Goal: Information Seeking & Learning: Understand process/instructions

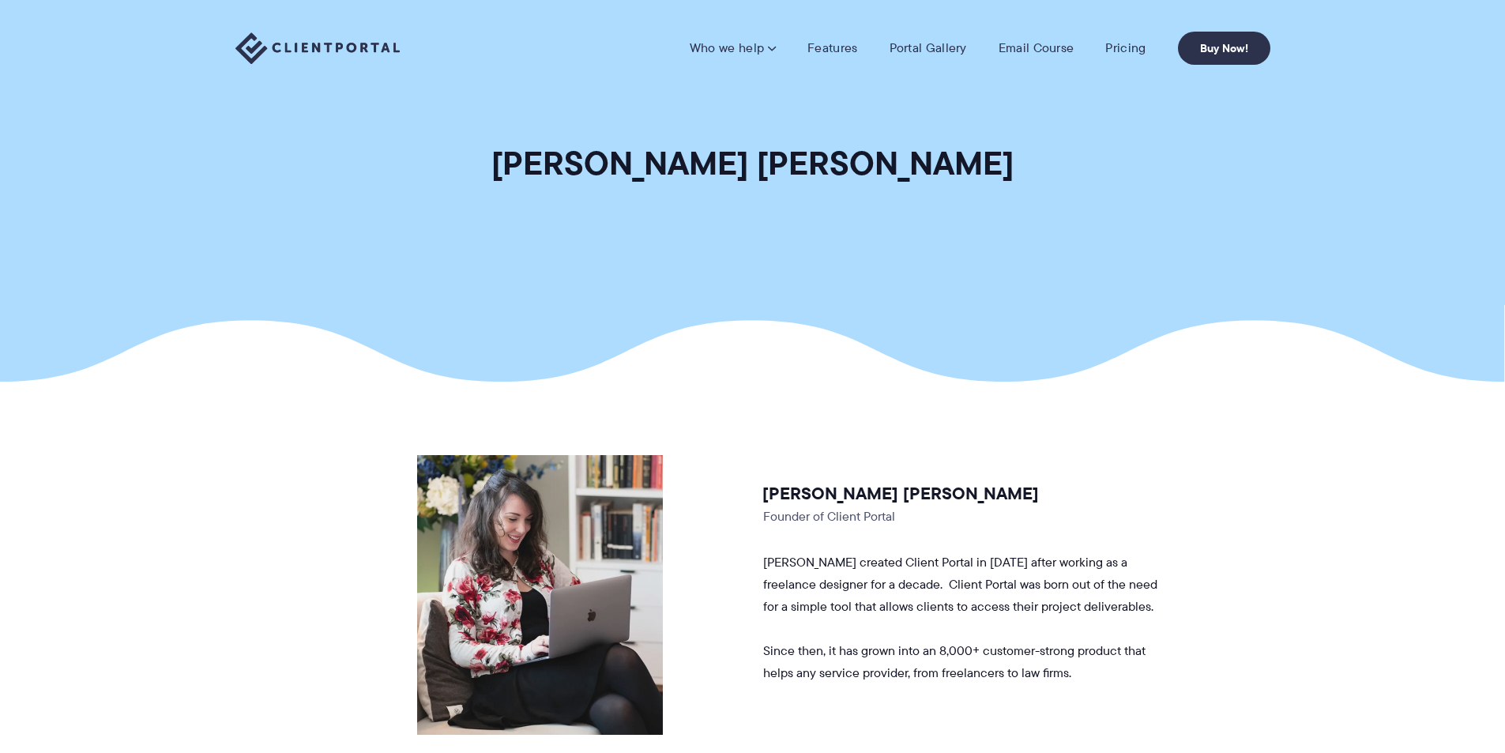
drag, startPoint x: 1108, startPoint y: 103, endPoint x: 1108, endPoint y: 92, distance: 11.1
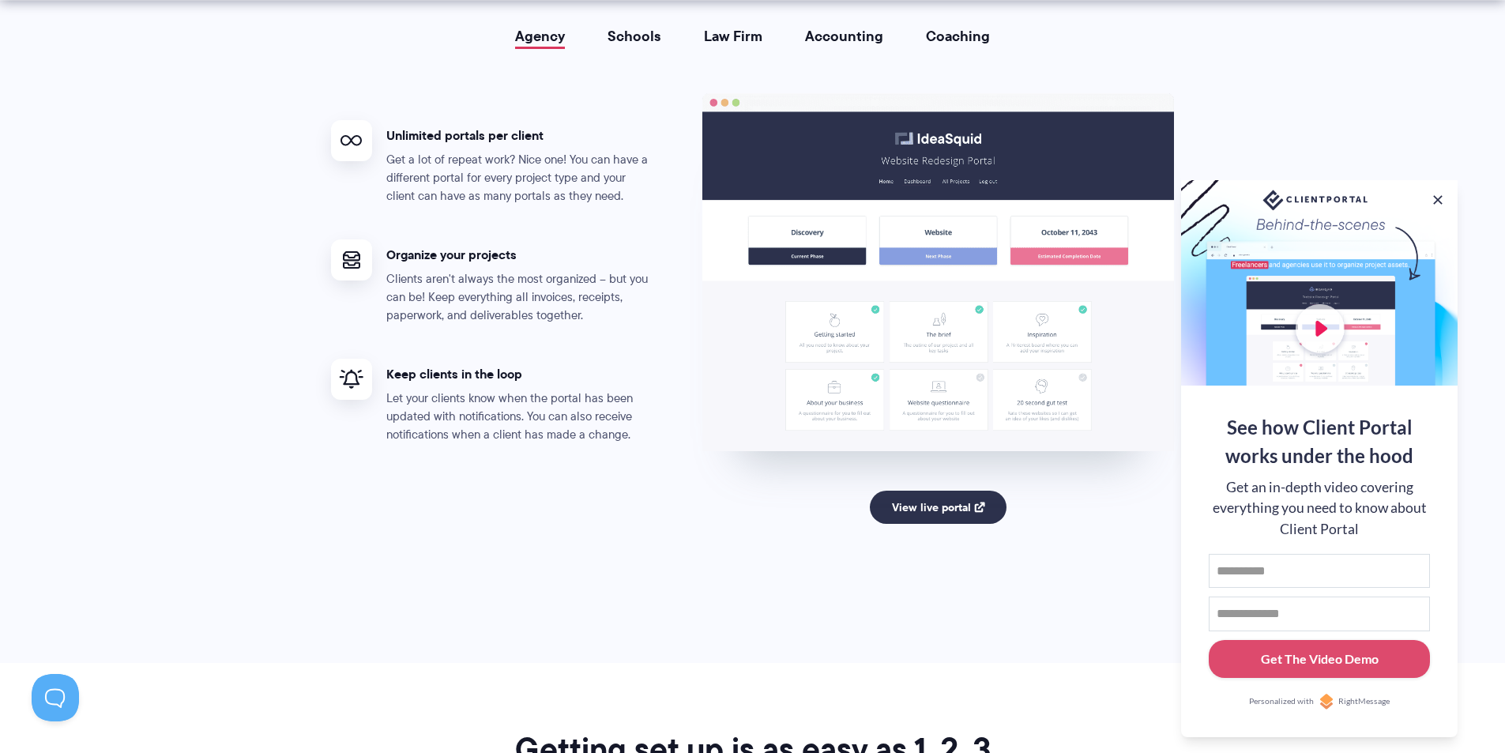
drag, startPoint x: 852, startPoint y: 88, endPoint x: 865, endPoint y: 153, distance: 66.9
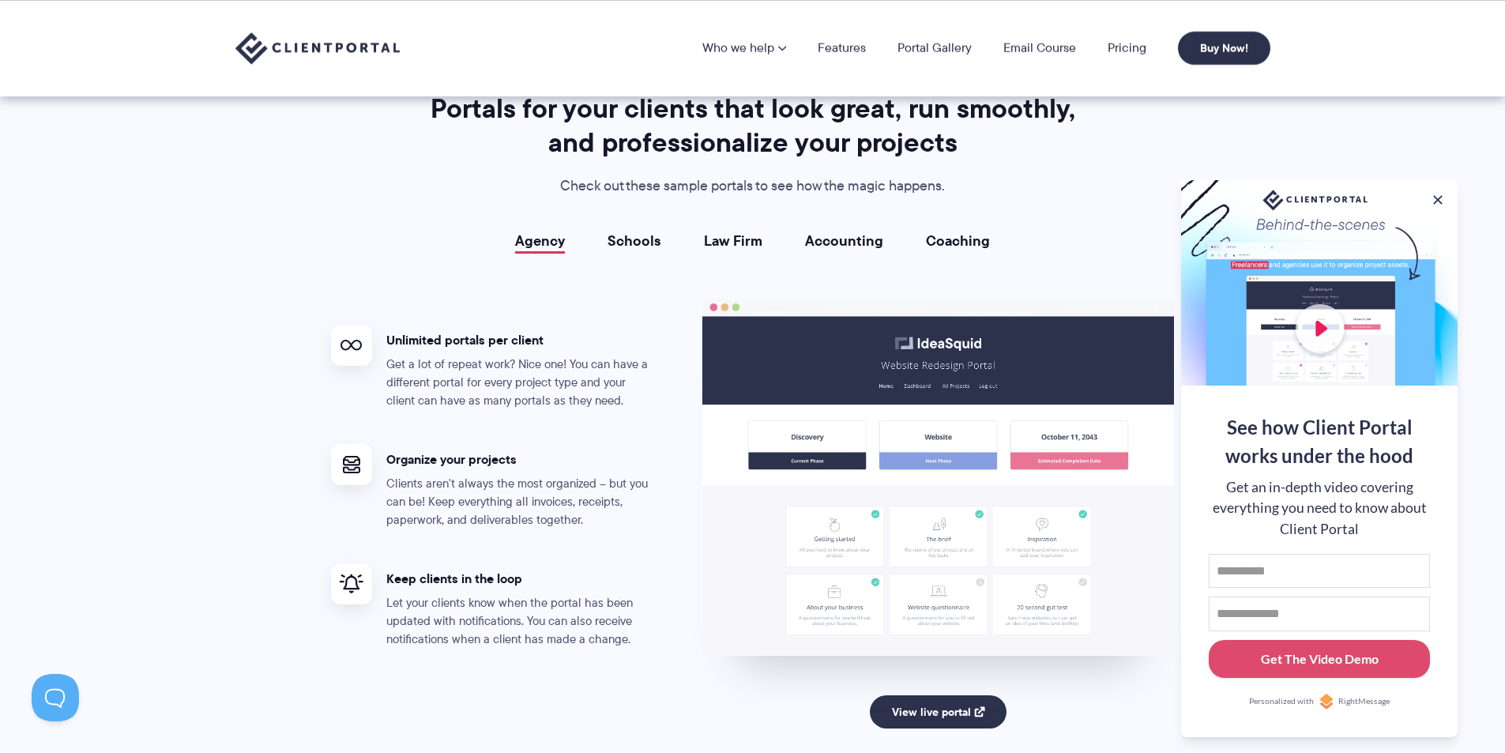
drag, startPoint x: 738, startPoint y: 247, endPoint x: 756, endPoint y: 217, distance: 34.4
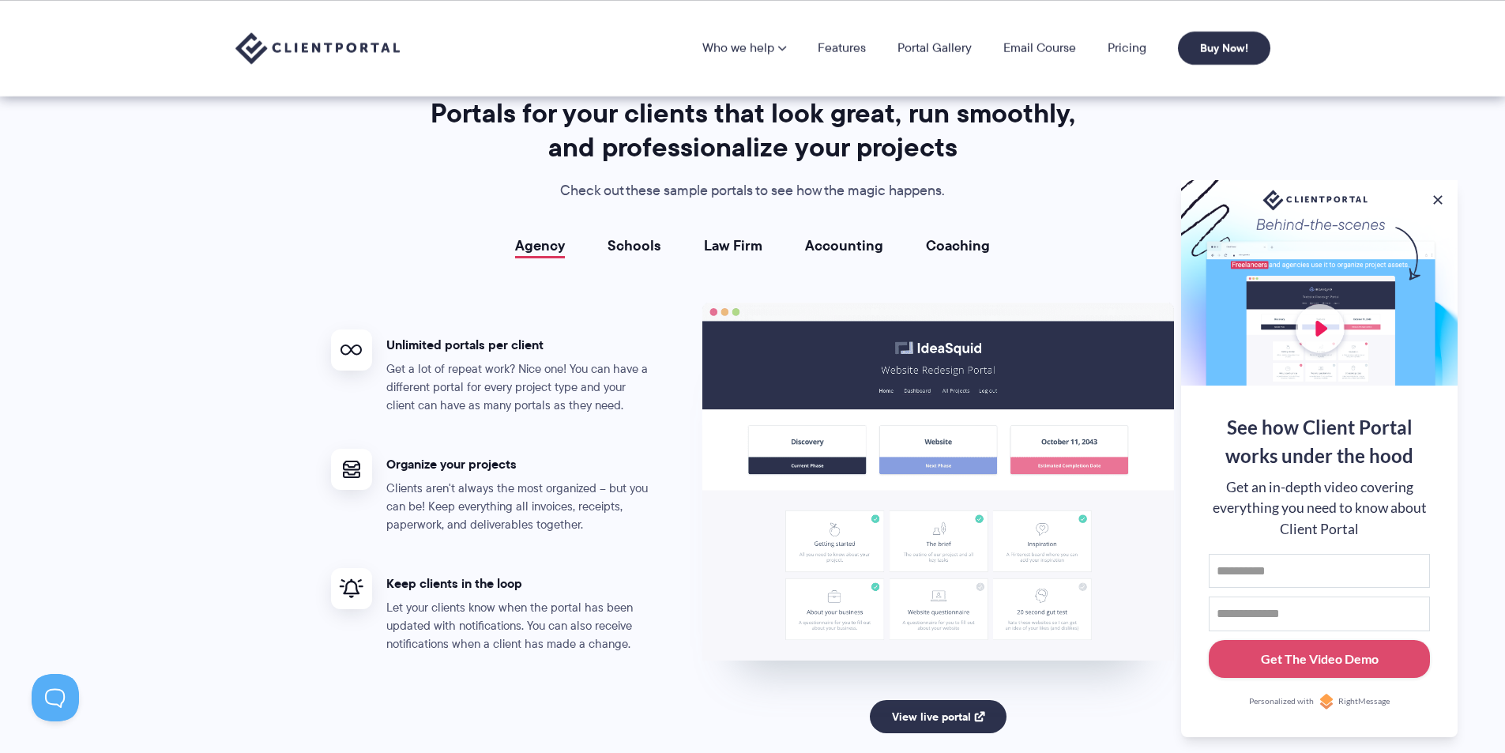
click at [648, 245] on link "Schools" at bounding box center [635, 246] width 54 height 16
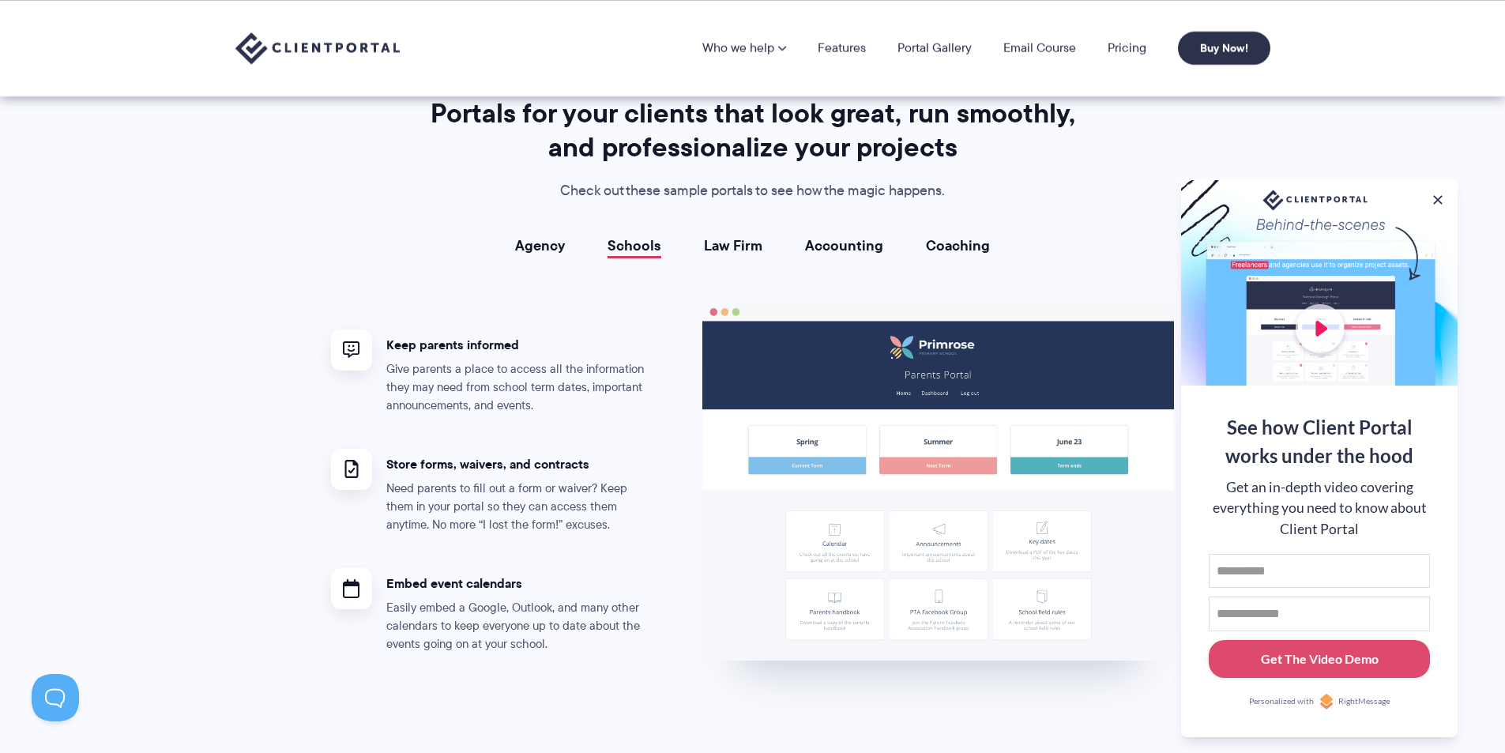
click at [555, 254] on link "Agency" at bounding box center [540, 246] width 50 height 16
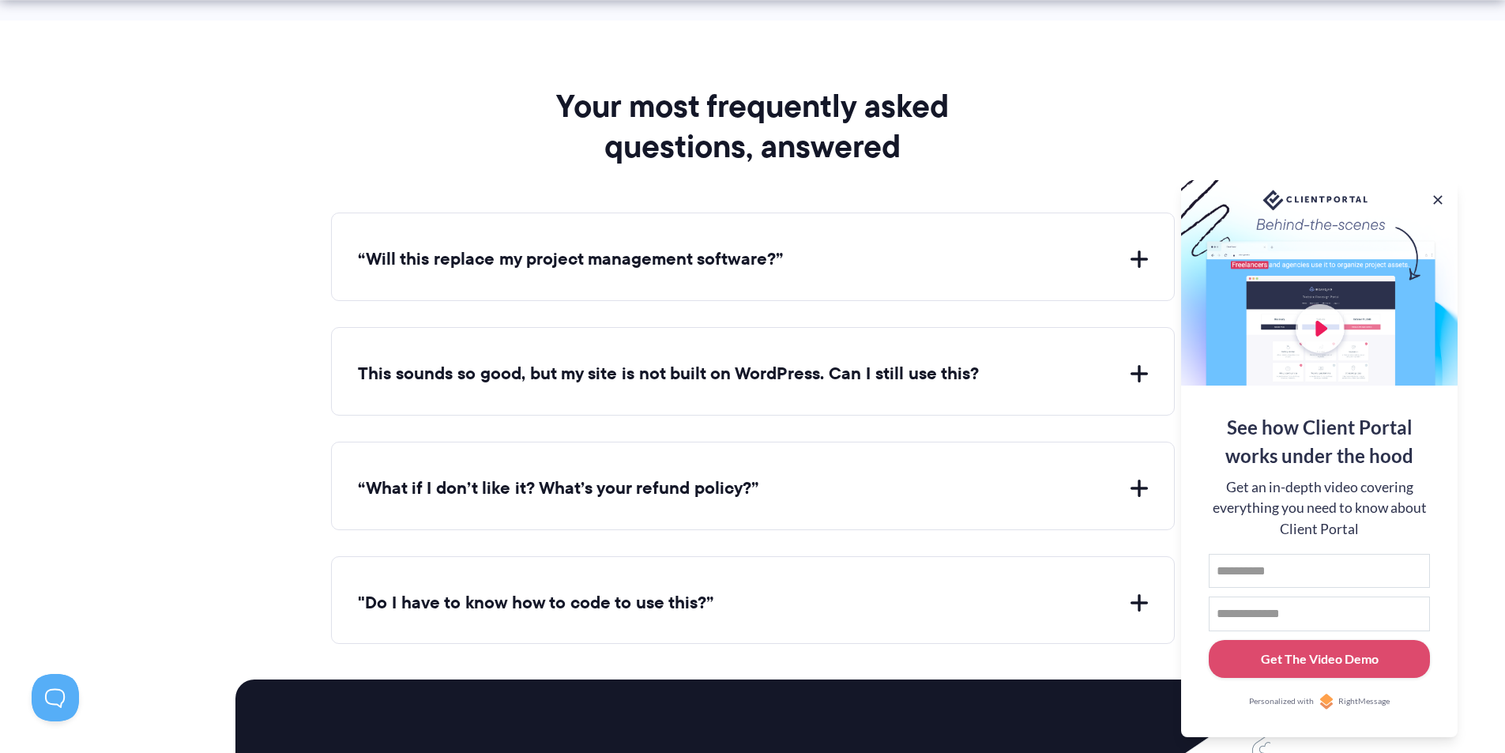
drag, startPoint x: 772, startPoint y: 295, endPoint x: 791, endPoint y: 269, distance: 32.9
click at [796, 257] on button "“Will this replace my project management software?”" at bounding box center [753, 259] width 790 height 24
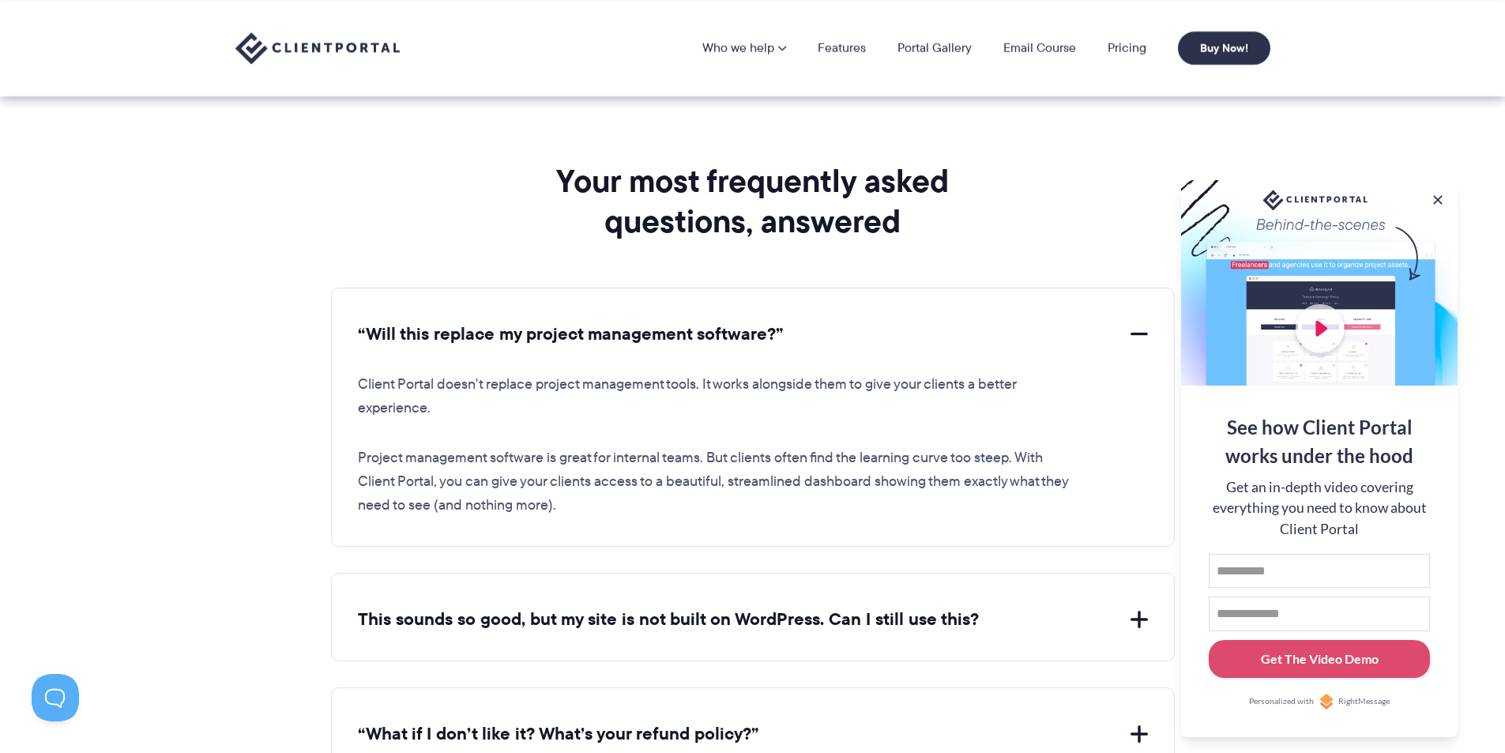
click at [796, 257] on div "Your most frequently asked questions, answered “Will this replace my project ma…" at bounding box center [752, 525] width 883 height 728
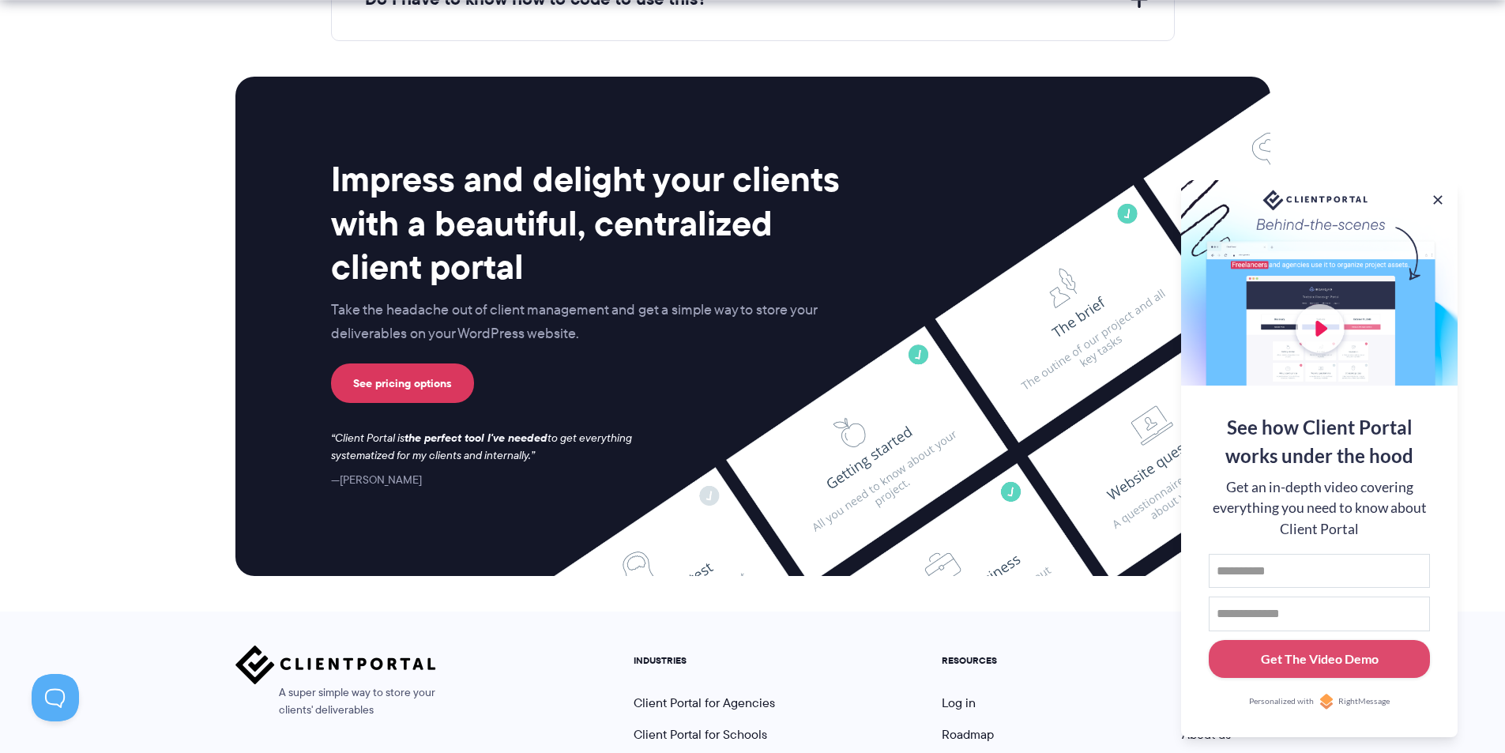
scroll to position [6680, 0]
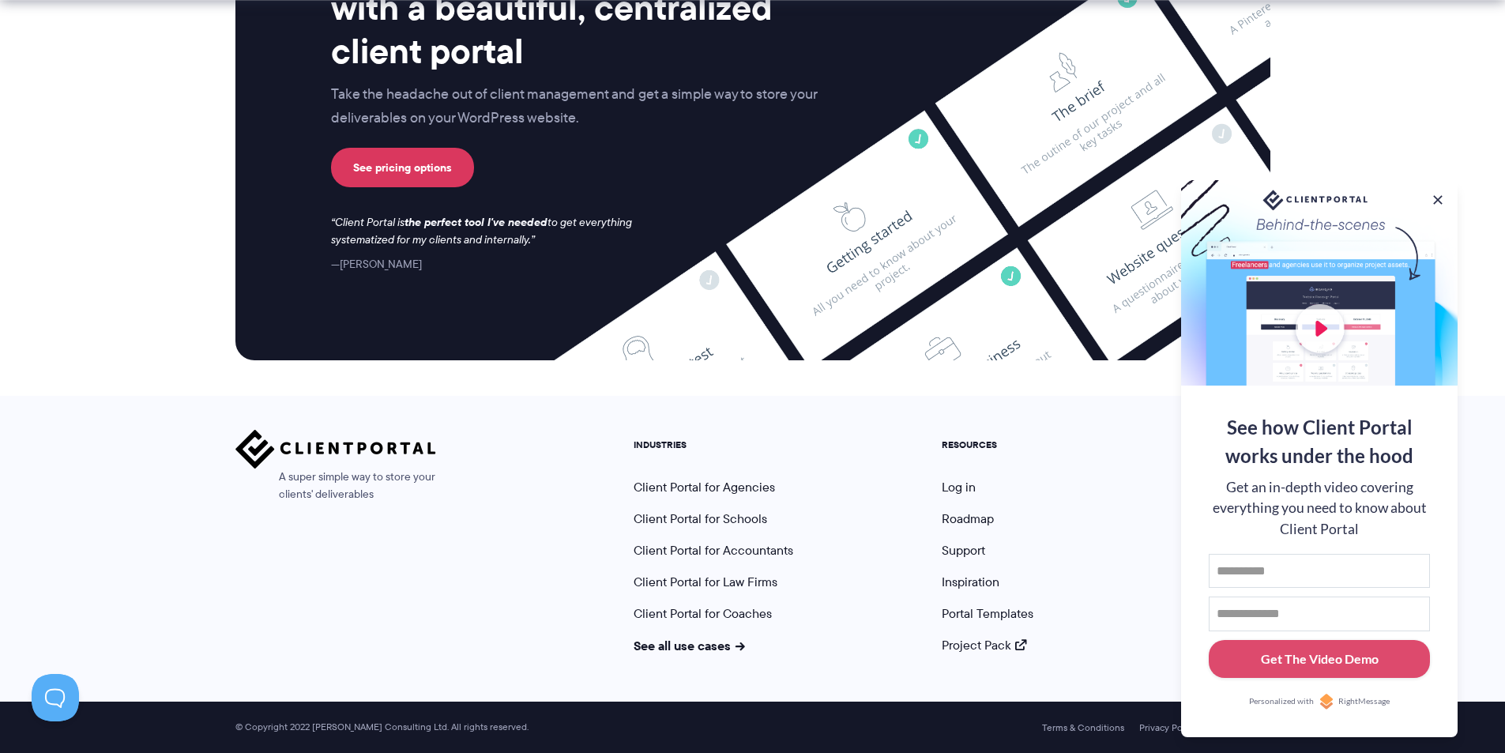
drag, startPoint x: 775, startPoint y: 255, endPoint x: 771, endPoint y: 305, distance: 49.9
click at [1425, 196] on div at bounding box center [1319, 282] width 277 height 205
click at [1428, 196] on div at bounding box center [1319, 282] width 277 height 205
click at [1430, 198] on div "See how Client Portal works under the hood Get an in-depth video covering every…" at bounding box center [1319, 458] width 277 height 557
click at [1435, 191] on button at bounding box center [1437, 199] width 19 height 19
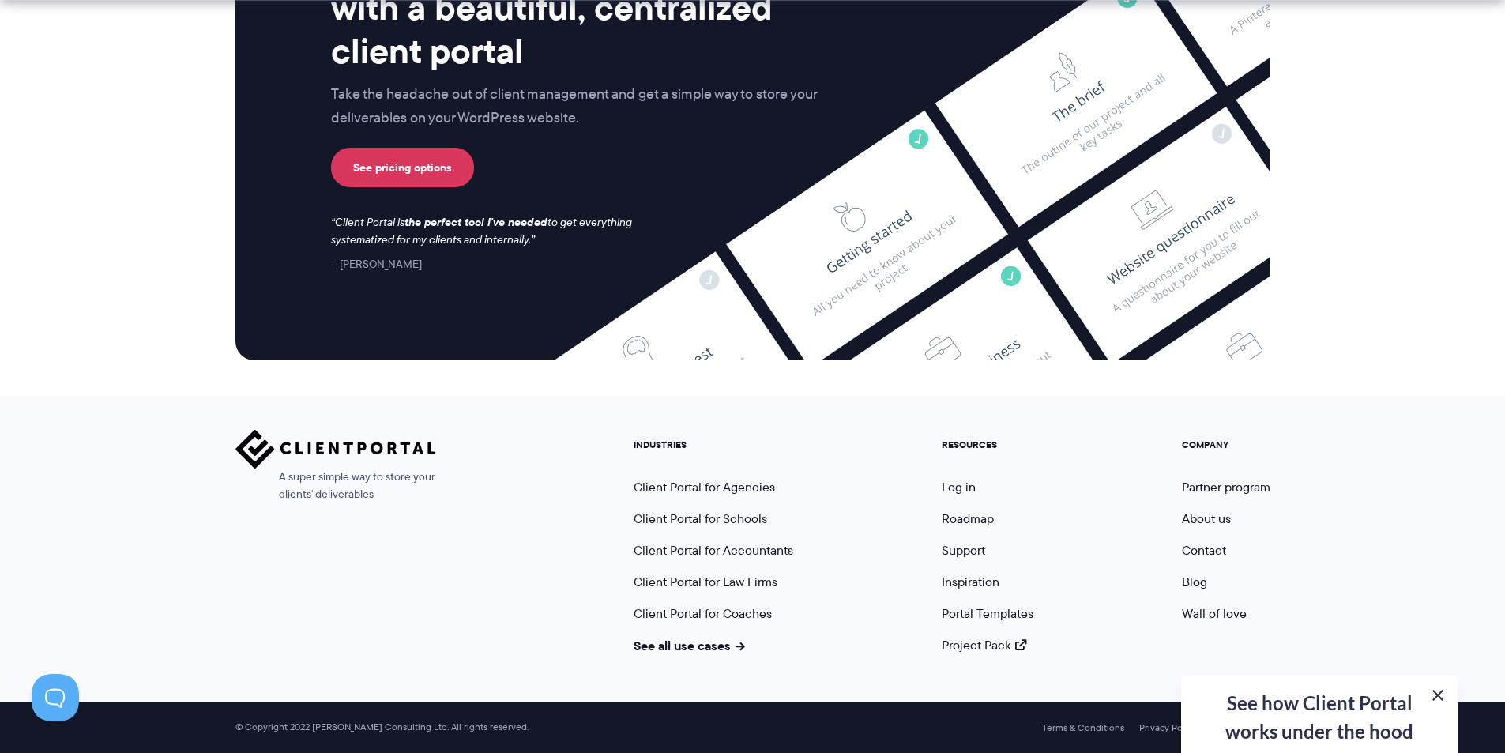
click at [1436, 691] on button at bounding box center [1437, 695] width 19 height 19
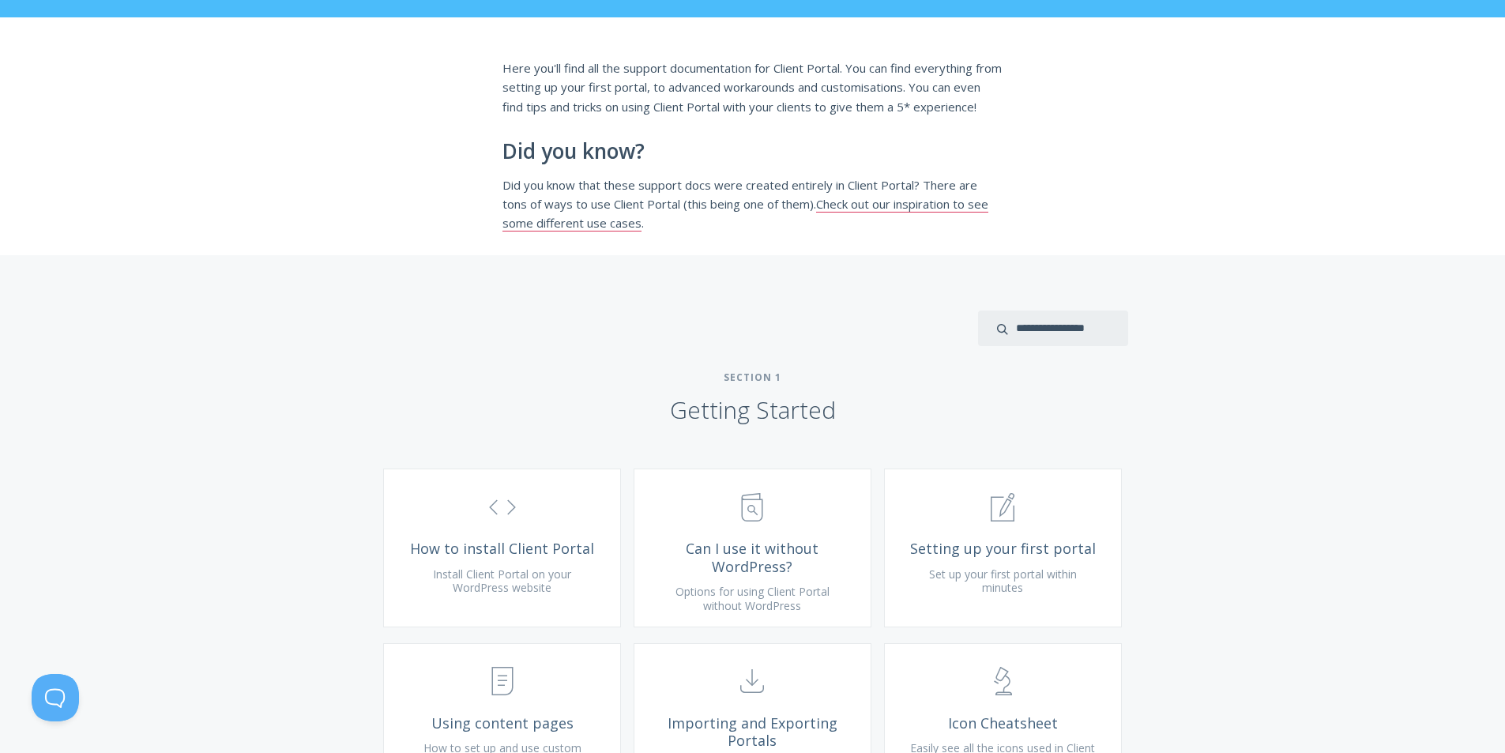
scroll to position [237, 0]
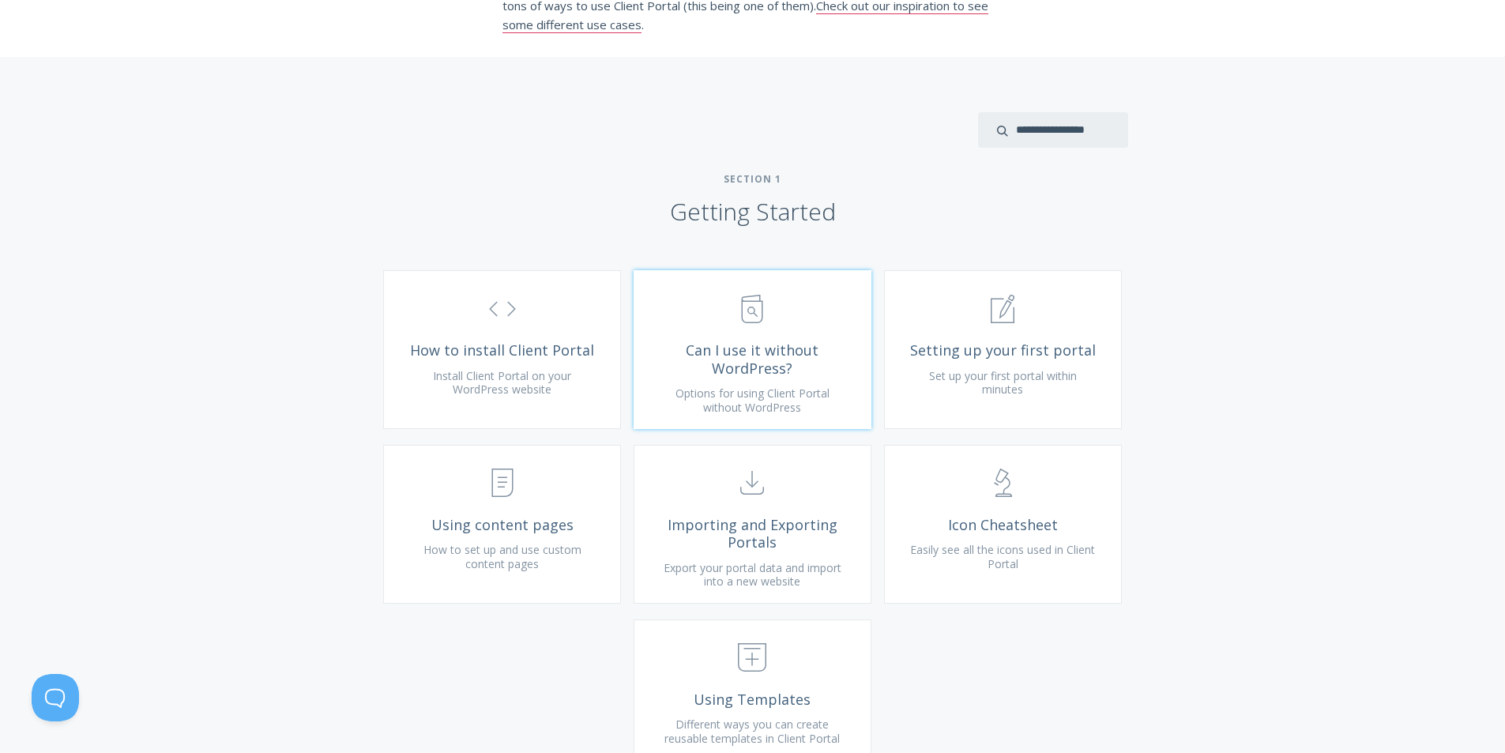
drag, startPoint x: 792, startPoint y: 334, endPoint x: 796, endPoint y: 343, distance: 9.9
drag, startPoint x: 1043, startPoint y: 372, endPoint x: 1033, endPoint y: 364, distance: 12.3
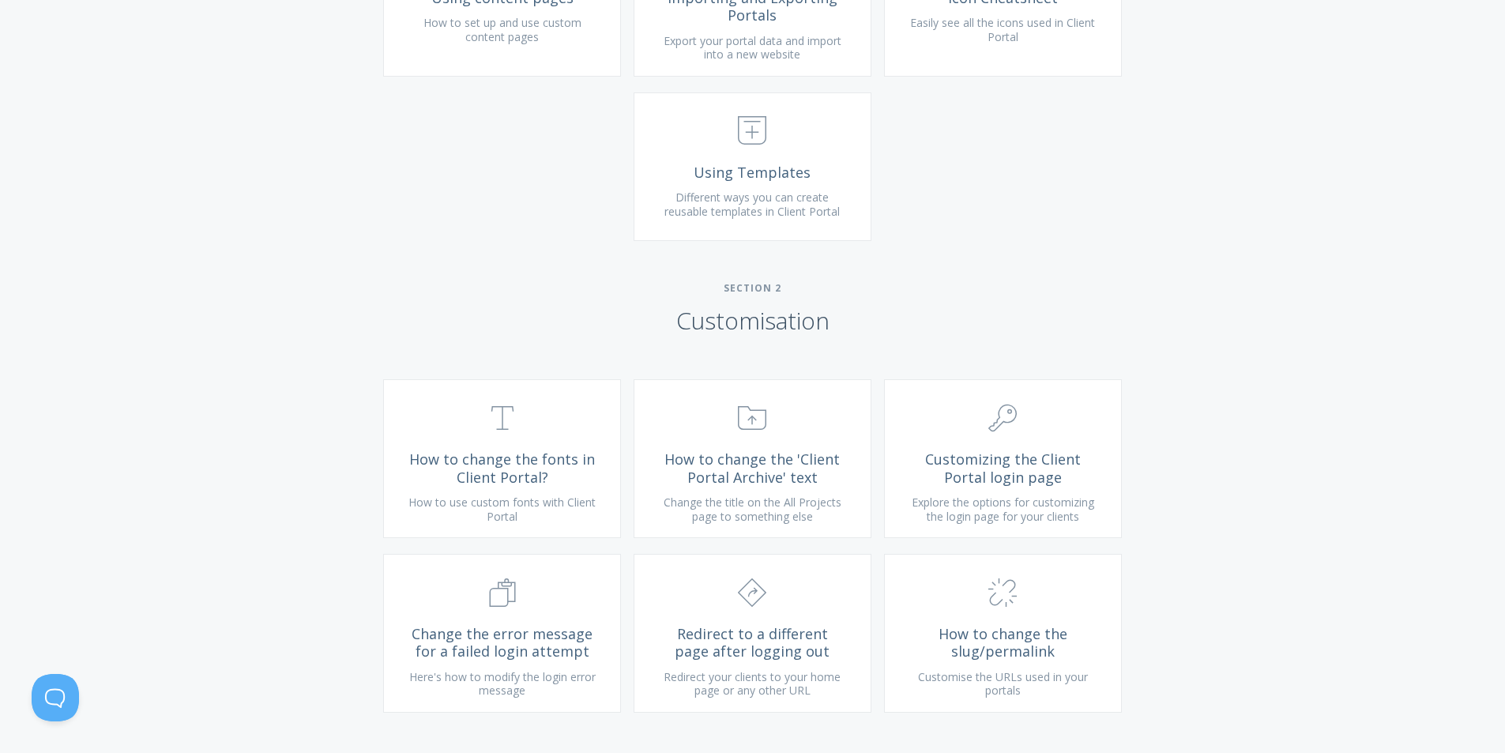
drag, startPoint x: 910, startPoint y: 321, endPoint x: 898, endPoint y: 336, distance: 19.6
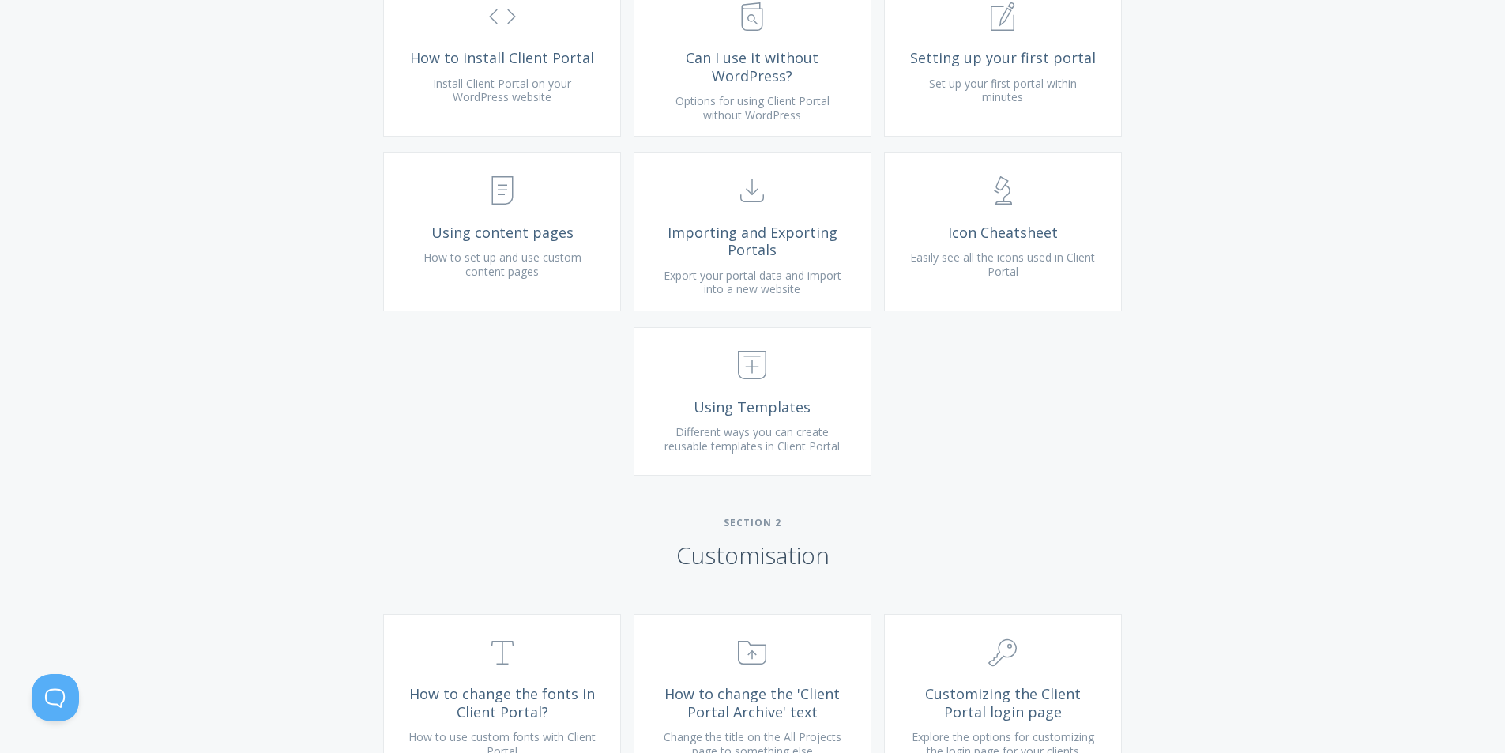
drag, startPoint x: 860, startPoint y: 382, endPoint x: 874, endPoint y: 311, distance: 71.7
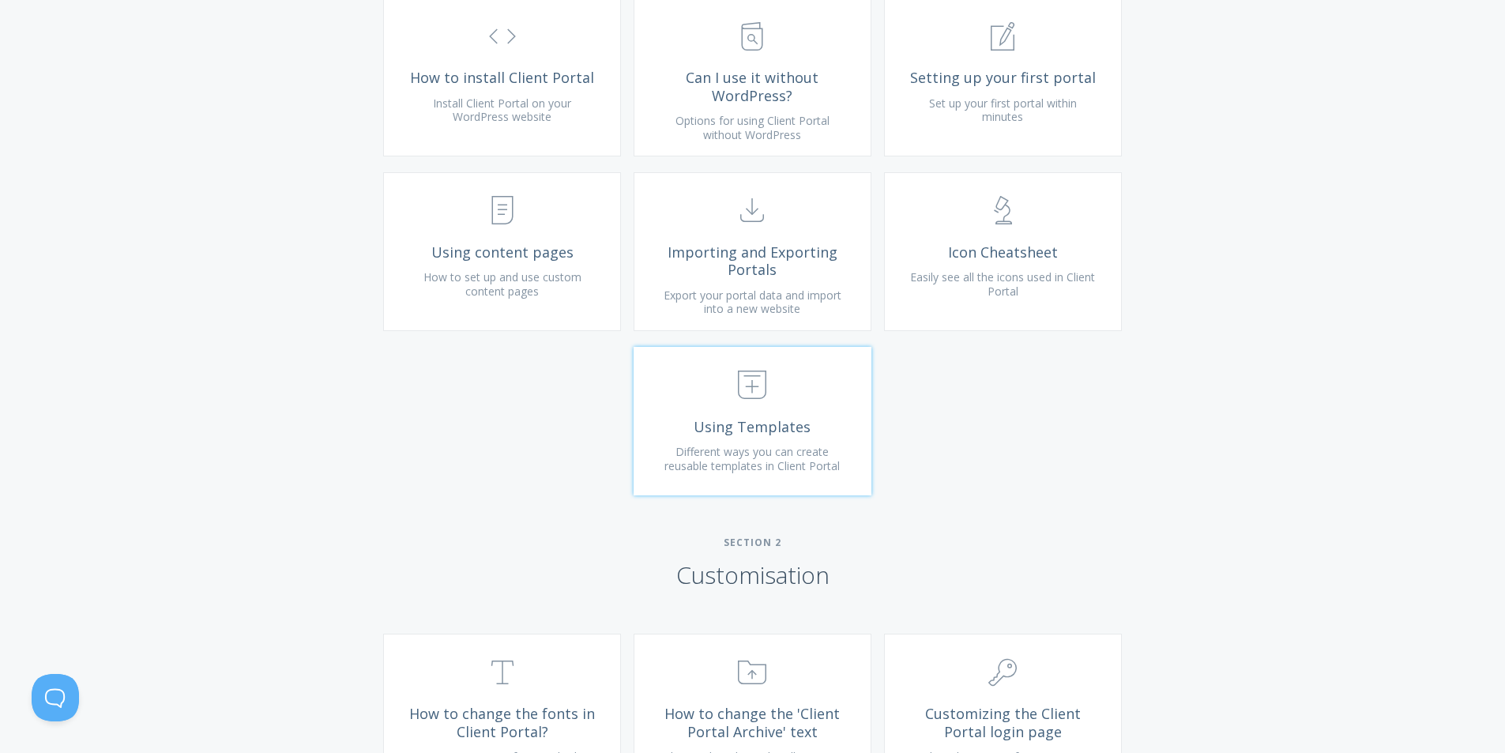
click at [763, 430] on link ".st0{fill:none;stroke:#000000;stroke-width:2;stroke-miterlimit:10;} Untitled-18…" at bounding box center [753, 421] width 238 height 149
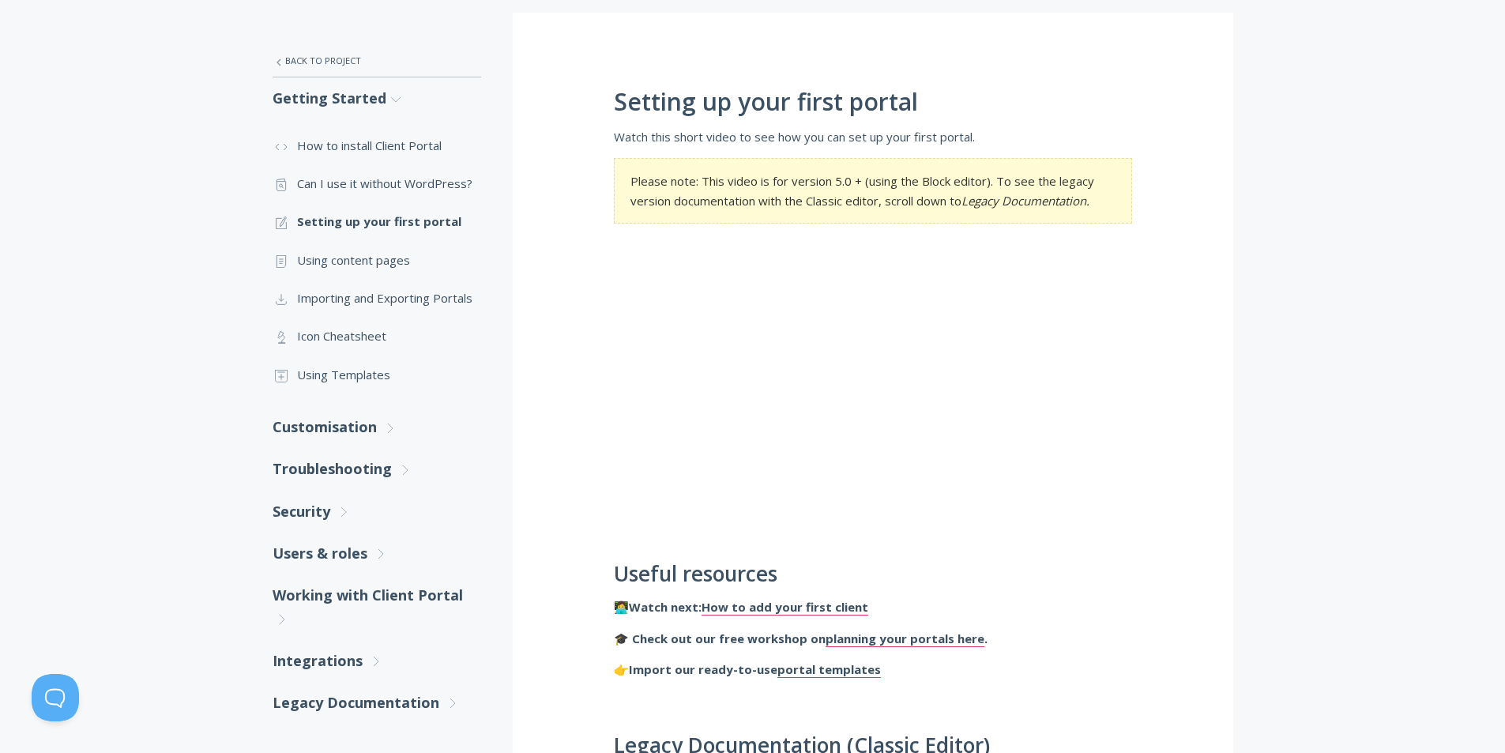
scroll to position [271, 0]
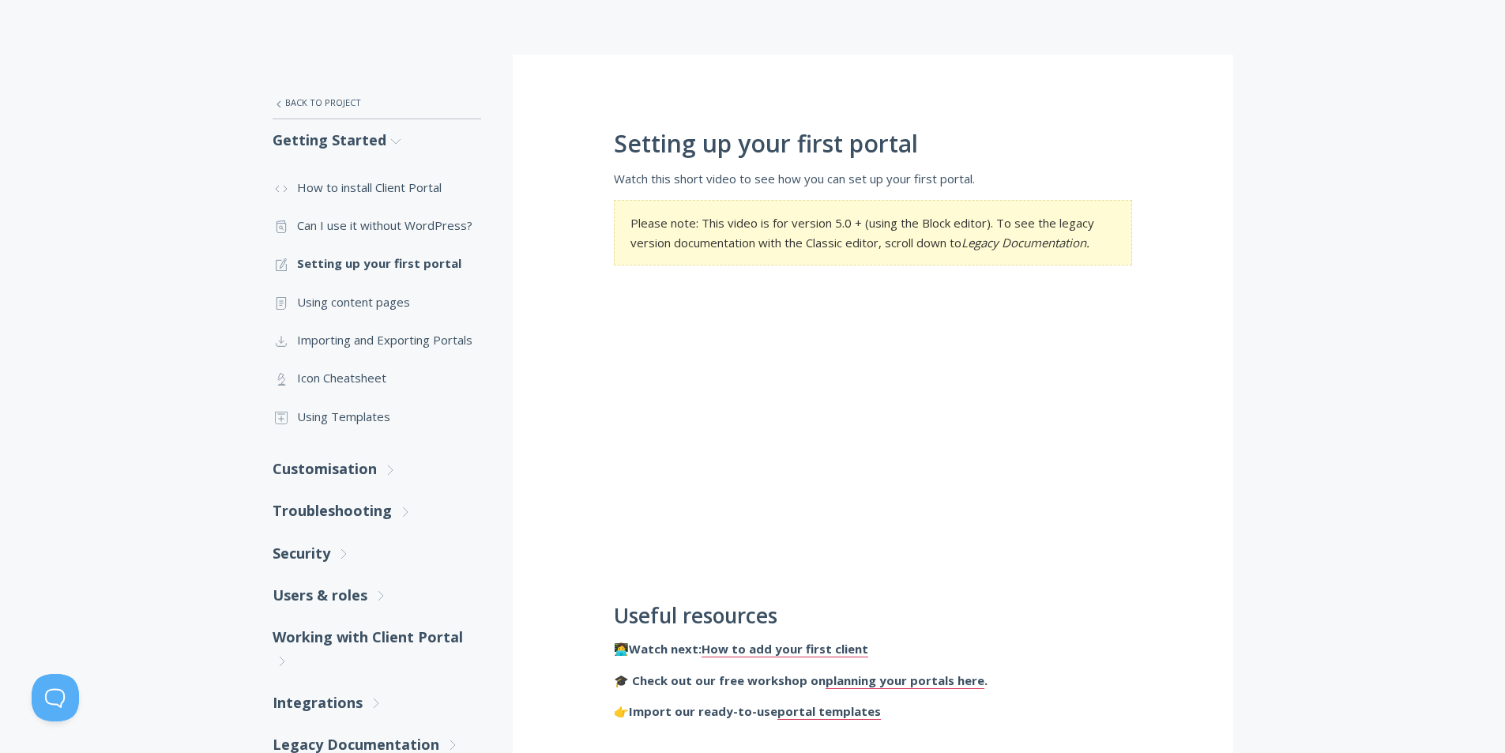
drag, startPoint x: 573, startPoint y: 260, endPoint x: 555, endPoint y: 222, distance: 42.1
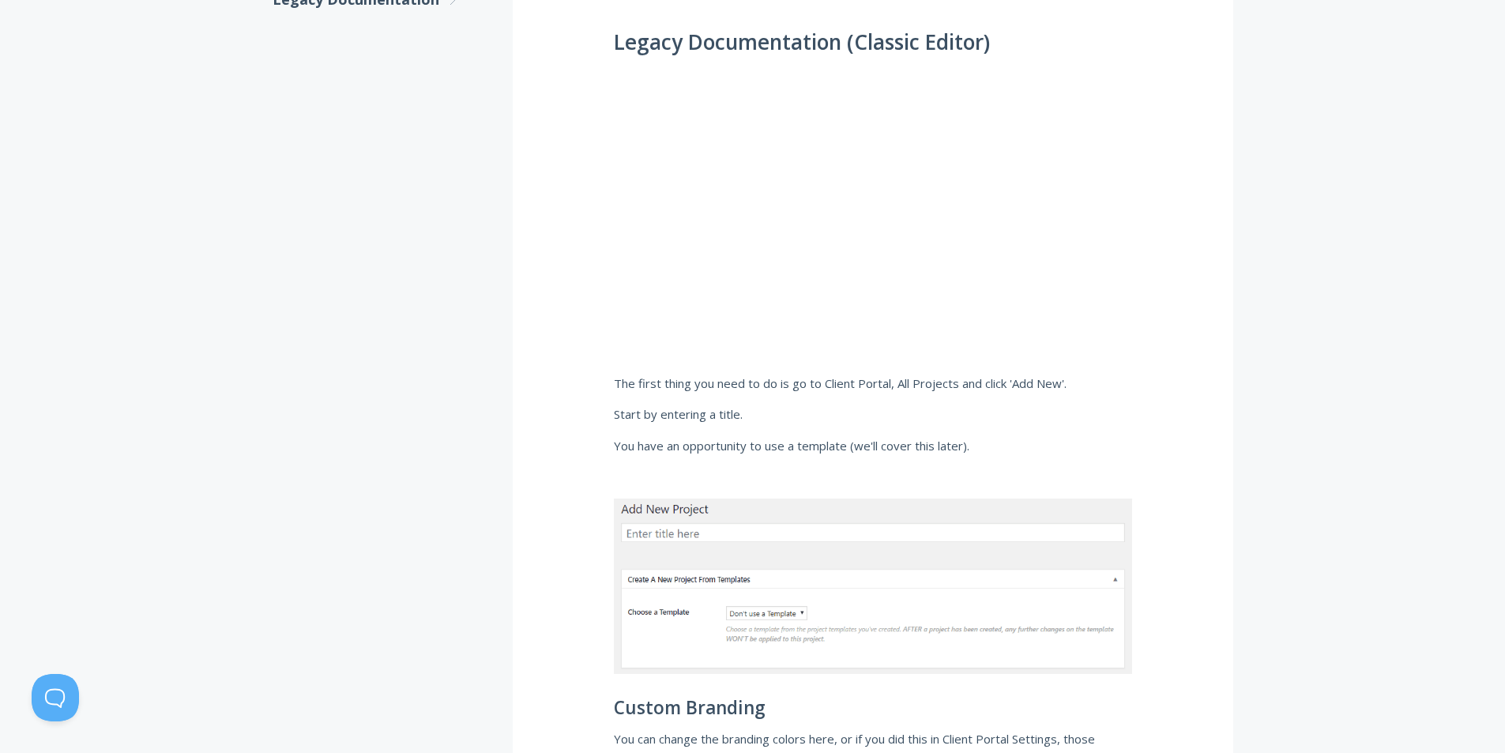
scroll to position [965, 0]
drag, startPoint x: 559, startPoint y: 305, endPoint x: 545, endPoint y: 322, distance: 21.3
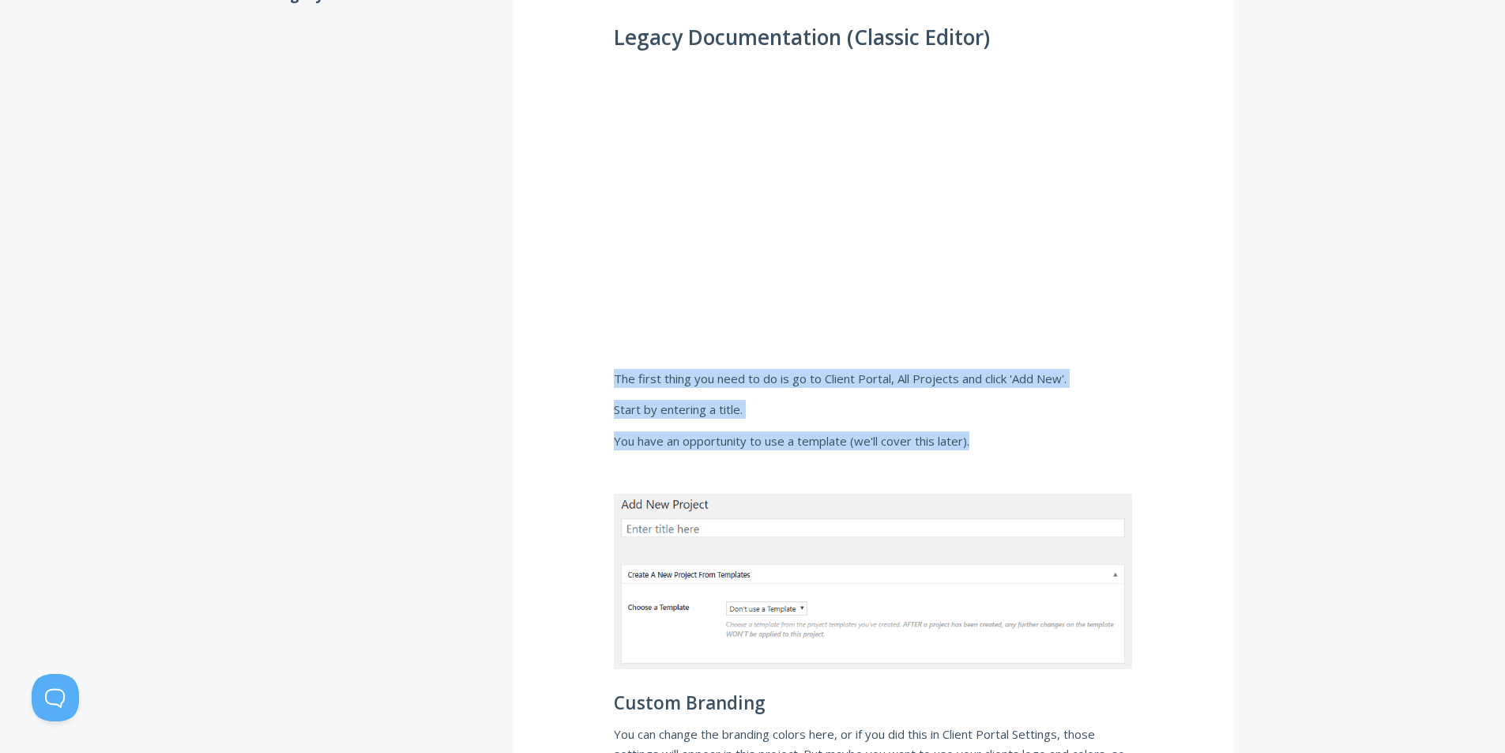
drag, startPoint x: 589, startPoint y: 367, endPoint x: 1011, endPoint y: 446, distance: 428.5
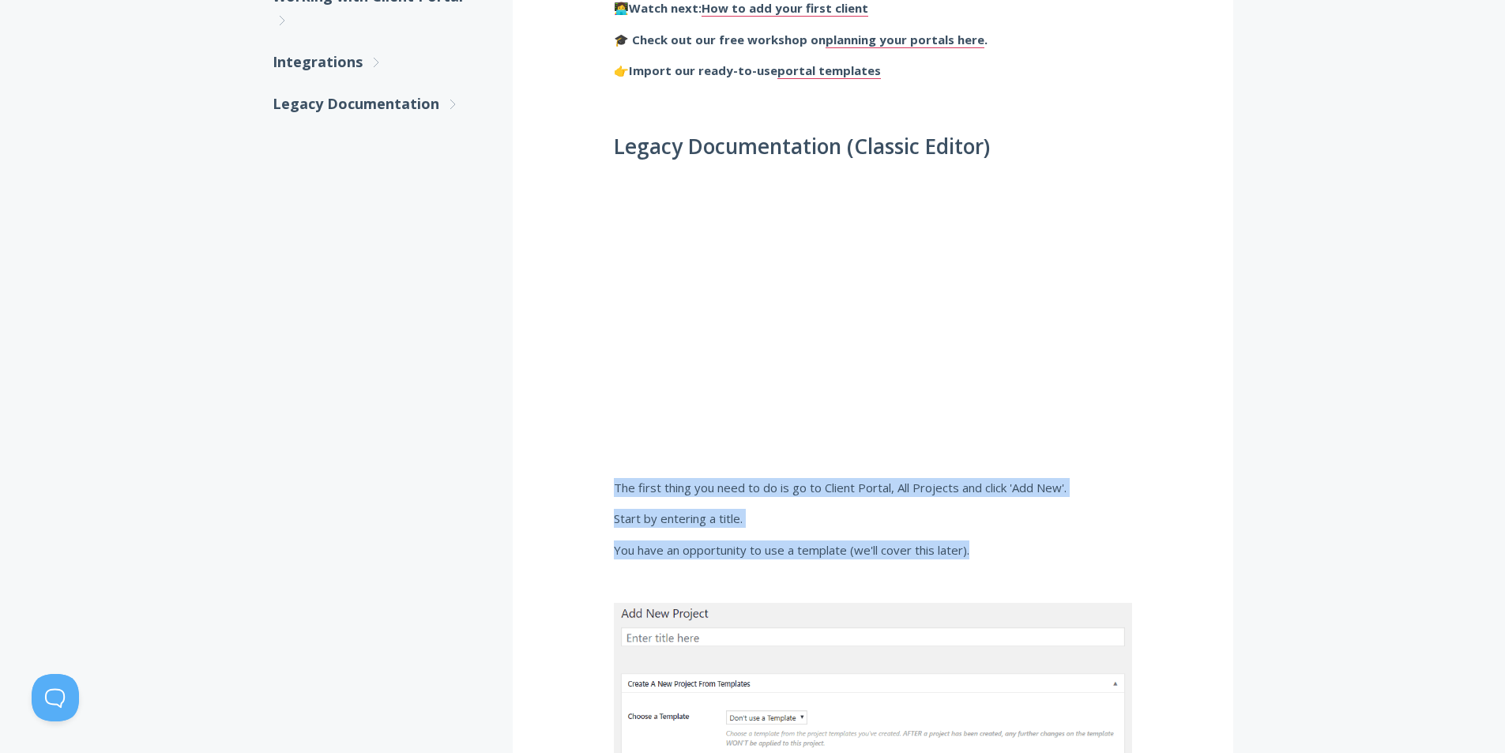
drag, startPoint x: 1221, startPoint y: 423, endPoint x: 1220, endPoint y: 368, distance: 55.3
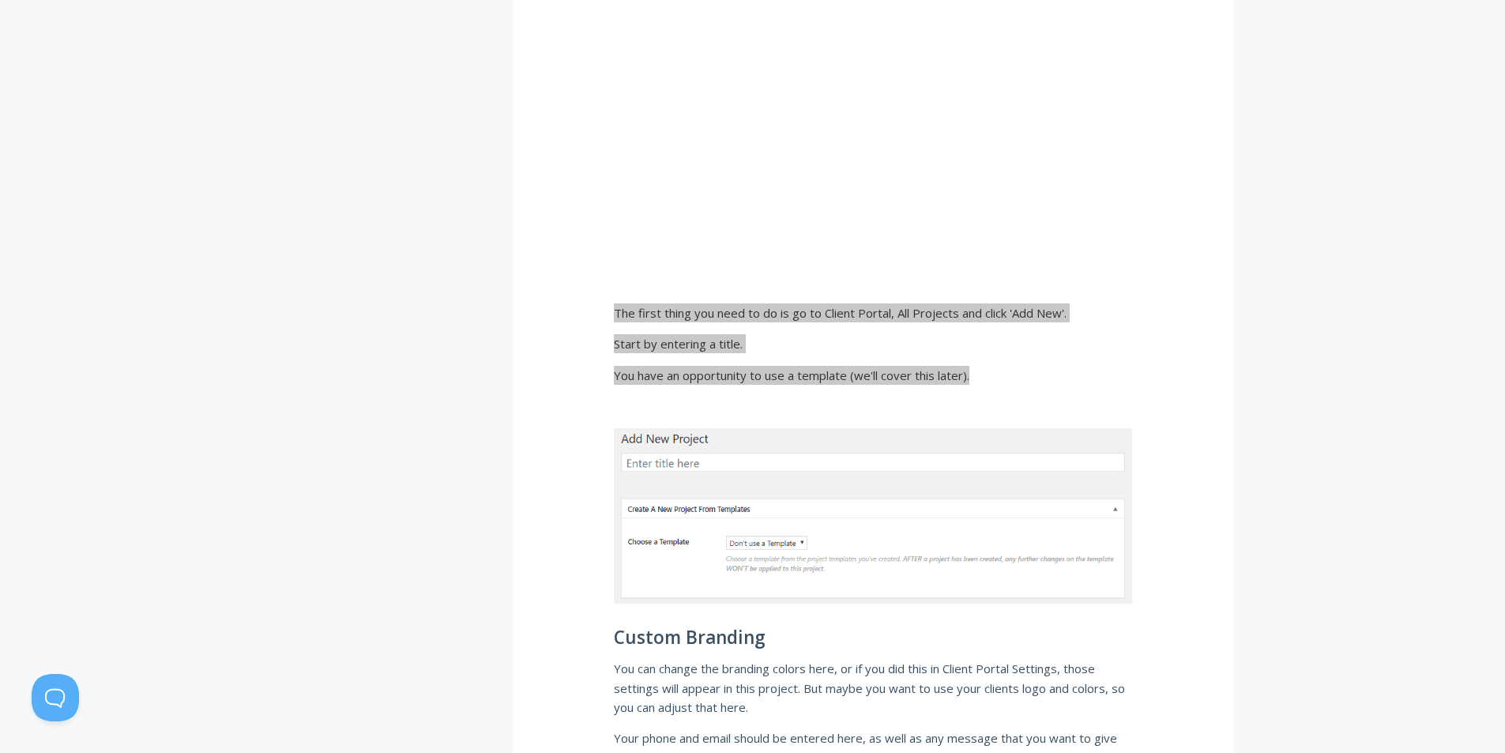
scroll to position [1103, 0]
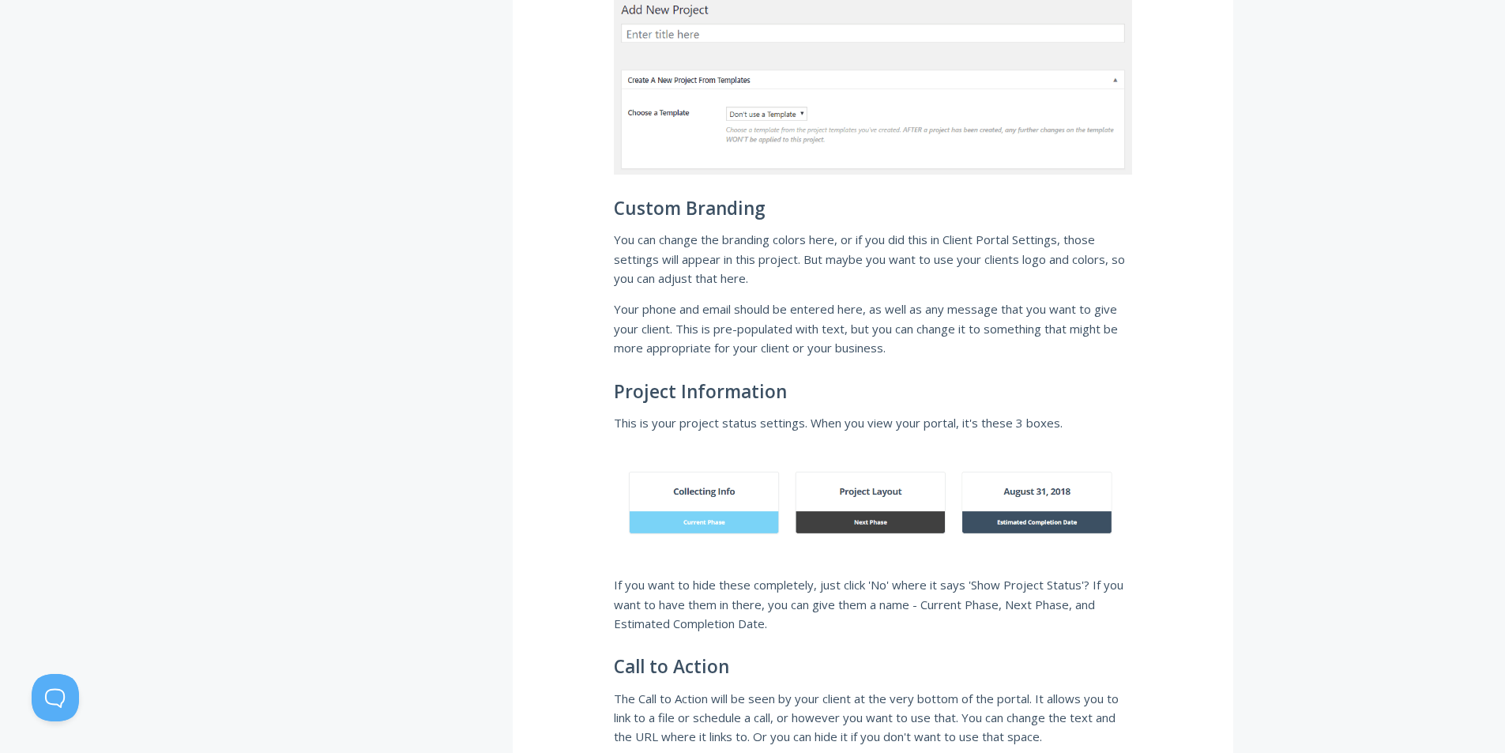
scroll to position [1498, 0]
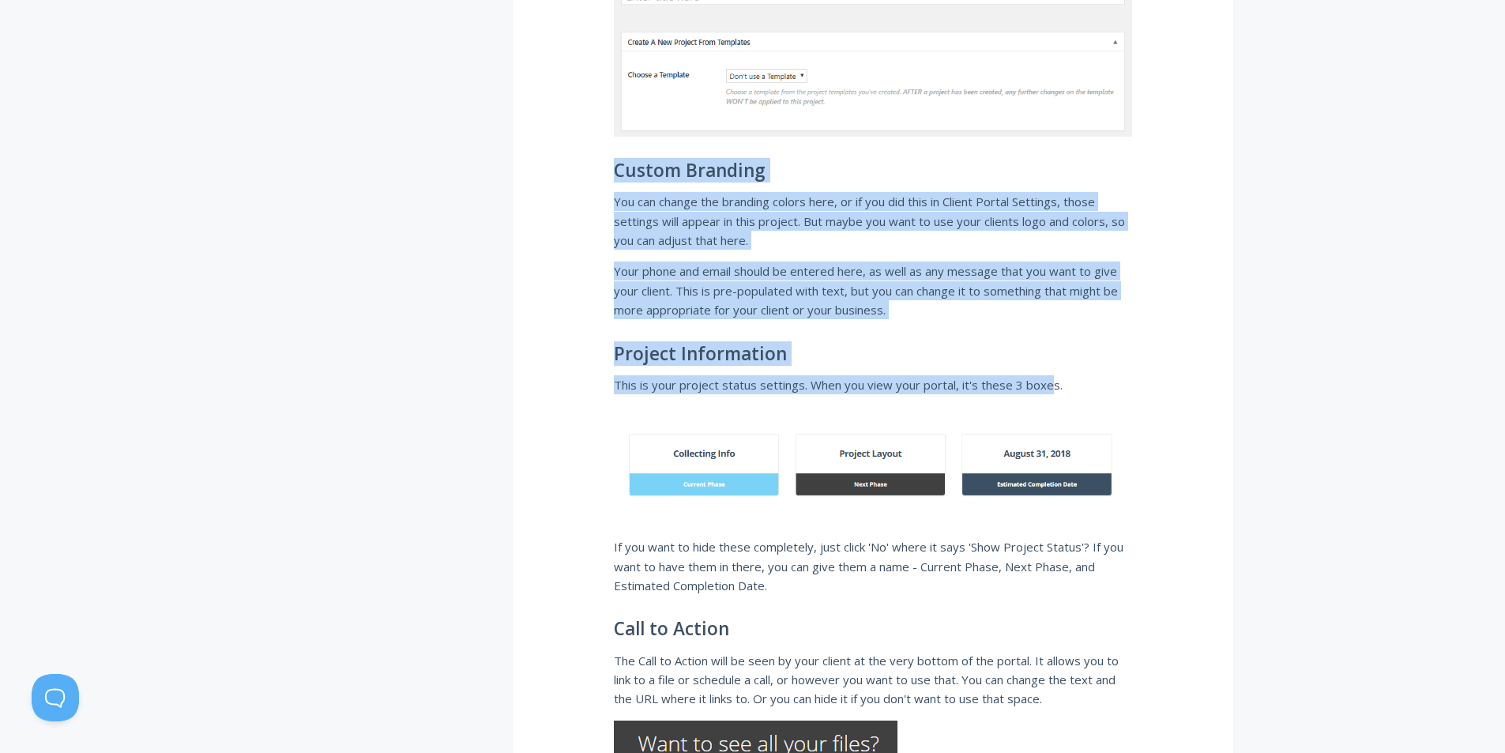
drag, startPoint x: 624, startPoint y: 182, endPoint x: 1074, endPoint y: 367, distance: 486.4
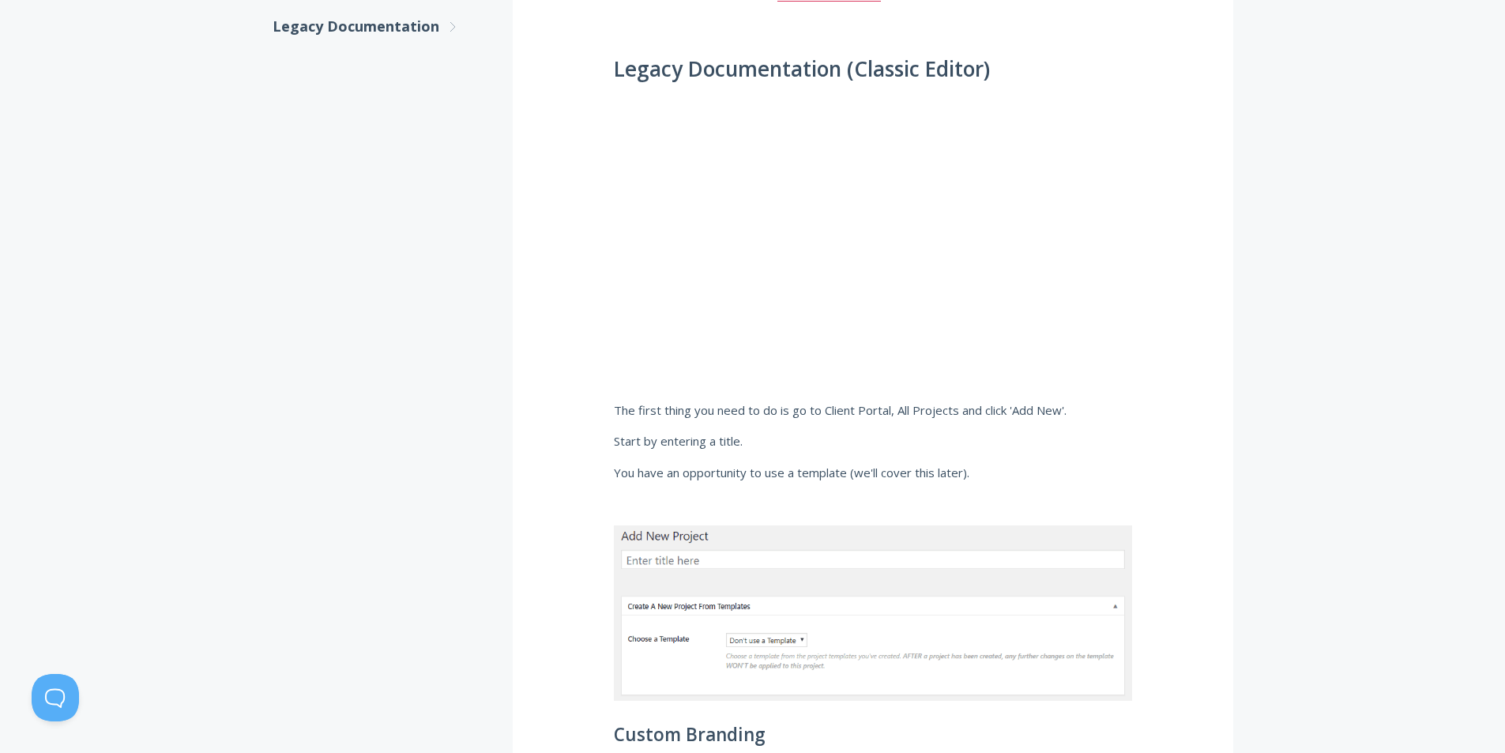
scroll to position [0, 0]
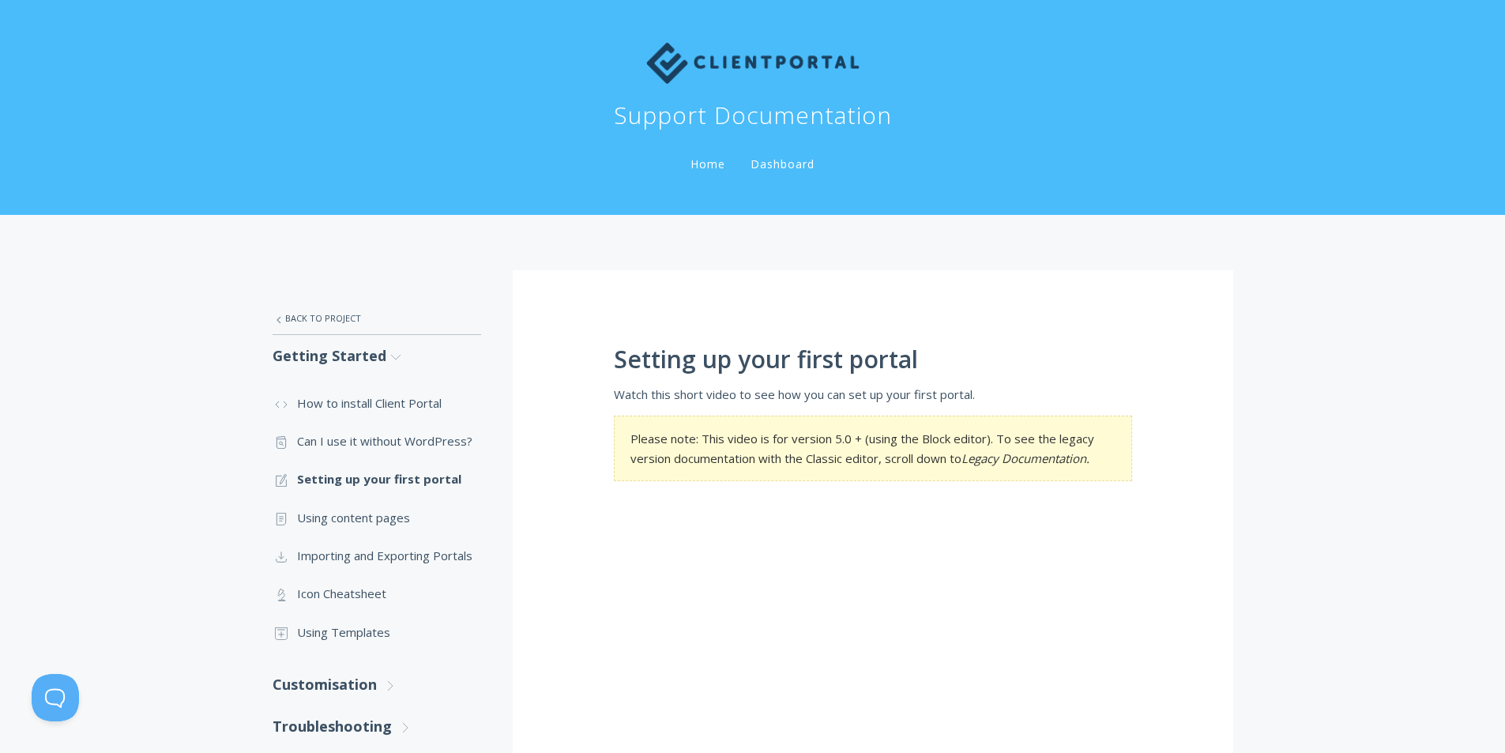
drag, startPoint x: 1188, startPoint y: 329, endPoint x: 1133, endPoint y: 97, distance: 238.8
click at [378, 681] on link "Customisation .st0{fill:none;stroke:#000000;stroke-width:2;stroke-miterlimit:10…" at bounding box center [377, 685] width 209 height 42
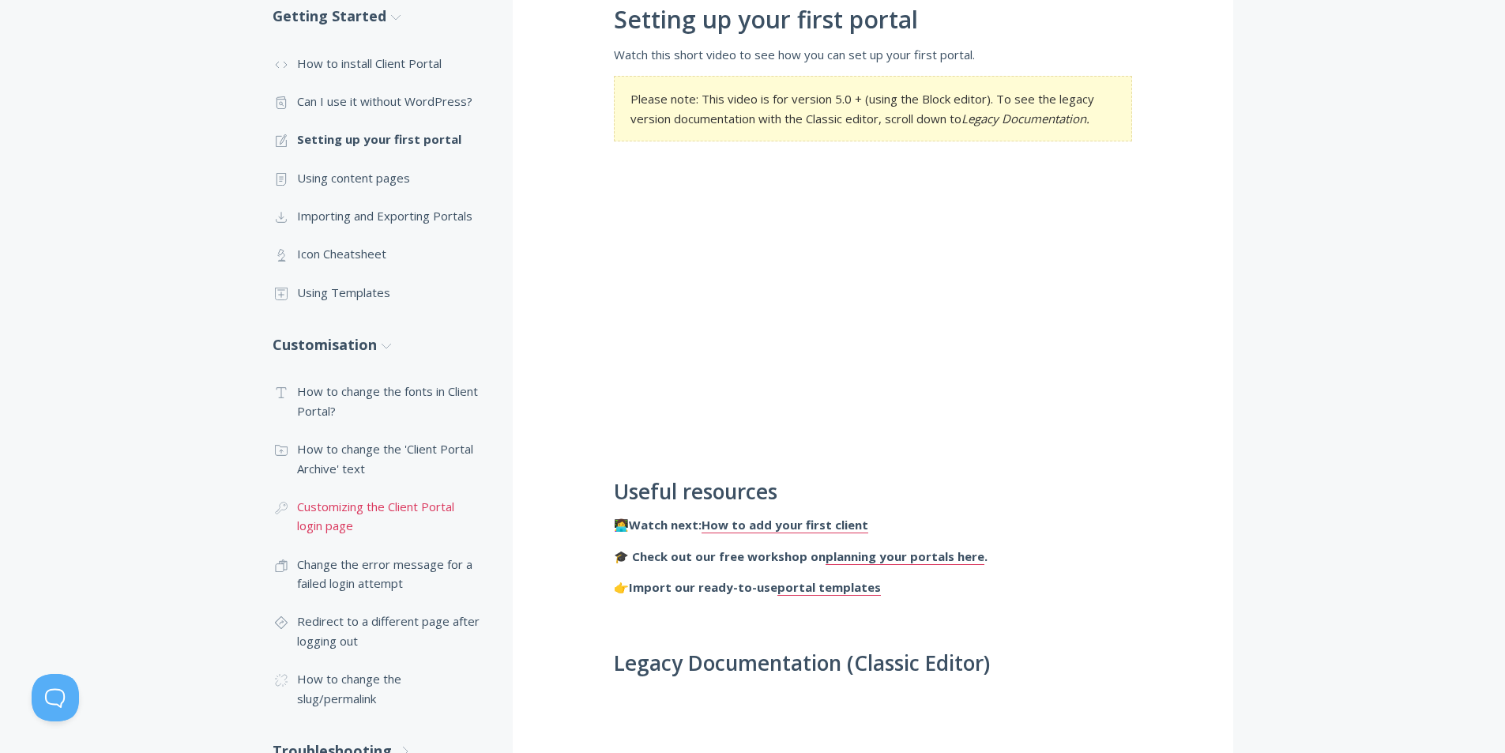
scroll to position [341, 0]
click at [412, 518] on link ".cls-1{fill:none;stroke:#000;stroke-miterlimit:10;stroke-width:2px;} 1. General…" at bounding box center [377, 516] width 209 height 58
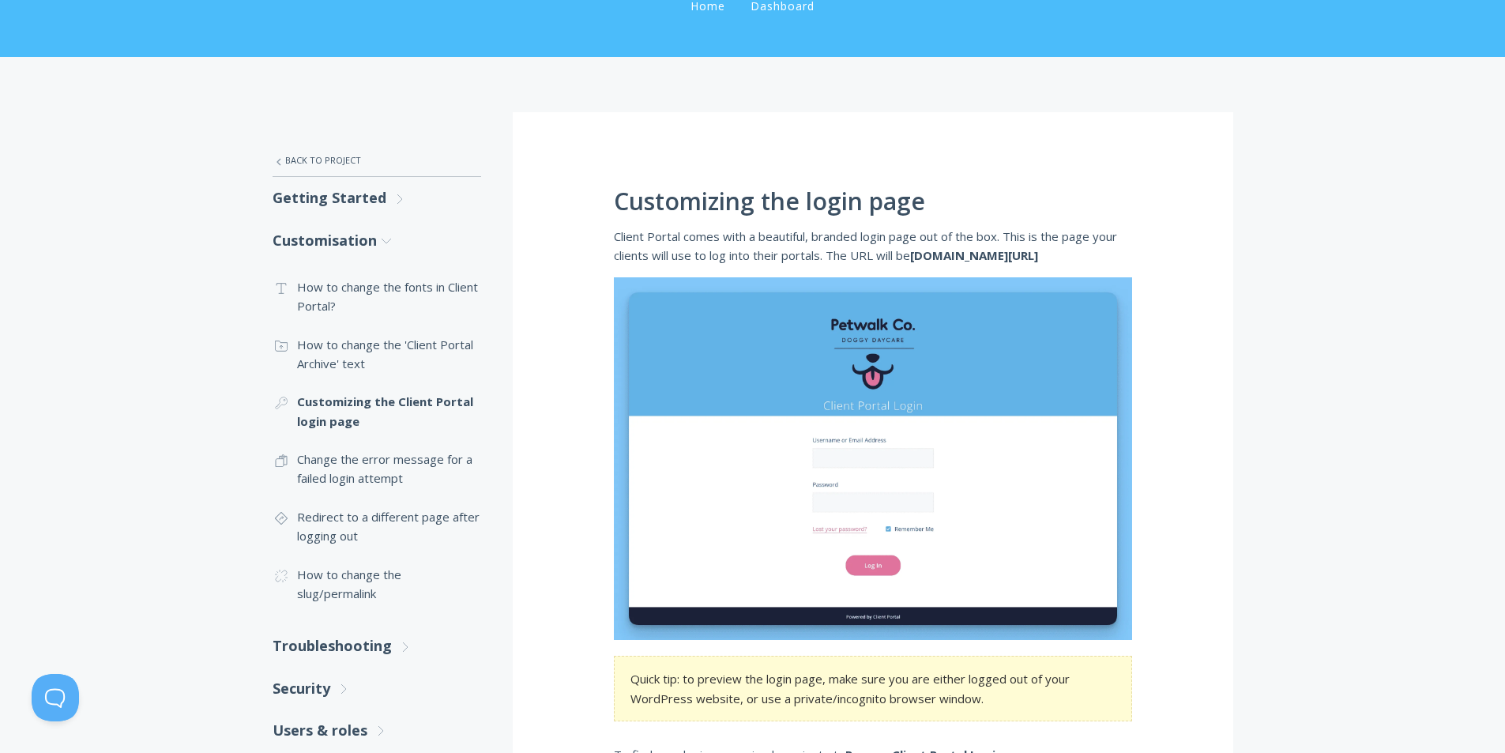
drag, startPoint x: 616, startPoint y: 229, endPoint x: 1136, endPoint y: 247, distance: 520.2
click at [1126, 264] on div at bounding box center [1126, 264] width 0 height 0
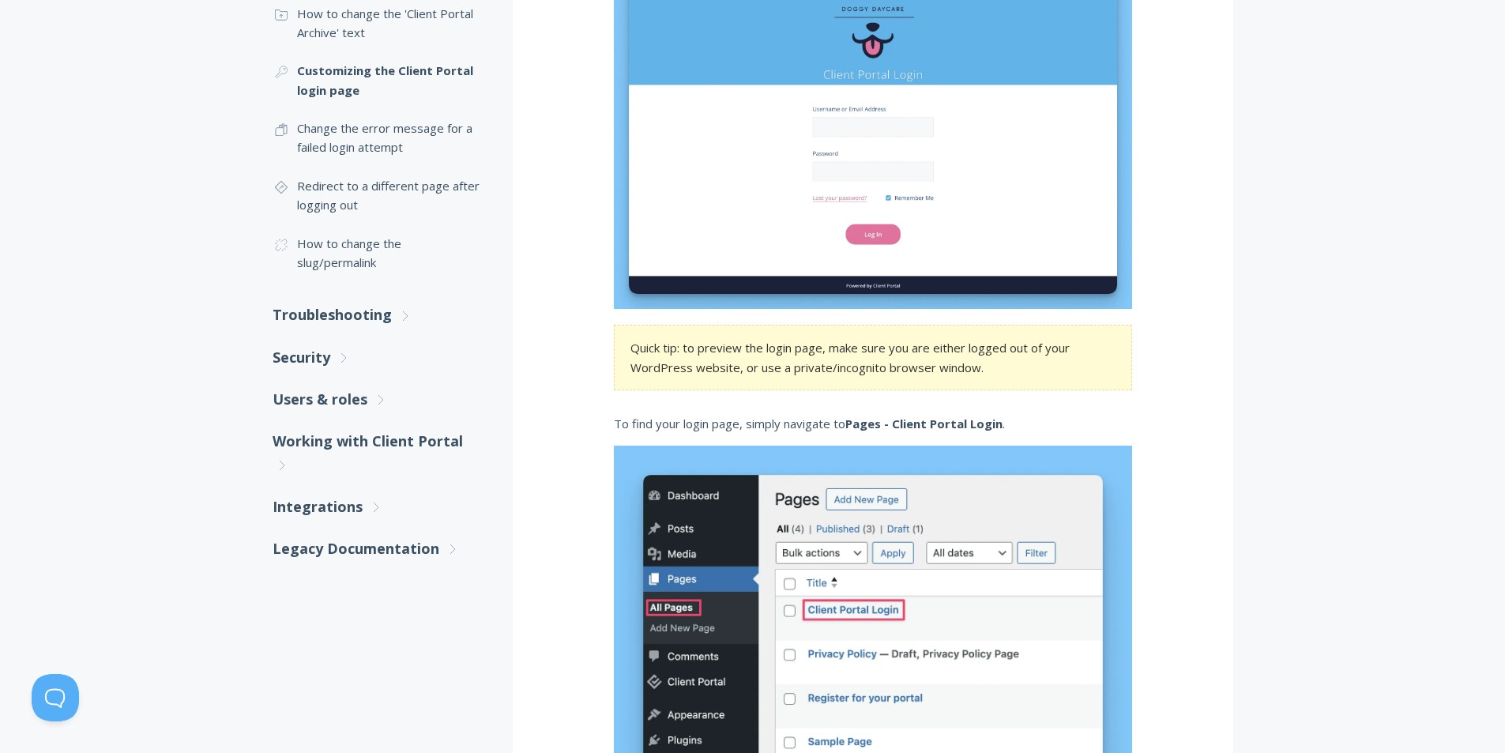
scroll to position [500, 0]
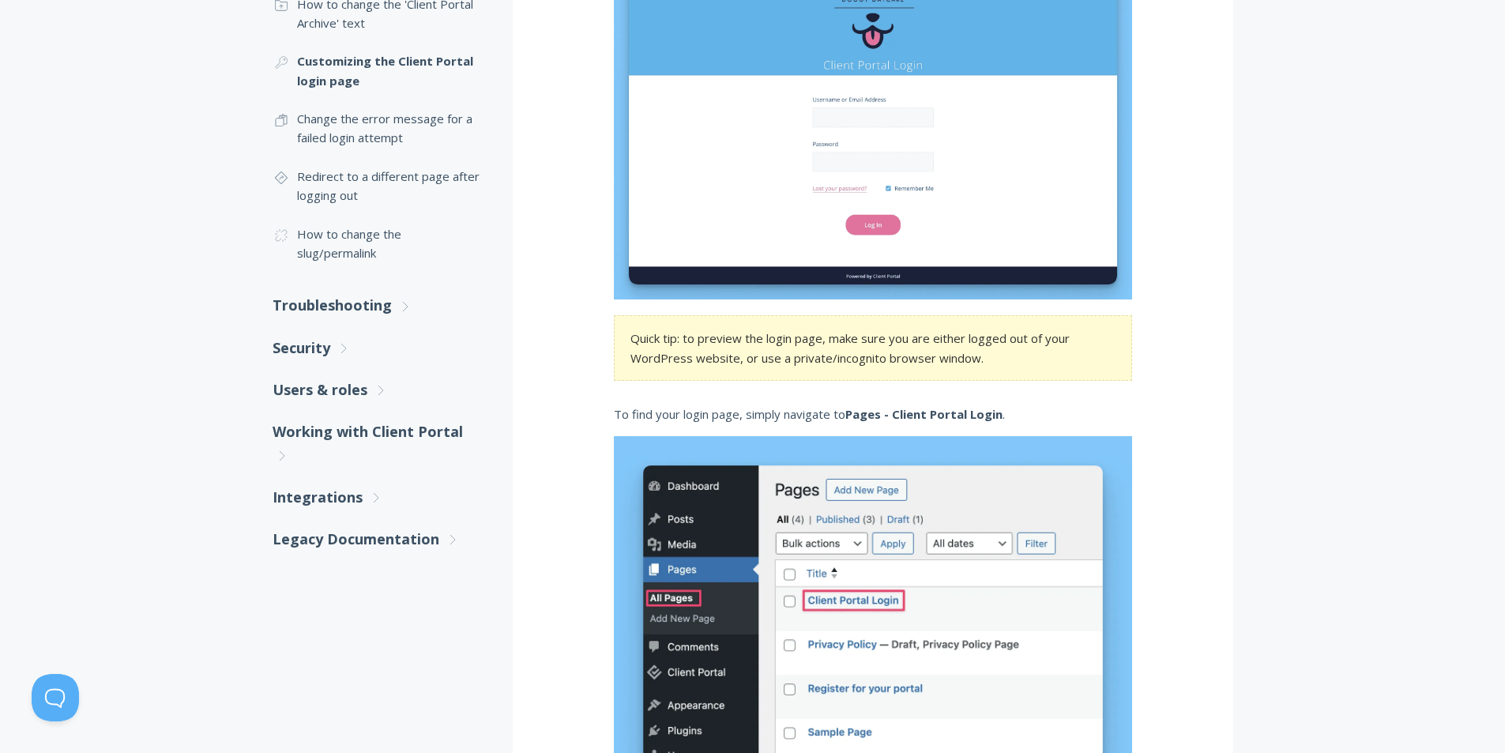
drag, startPoint x: 1210, startPoint y: 373, endPoint x: 1199, endPoint y: 401, distance: 29.5
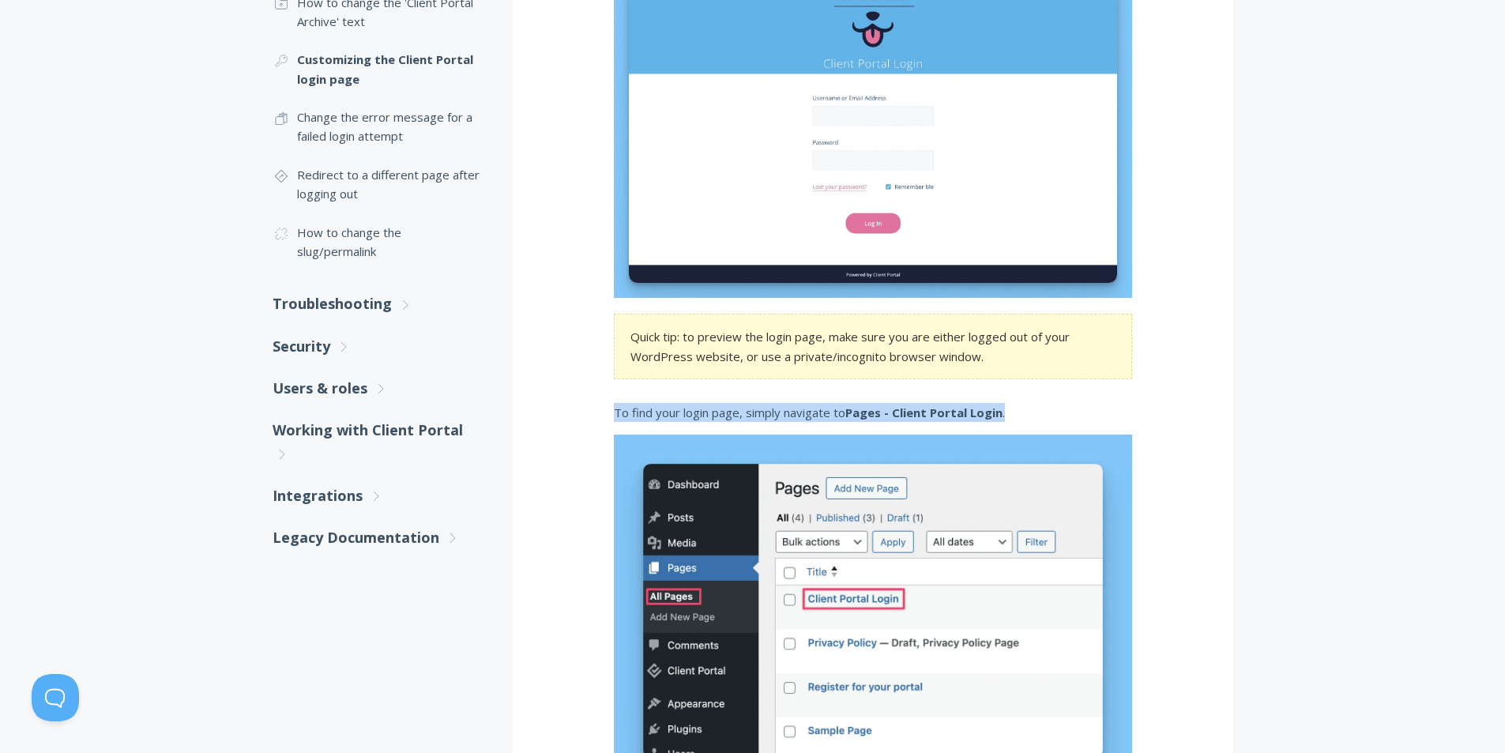
drag, startPoint x: 611, startPoint y: 414, endPoint x: 1014, endPoint y: 420, distance: 403.0
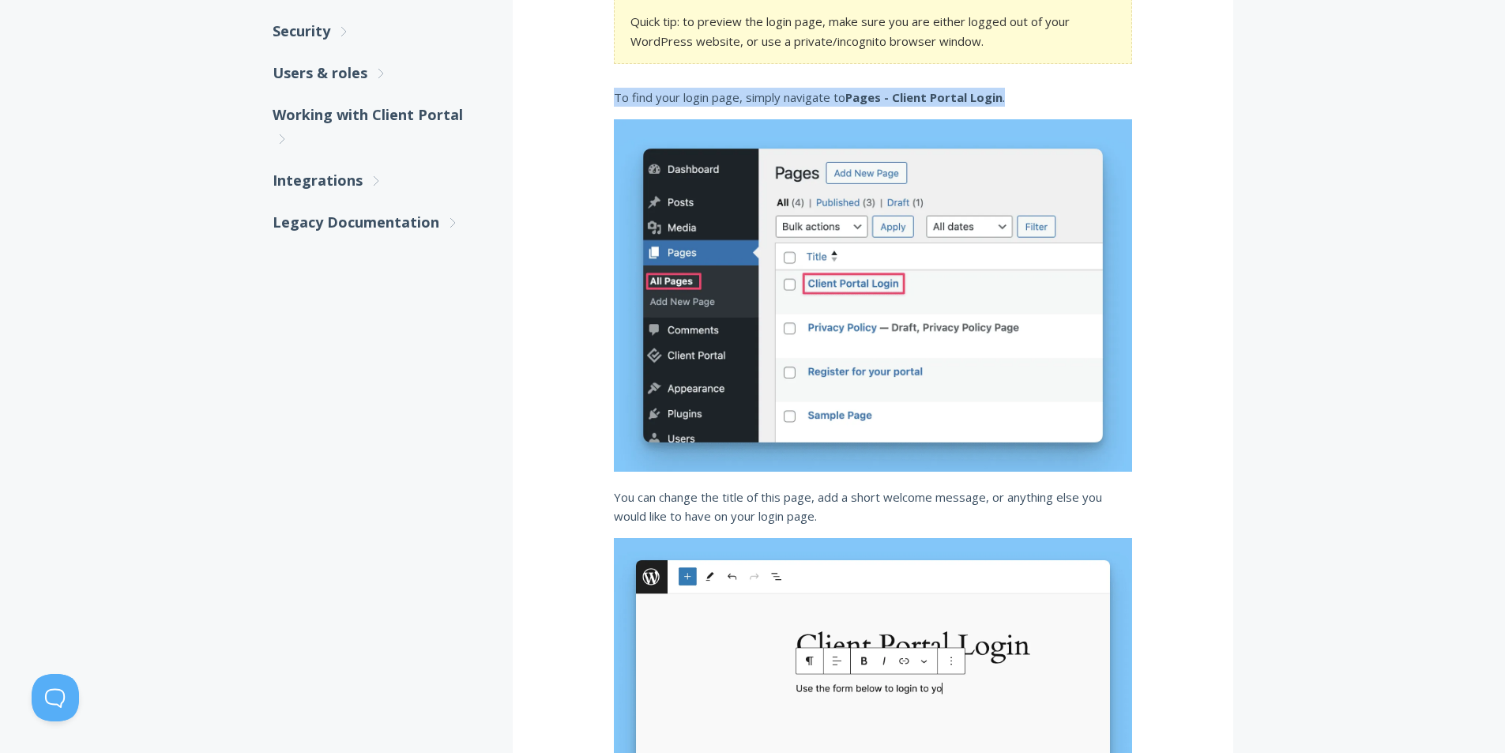
scroll to position [843, 0]
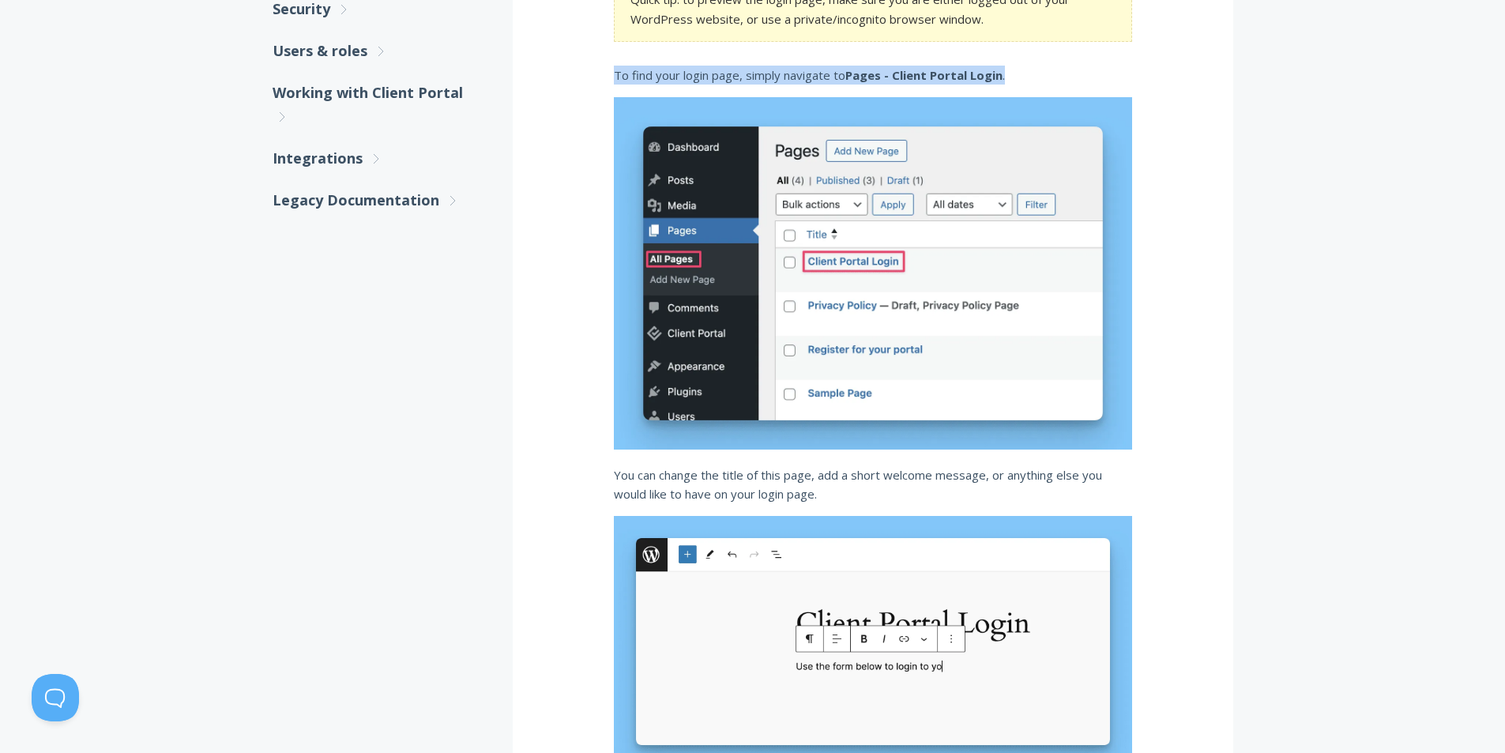
drag, startPoint x: 1159, startPoint y: 408, endPoint x: 1170, endPoint y: 450, distance: 42.5
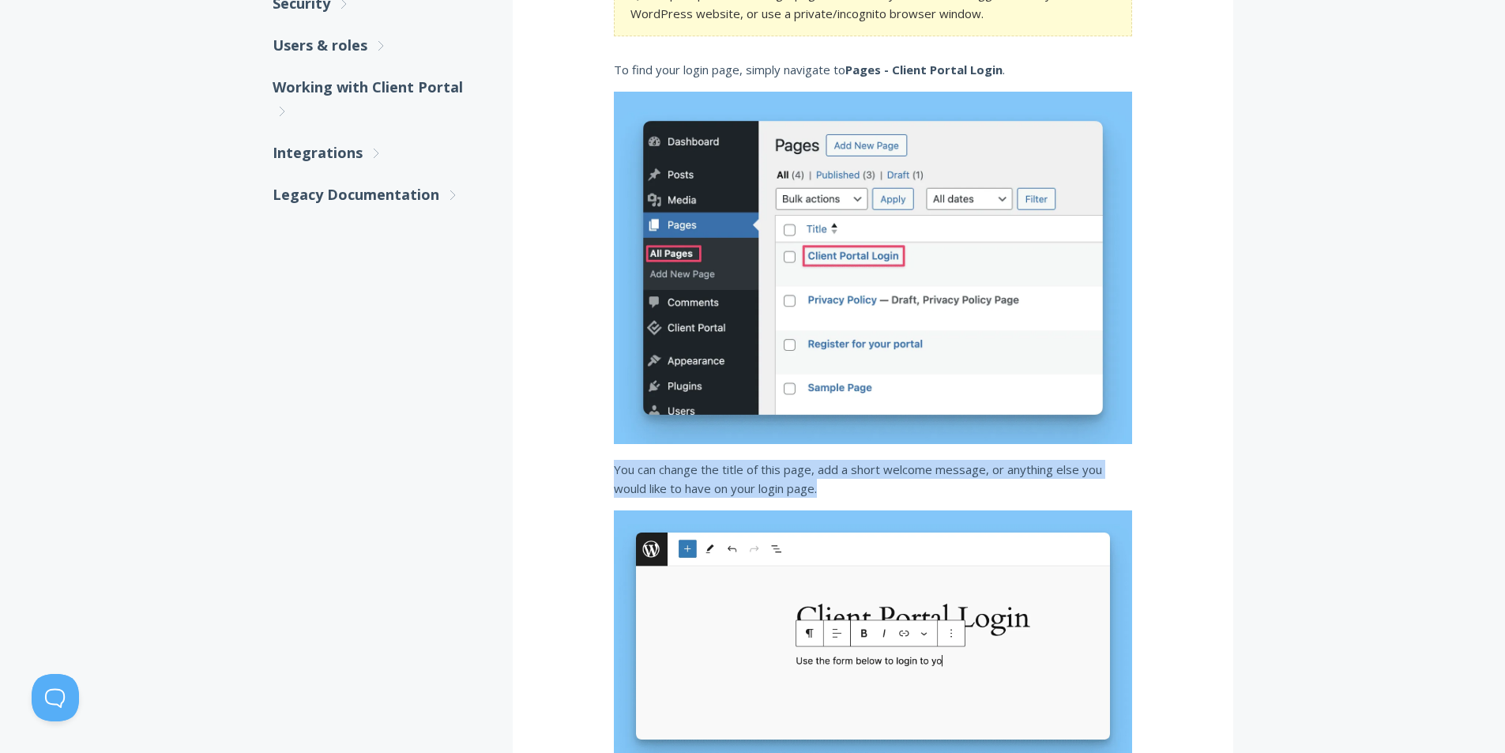
drag, startPoint x: 815, startPoint y: 490, endPoint x: 610, endPoint y: 467, distance: 206.7
click at [610, 467] on div "Customizing the login page Client Portal comes with a beautiful, branded login …" at bounding box center [873, 620] width 721 height 2387
click at [600, 439] on div at bounding box center [600, 439] width 0 height 0
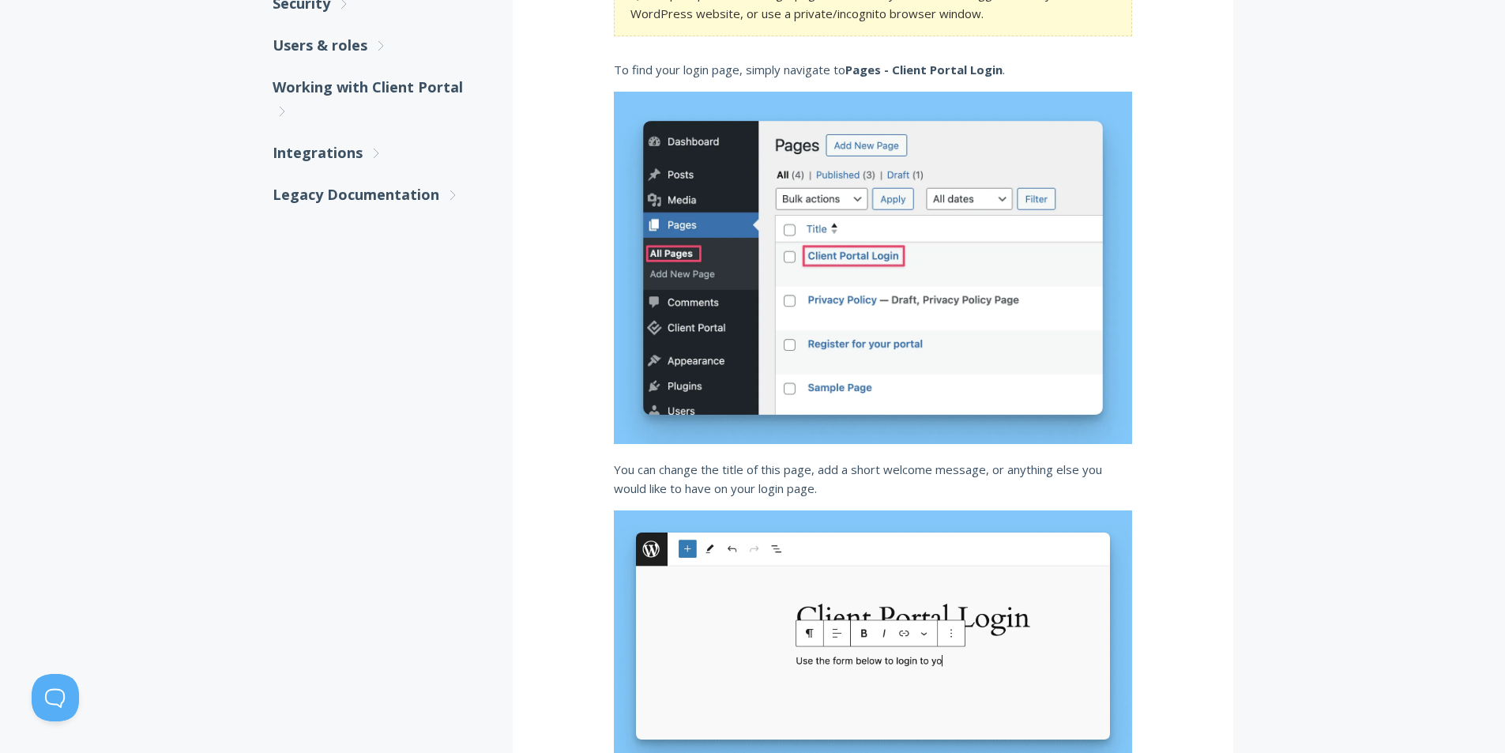
drag, startPoint x: 728, startPoint y: 318, endPoint x: 922, endPoint y: 320, distance: 194.4
drag, startPoint x: 695, startPoint y: 340, endPoint x: 825, endPoint y: 350, distance: 130.0
click at [851, 473] on p "You can change the title of this page, add a short welcome message, or anything…" at bounding box center [873, 479] width 518 height 39
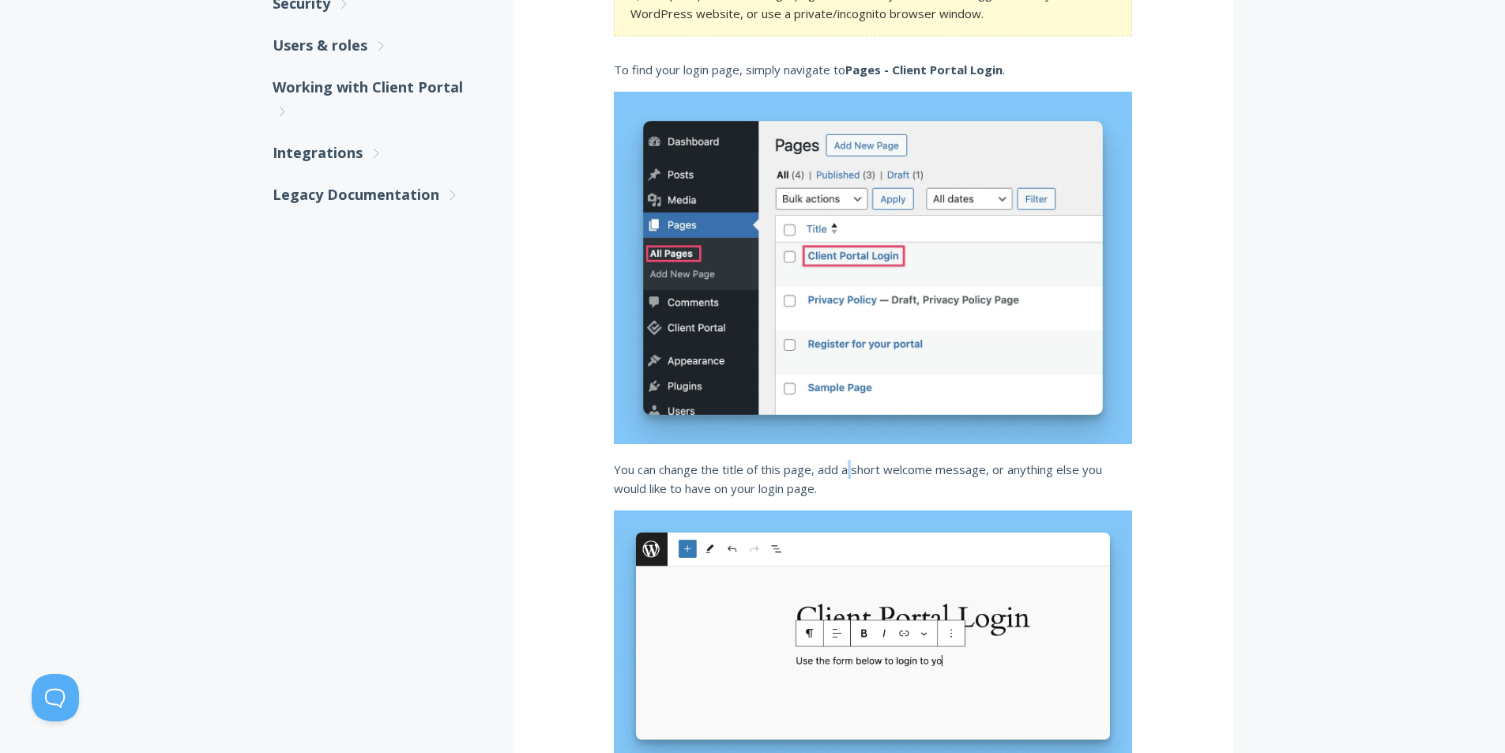
click at [851, 473] on p "You can change the title of this page, add a short welcome message, or anything…" at bounding box center [873, 479] width 518 height 39
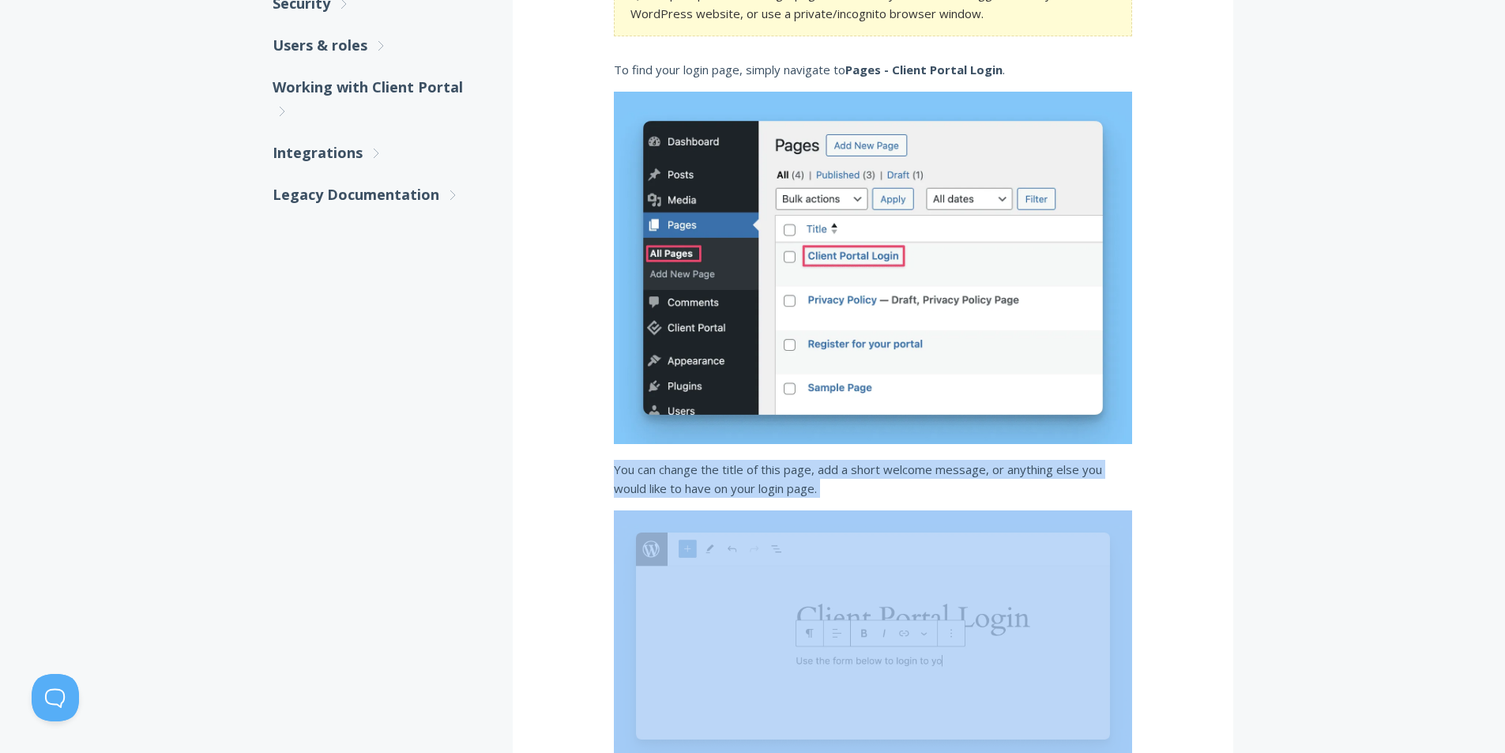
click at [851, 473] on p "You can change the title of this page, add a short welcome message, or anything…" at bounding box center [873, 479] width 518 height 39
click at [841, 439] on div at bounding box center [841, 439] width 0 height 0
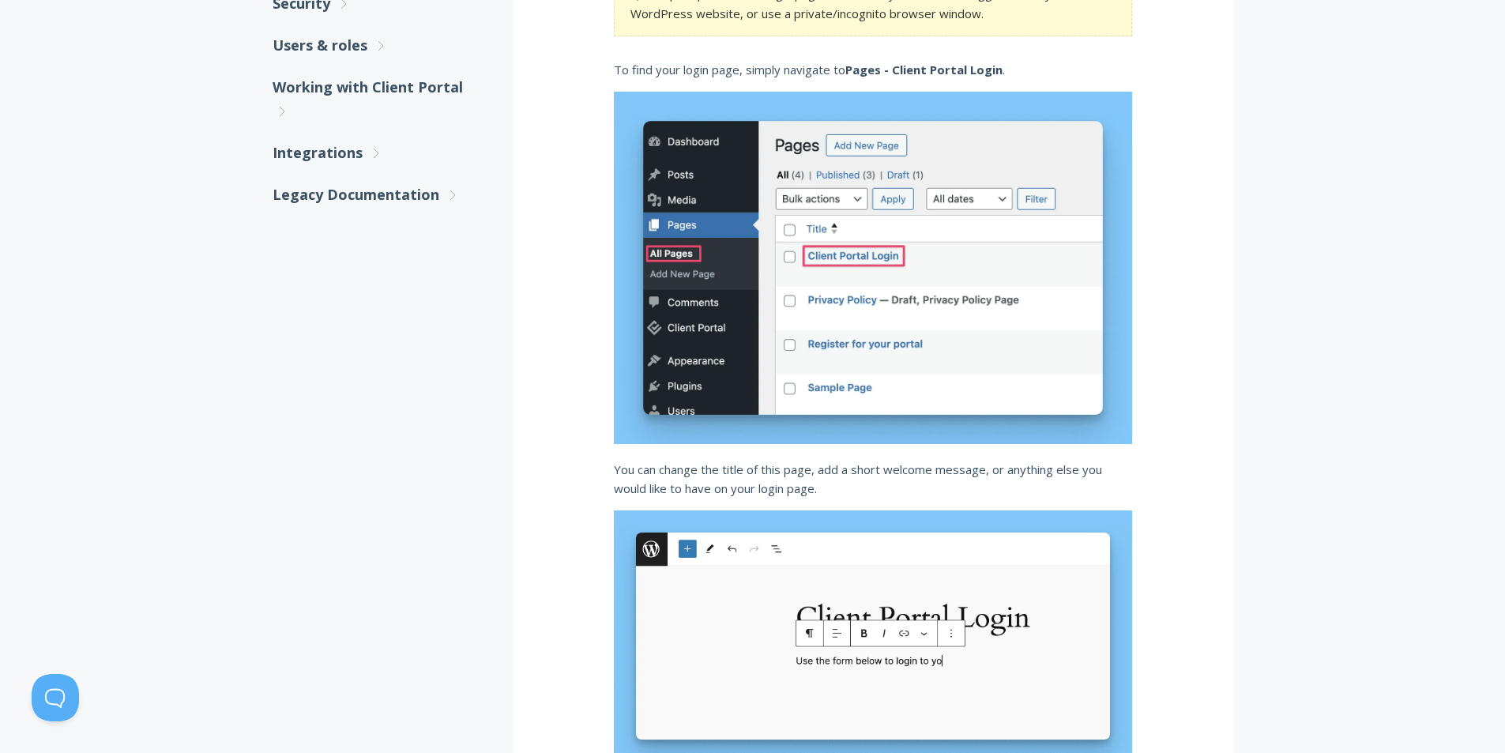
drag, startPoint x: 693, startPoint y: 367, endPoint x: 870, endPoint y: 377, distance: 177.3
click at [1072, 481] on p "You can change the title of this page, add a short welcome message, or anything…" at bounding box center [873, 479] width 518 height 39
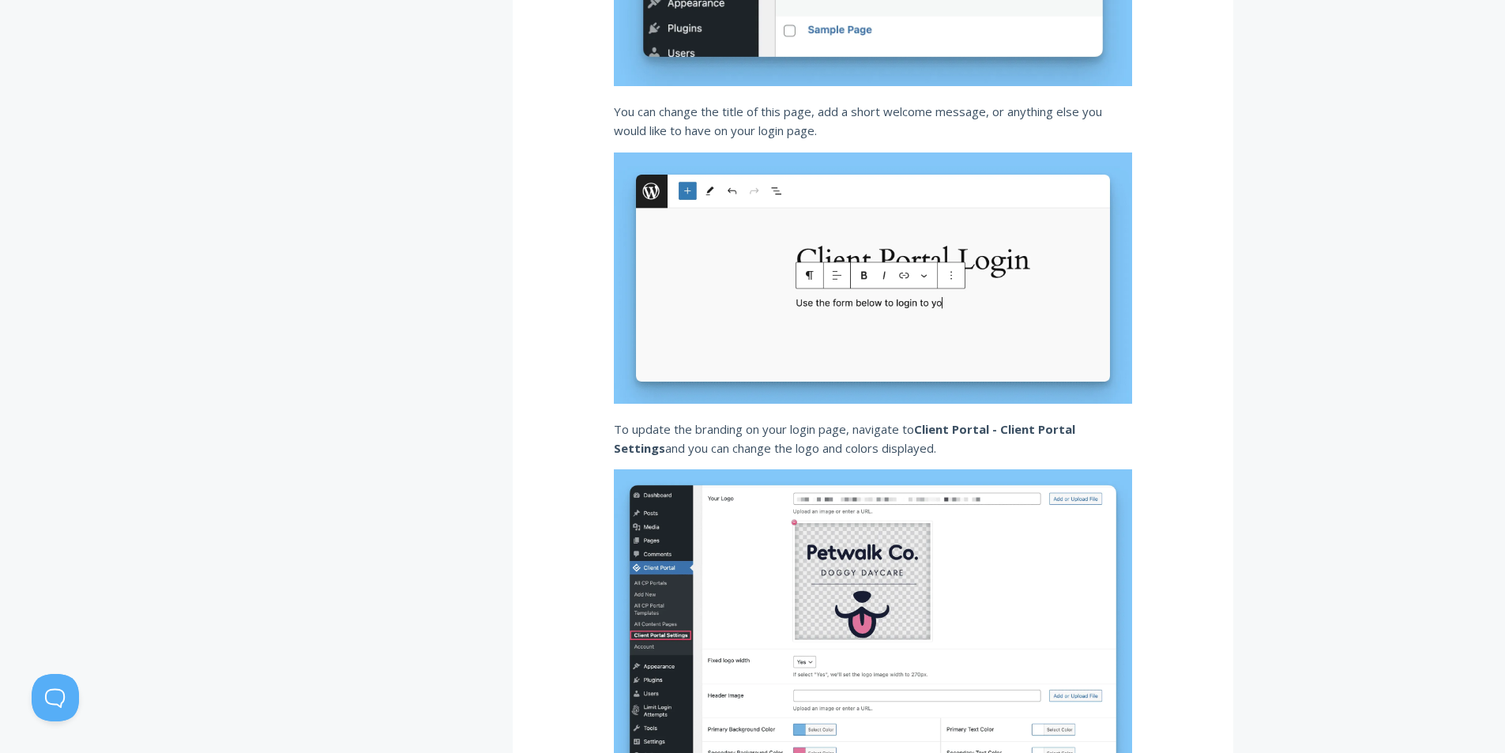
scroll to position [1317, 0]
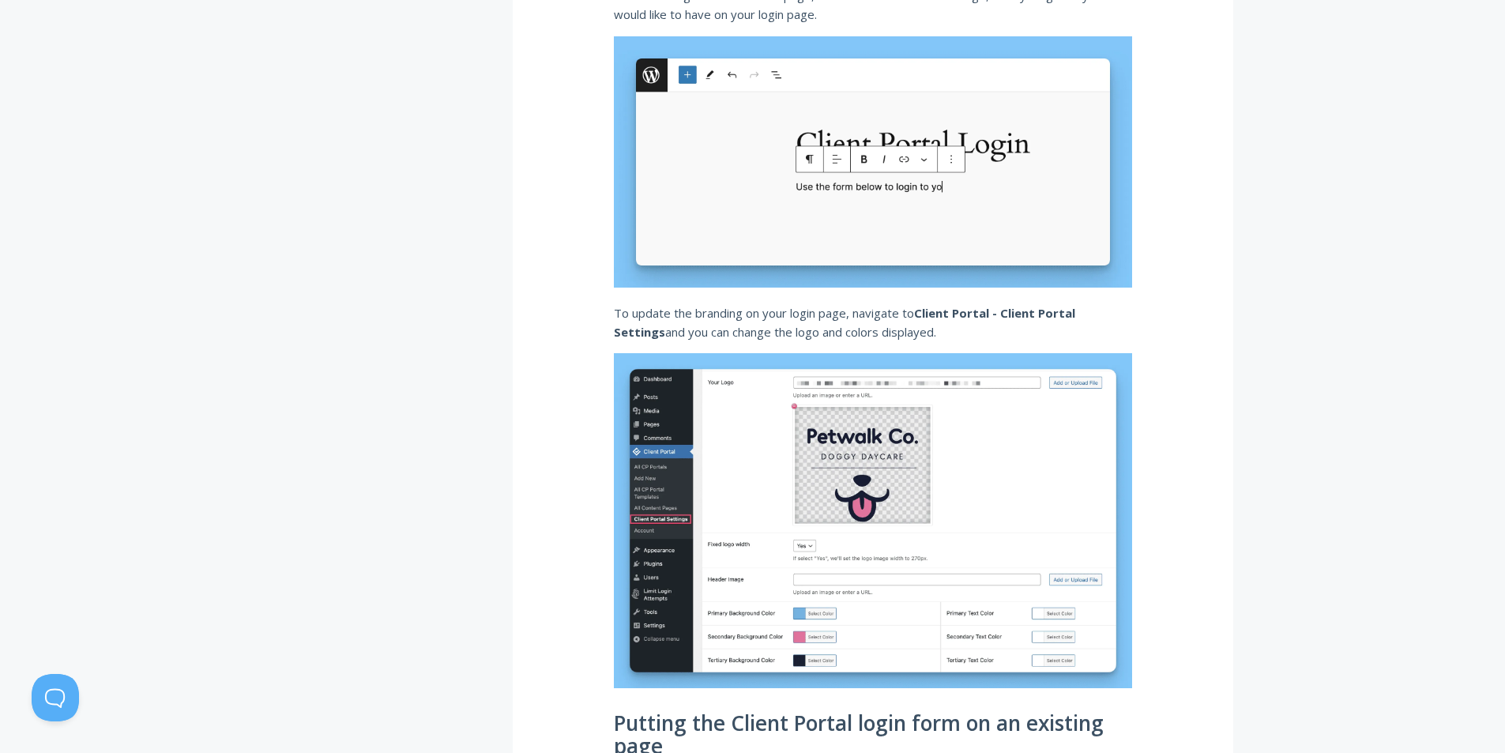
drag, startPoint x: 649, startPoint y: 312, endPoint x: 921, endPoint y: 324, distance: 272.8
click at [921, 324] on p "To update the branding on your login page, navigate to Client Portal - Client P…" at bounding box center [873, 322] width 518 height 39
click at [911, 341] on div at bounding box center [911, 341] width 0 height 0
drag, startPoint x: 743, startPoint y: 518, endPoint x: 885, endPoint y: 604, distance: 166.0
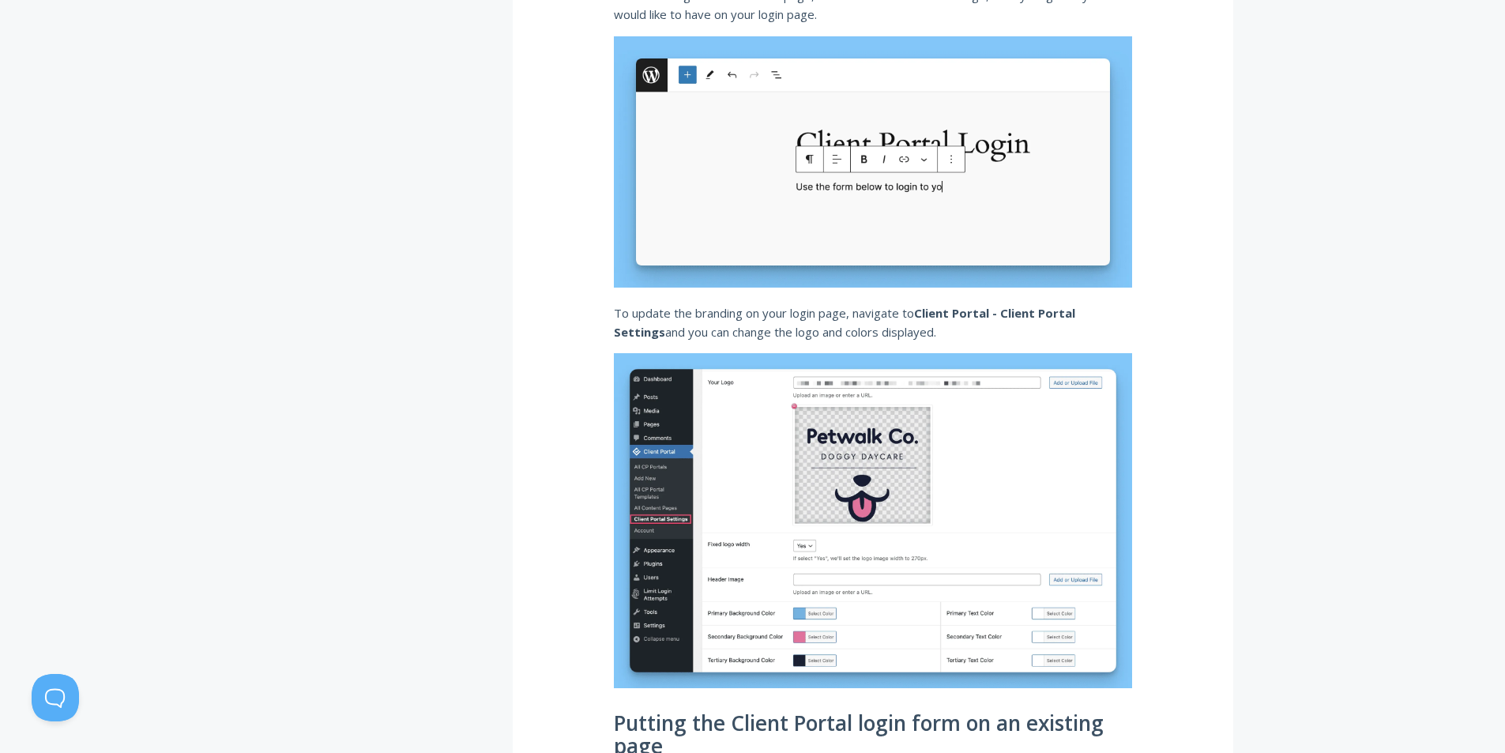
click at [1162, 574] on div "Customizing the login page Client Portal comes with a beautiful, branded login …" at bounding box center [873, 146] width 721 height 2387
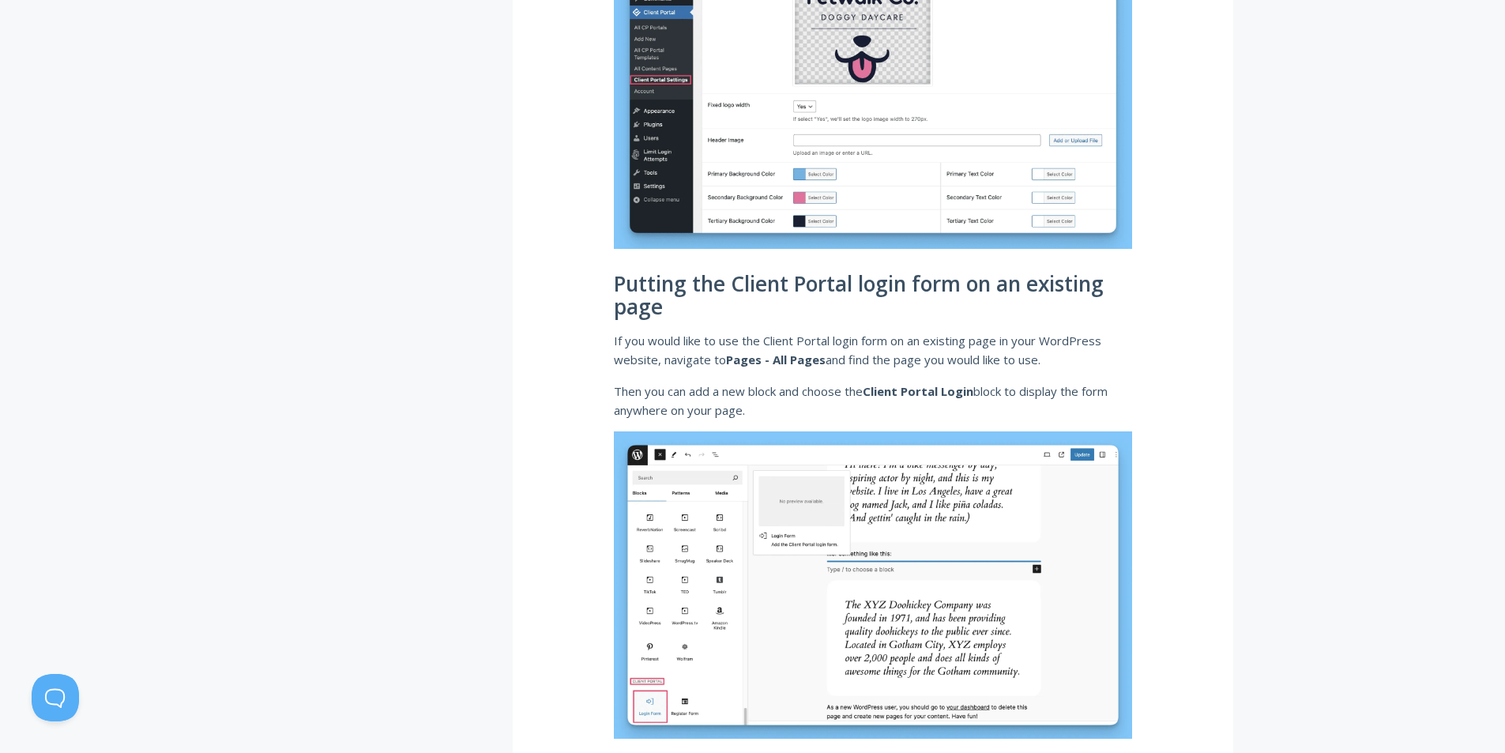
drag, startPoint x: 1173, startPoint y: 284, endPoint x: 1172, endPoint y: 228, distance: 55.3
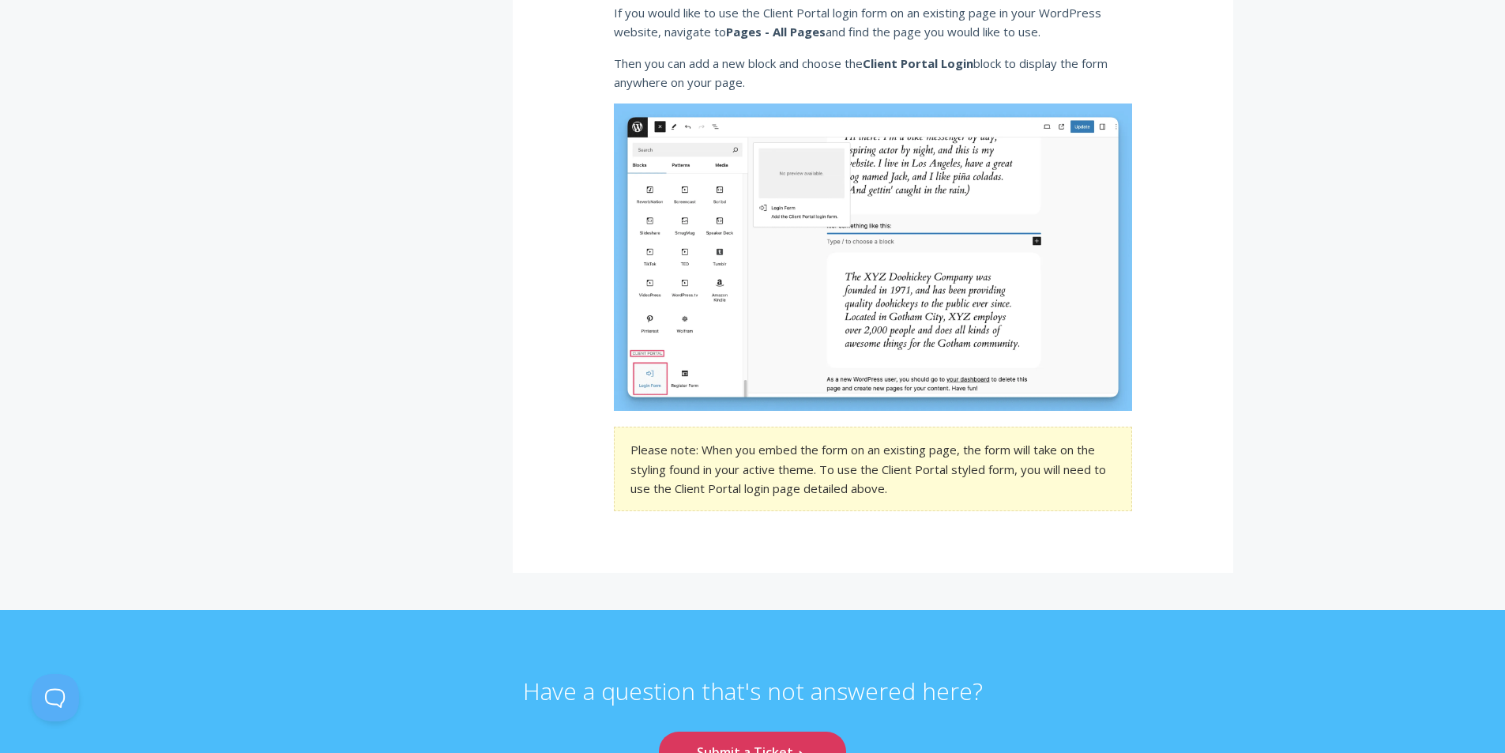
scroll to position [2079, 0]
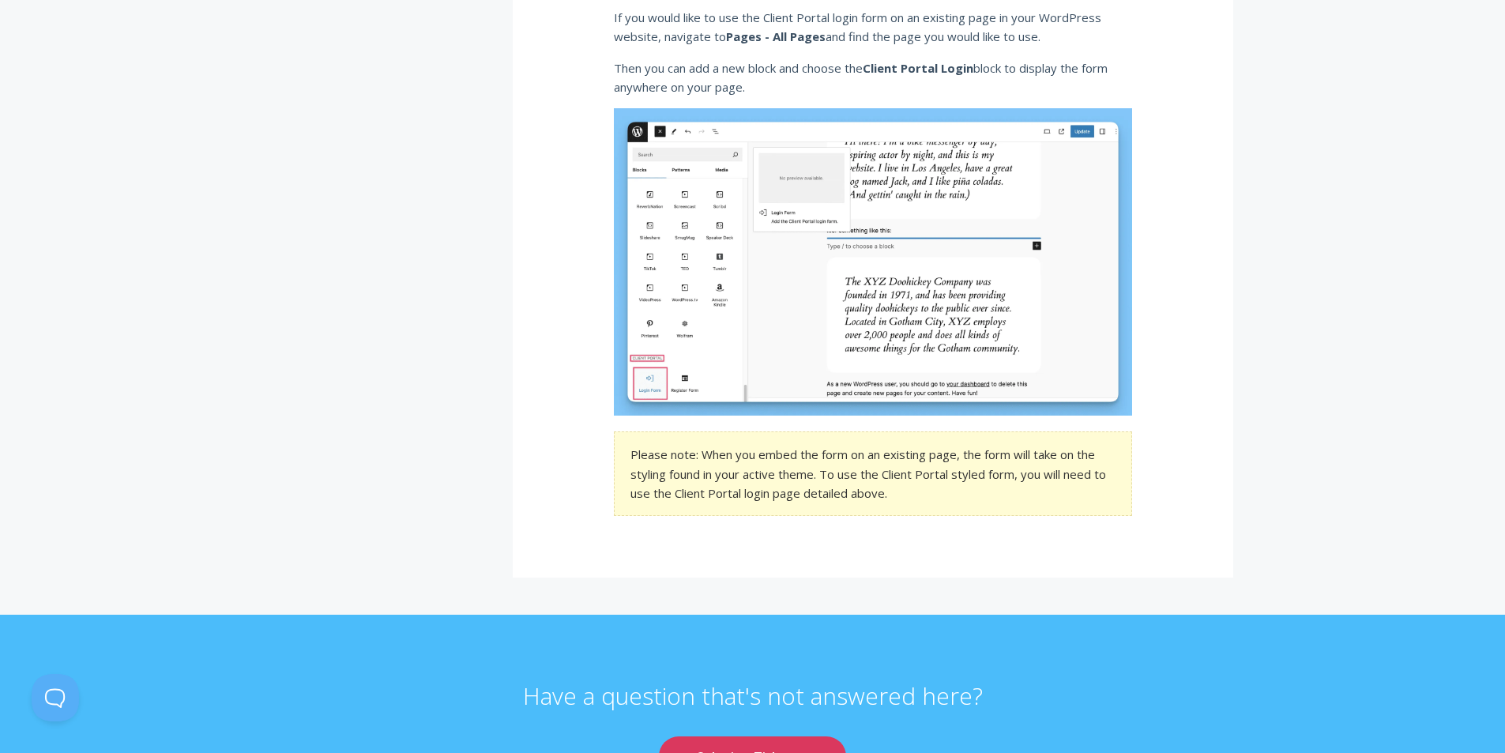
drag, startPoint x: 1158, startPoint y: 198, endPoint x: 1184, endPoint y: 167, distance: 39.3
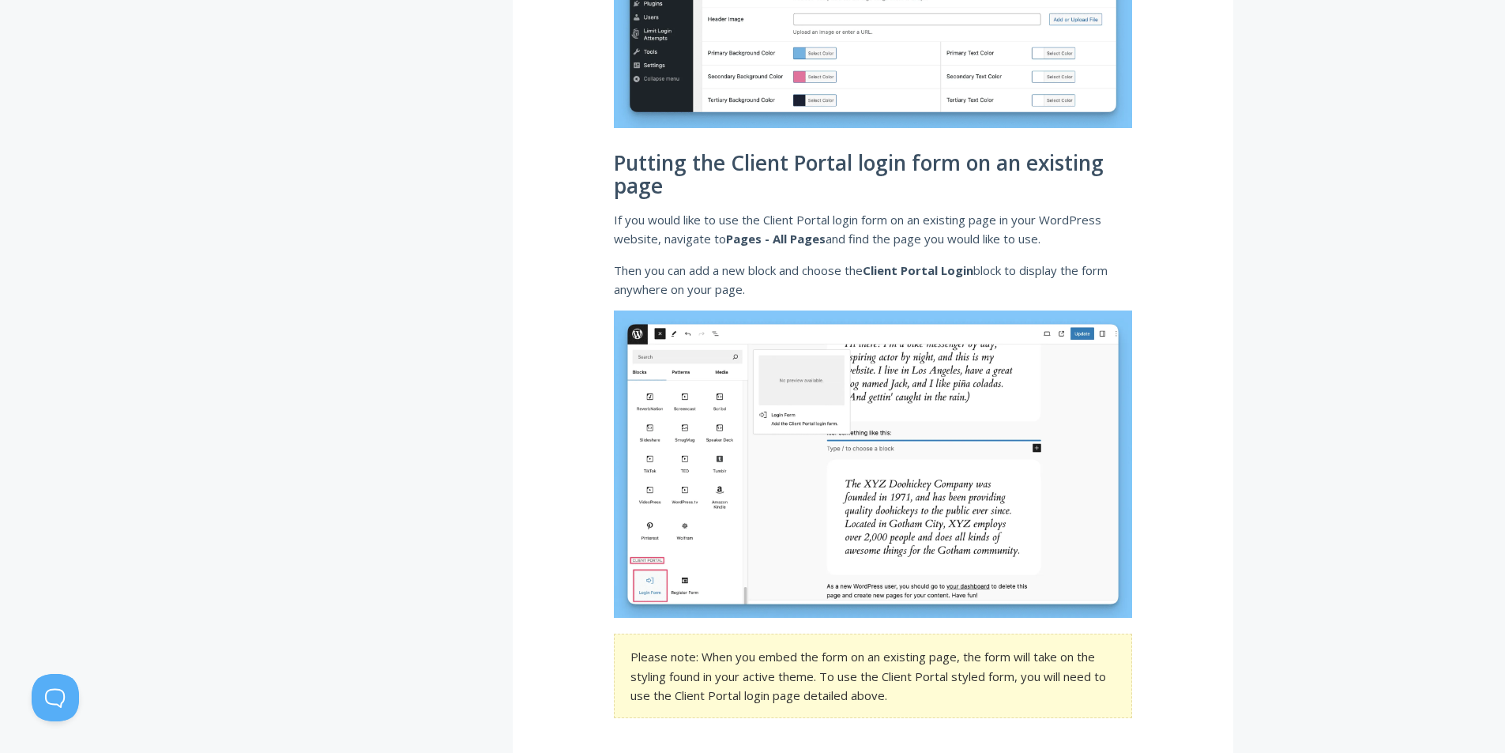
drag, startPoint x: 1109, startPoint y: 151, endPoint x: 1129, endPoint y: 135, distance: 25.3
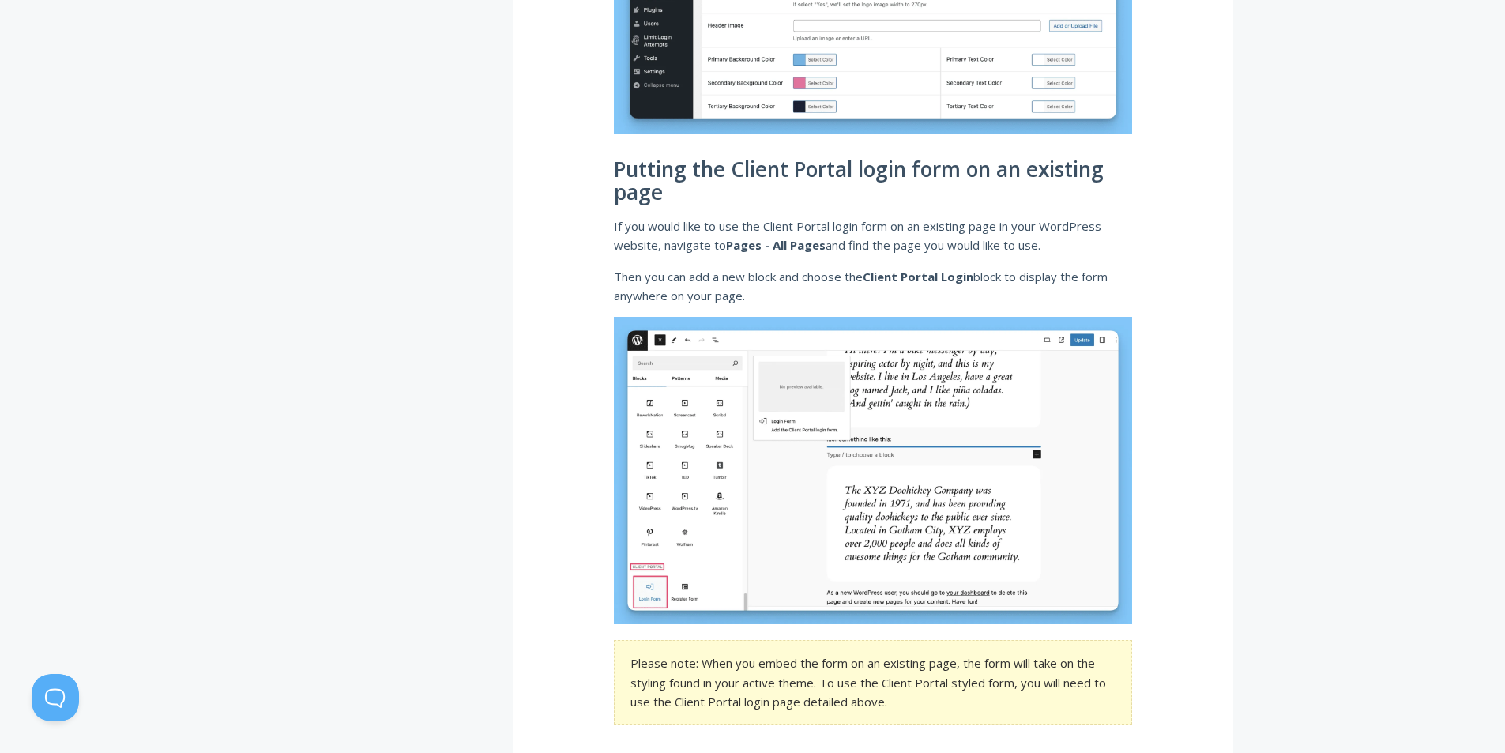
scroll to position [1865, 0]
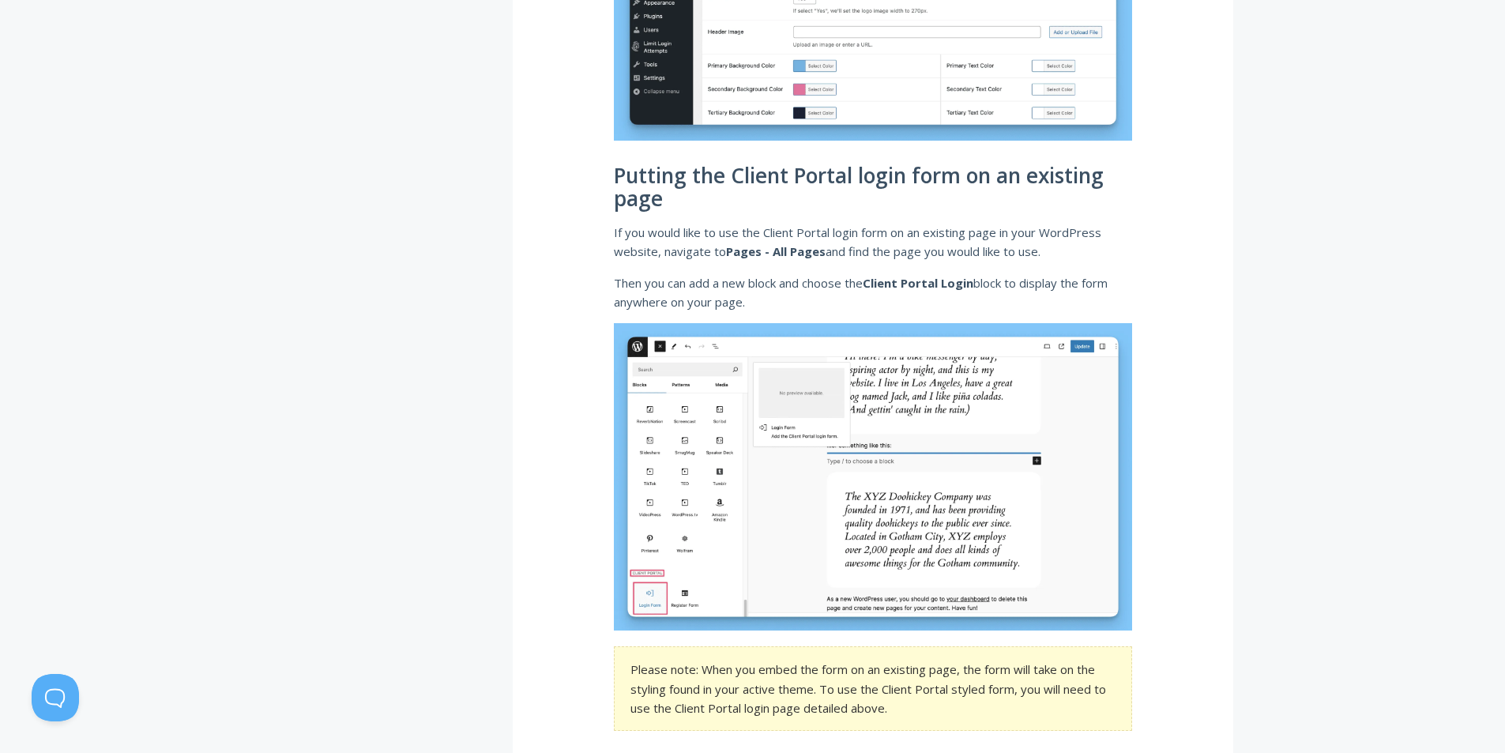
drag, startPoint x: 1129, startPoint y: 135, endPoint x: 1148, endPoint y: 121, distance: 23.7
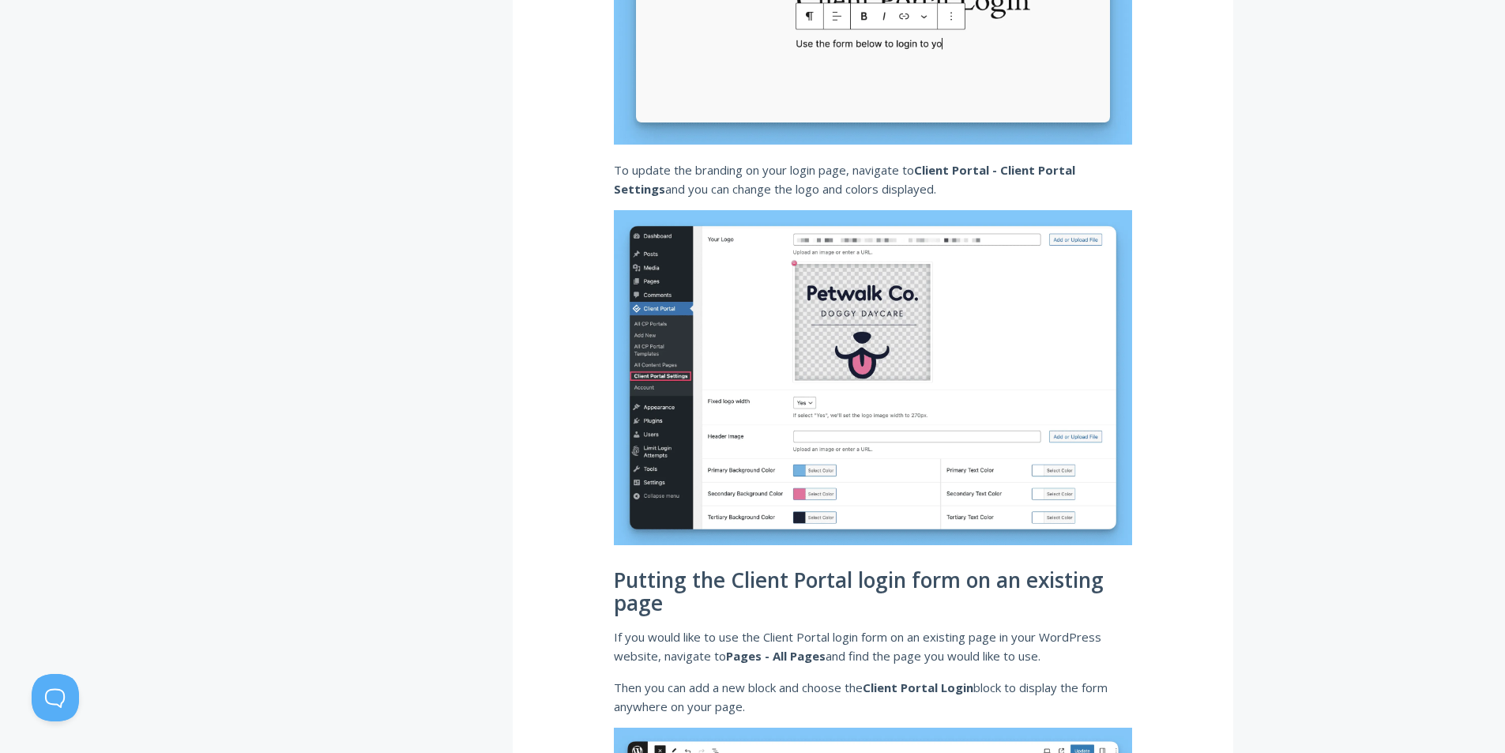
drag, startPoint x: 1130, startPoint y: 194, endPoint x: 1116, endPoint y: 137, distance: 58.6
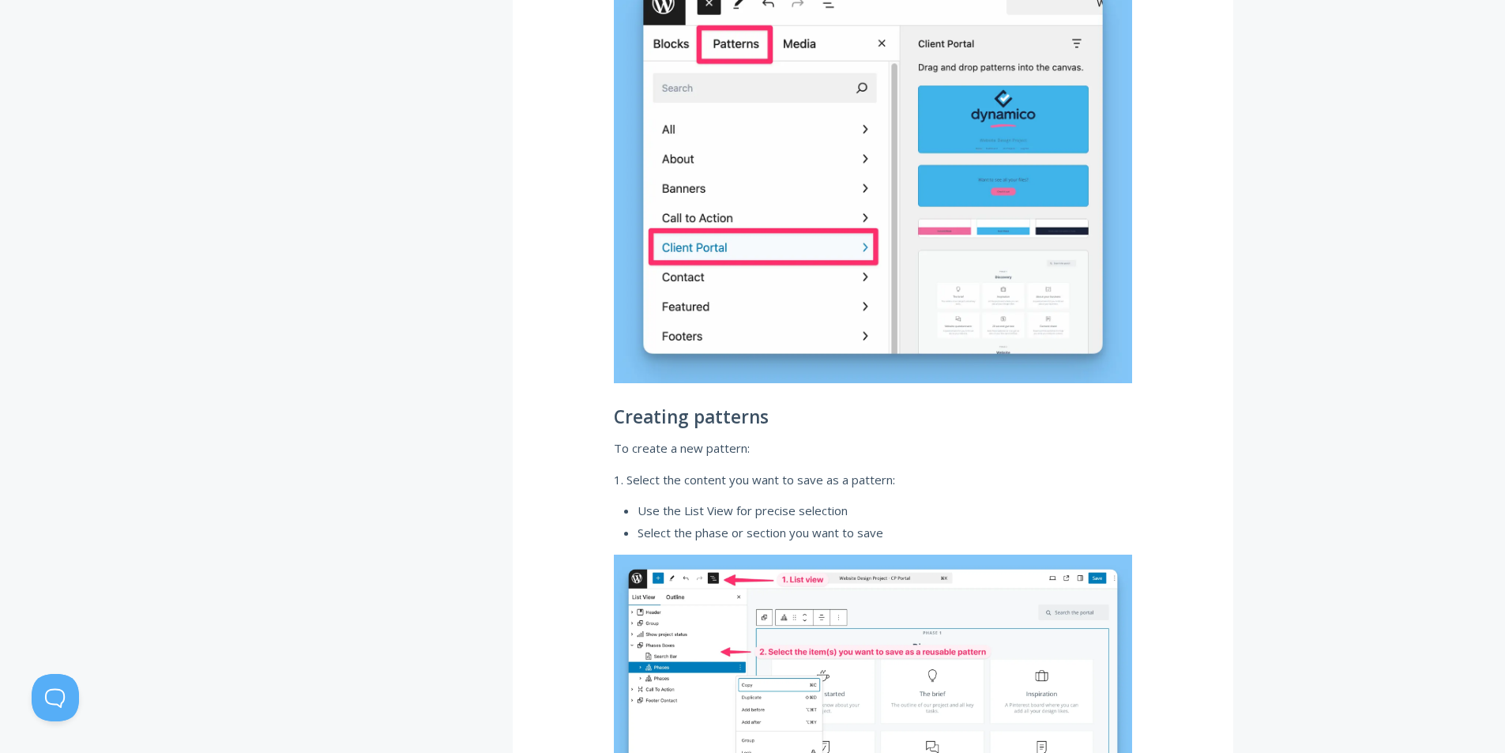
scroll to position [3332, 0]
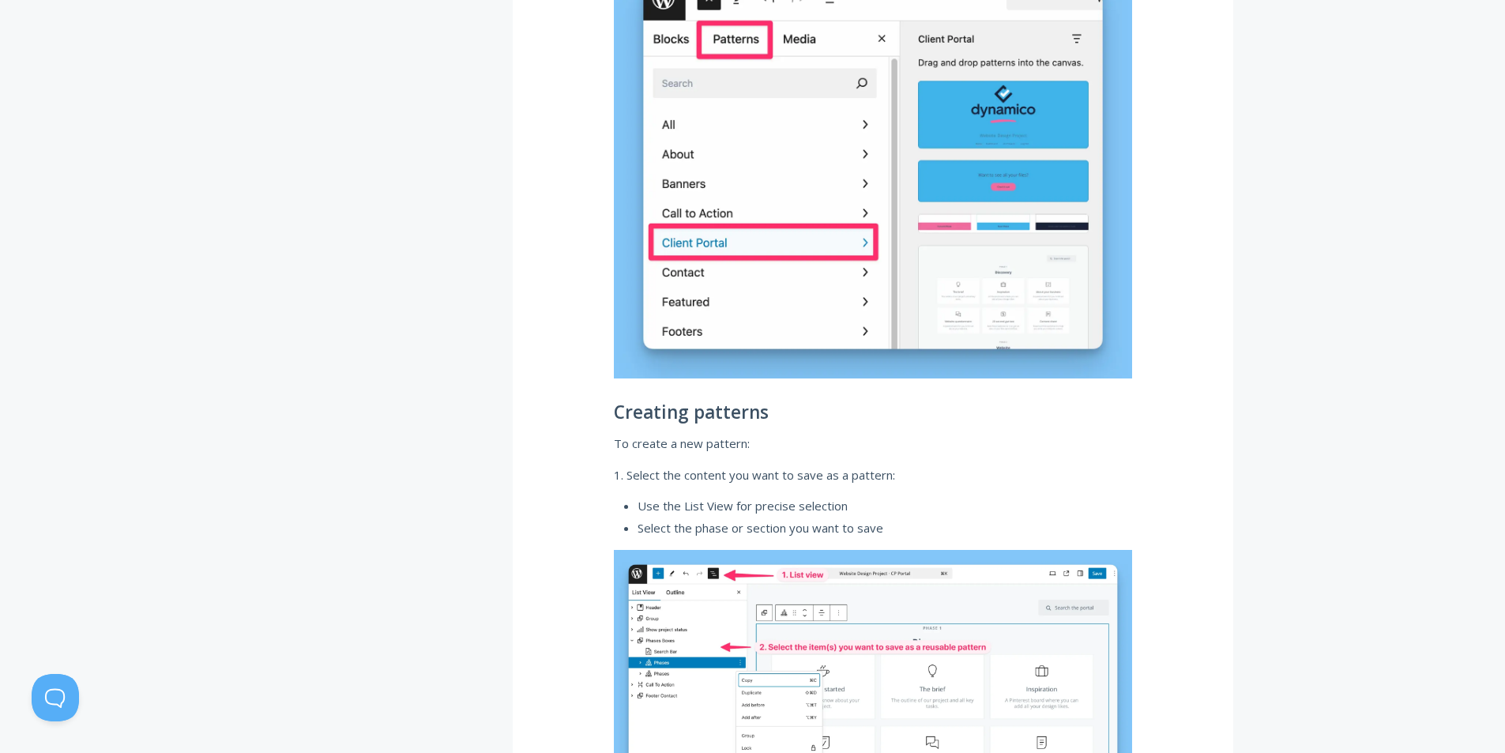
drag, startPoint x: 548, startPoint y: 350, endPoint x: 561, endPoint y: 372, distance: 25.5
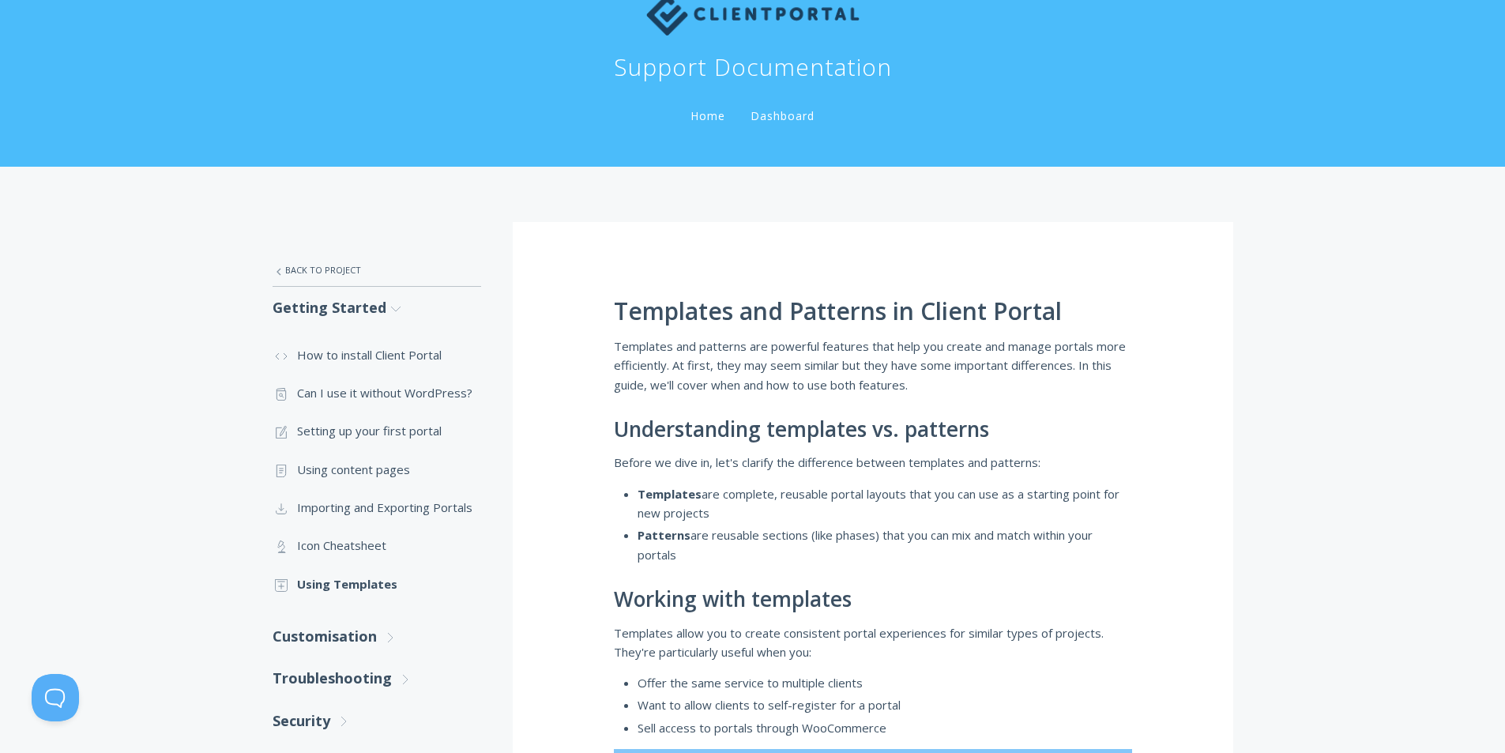
scroll to position [79, 0]
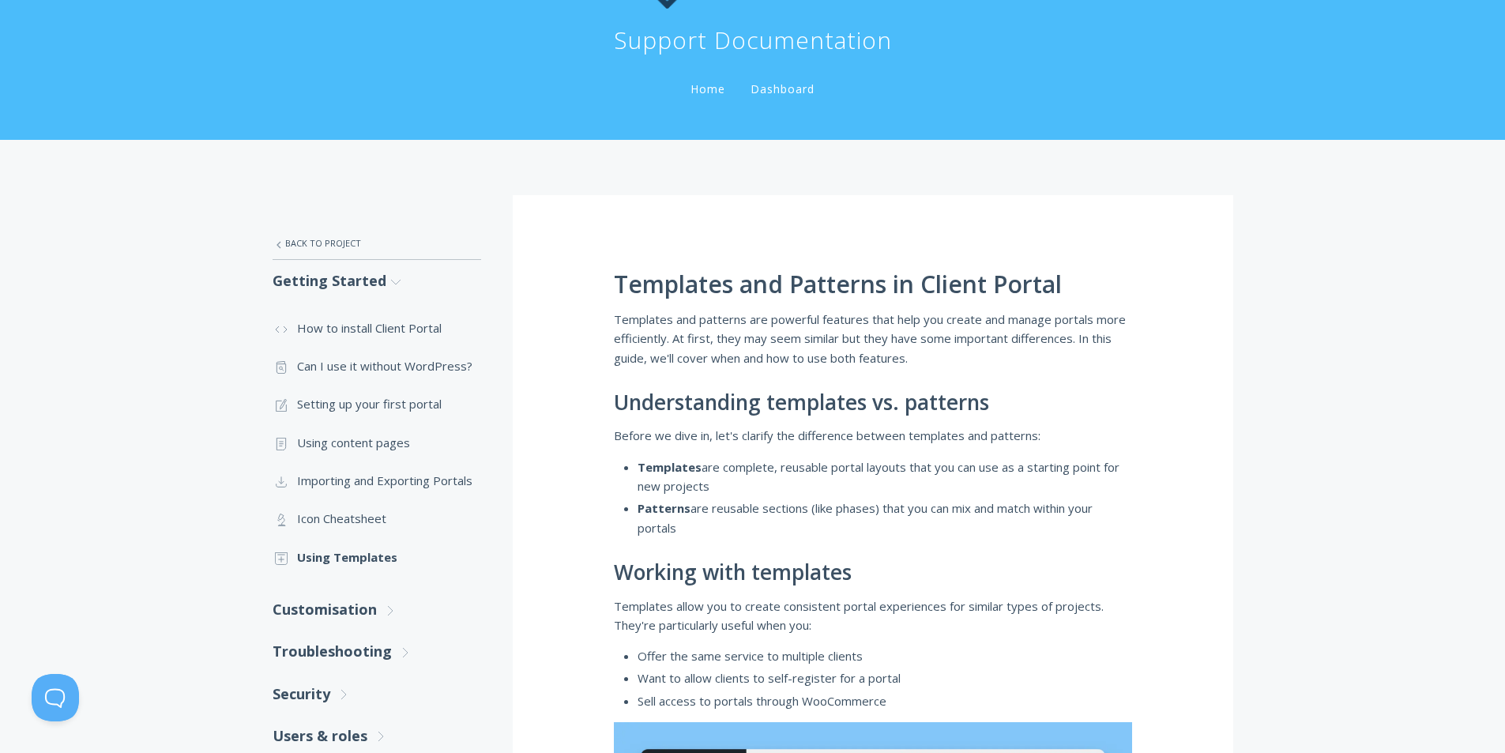
drag, startPoint x: 1177, startPoint y: 366, endPoint x: 1143, endPoint y: 362, distance: 34.2
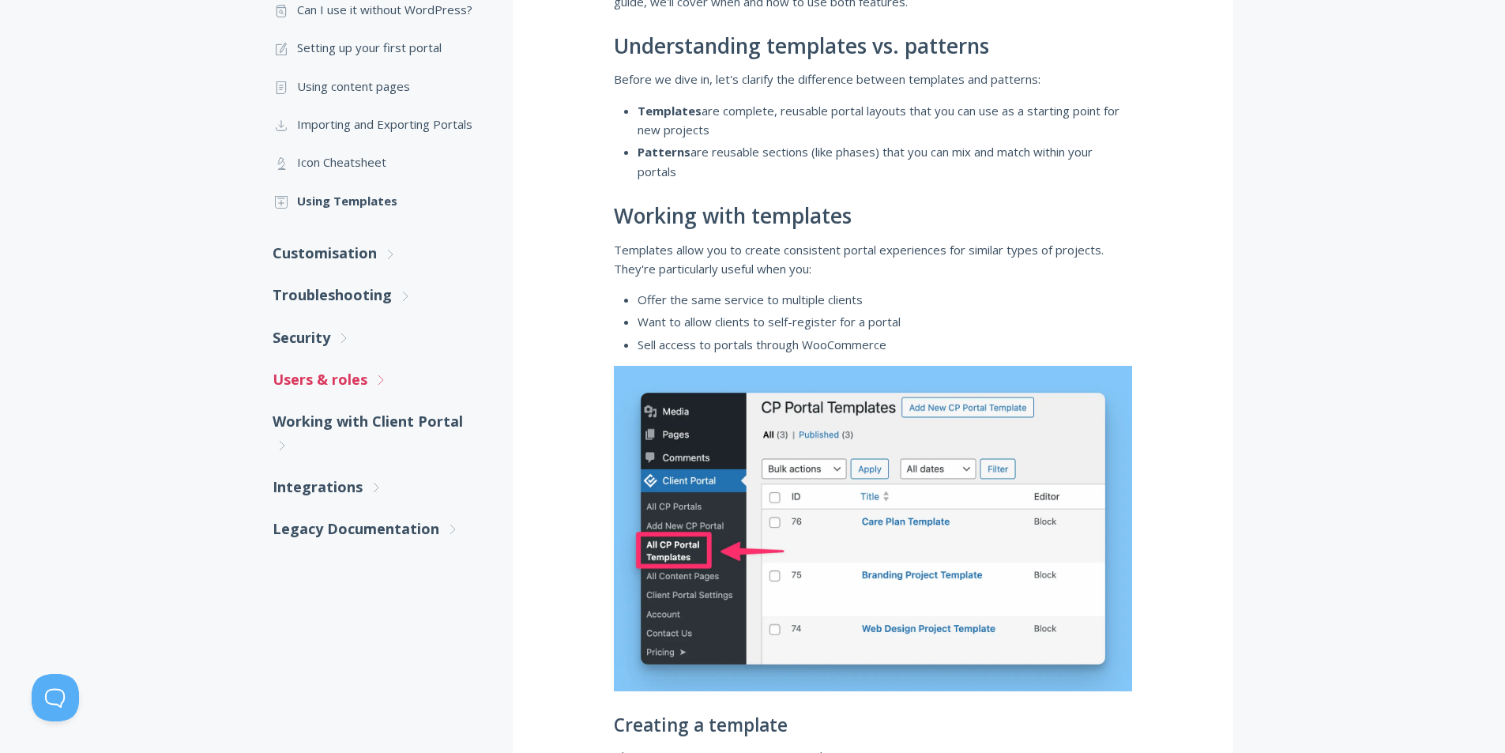
scroll to position [442, 0]
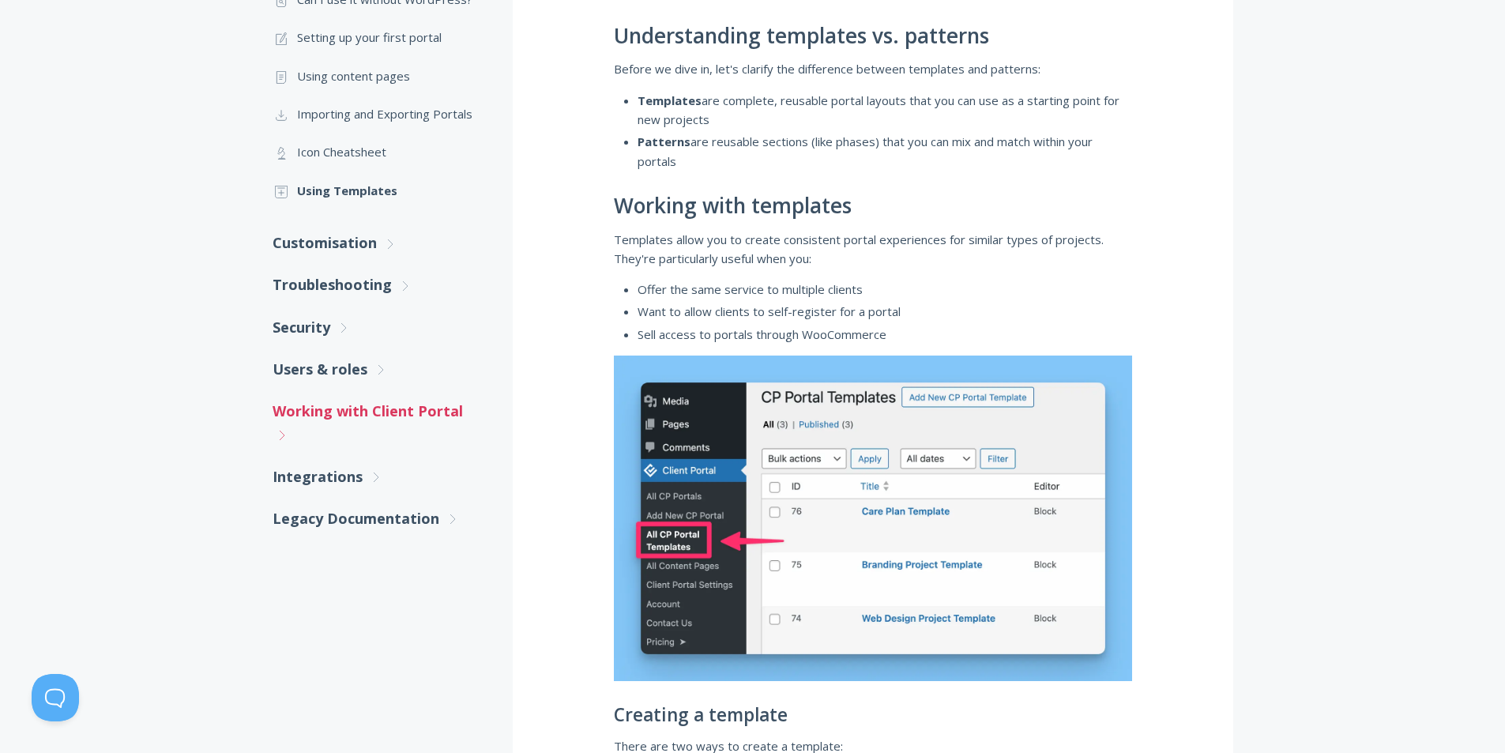
click at [290, 436] on link "Working with Client Portal .st0{fill:none;stroke:#000000;stroke-width:2;stroke-…" at bounding box center [377, 423] width 209 height 66
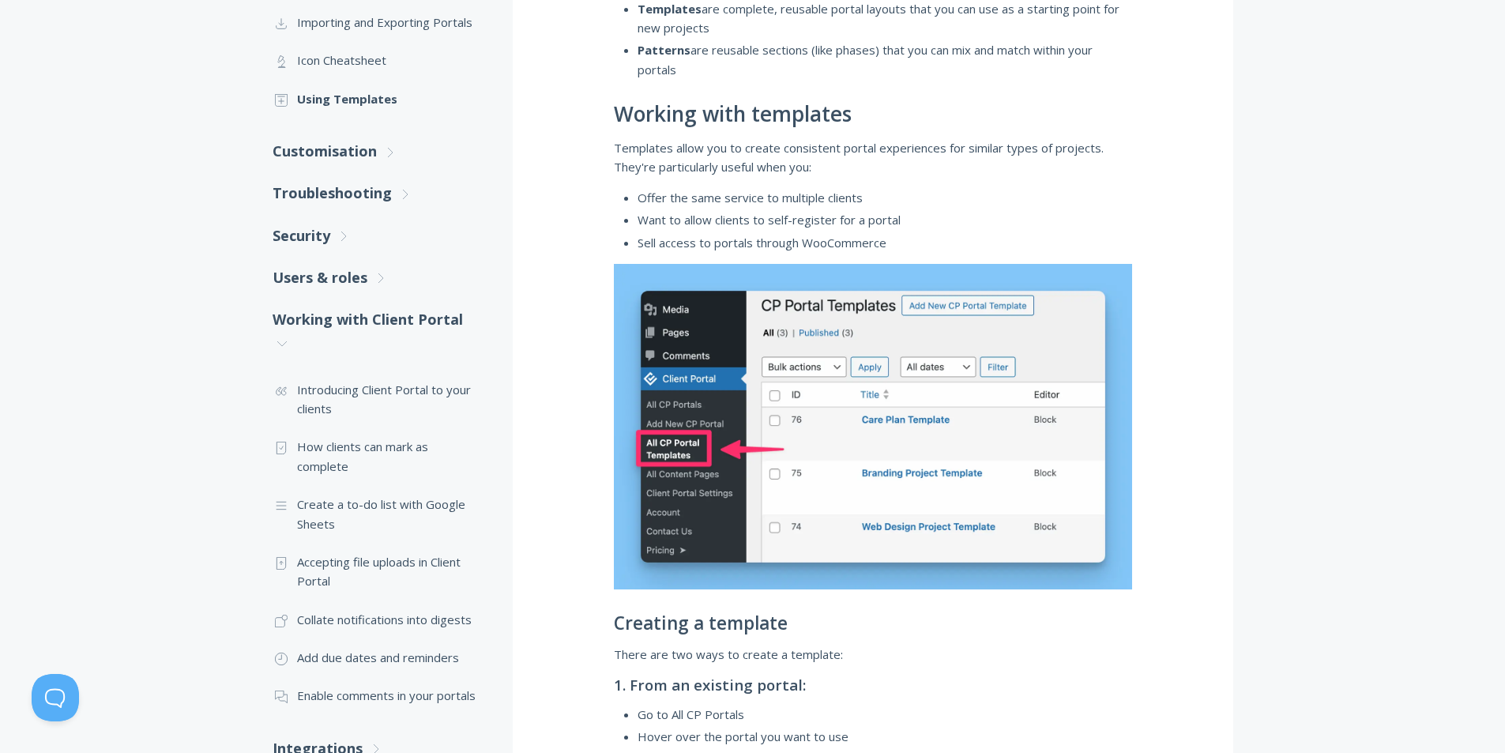
scroll to position [548, 0]
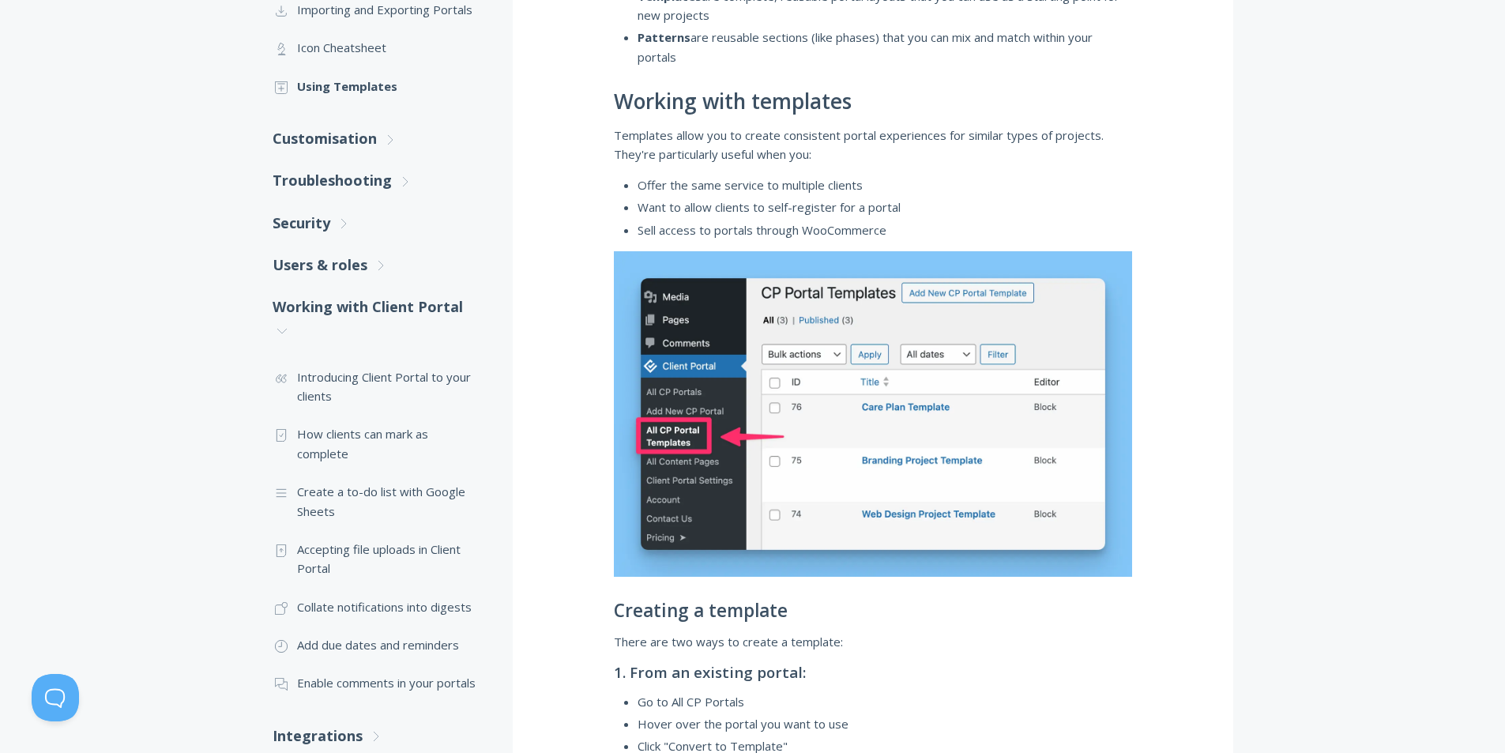
drag, startPoint x: 538, startPoint y: 463, endPoint x: 544, endPoint y: 487, distance: 24.5
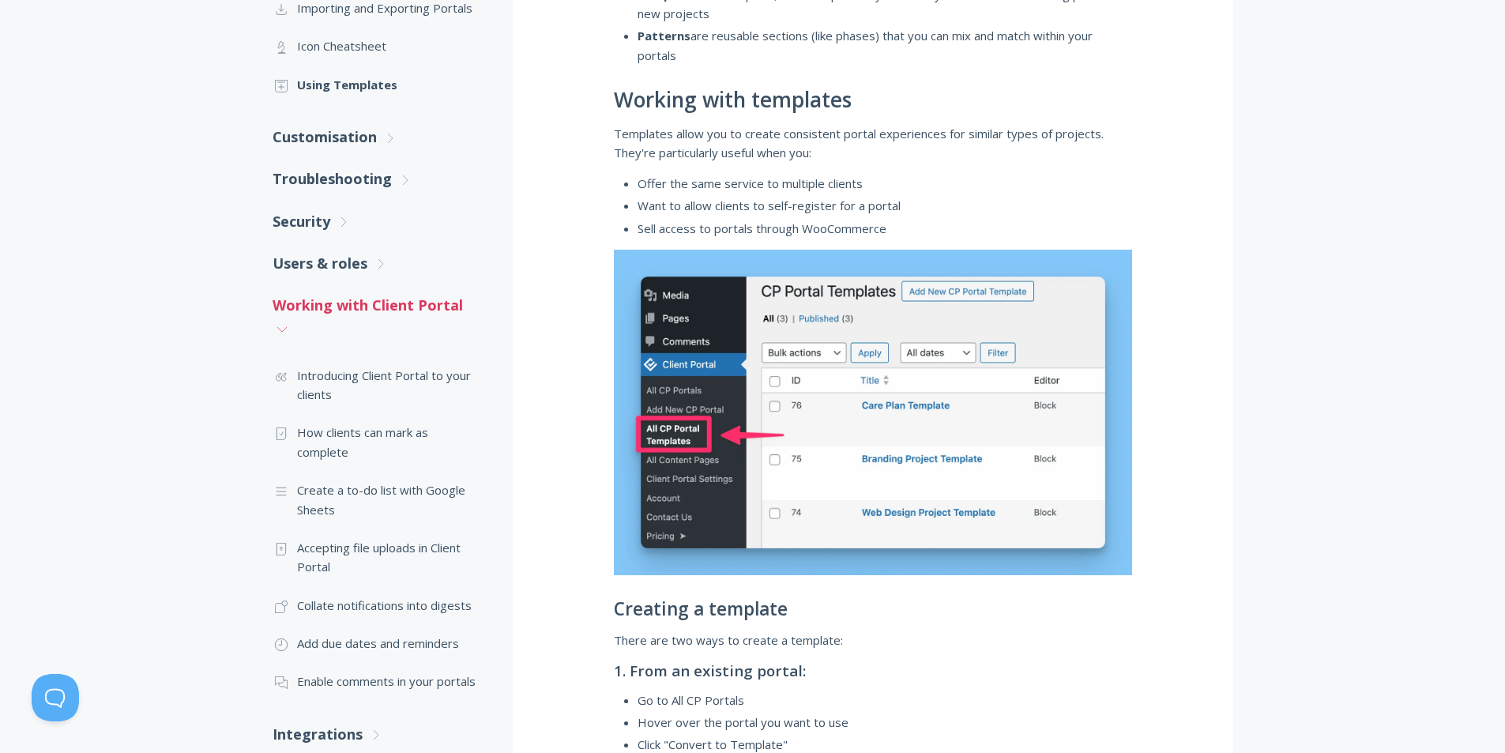
click at [292, 338] on link "Working with Client Portal .st0{fill:none;stroke:#000000;stroke-width:2;stroke-…" at bounding box center [377, 317] width 209 height 66
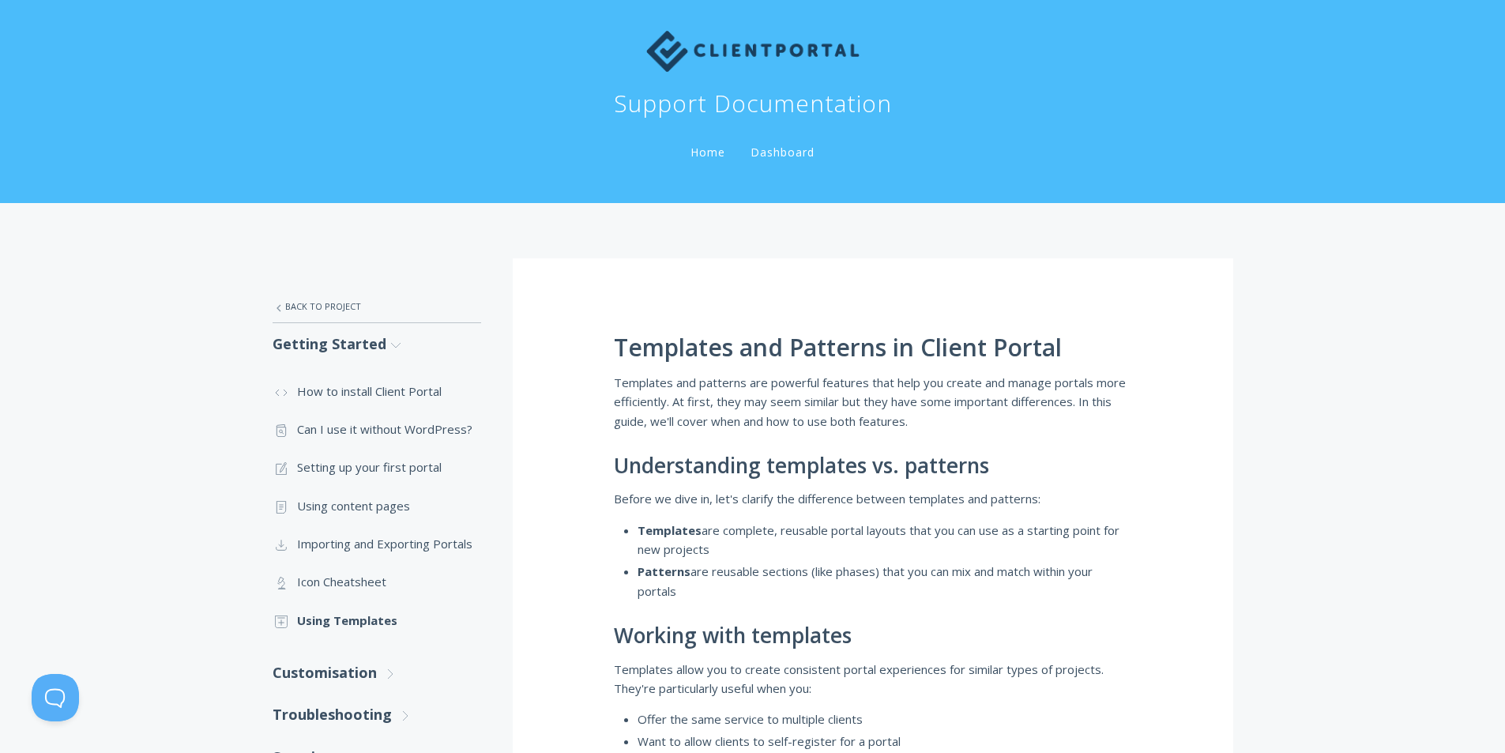
scroll to position [0, 0]
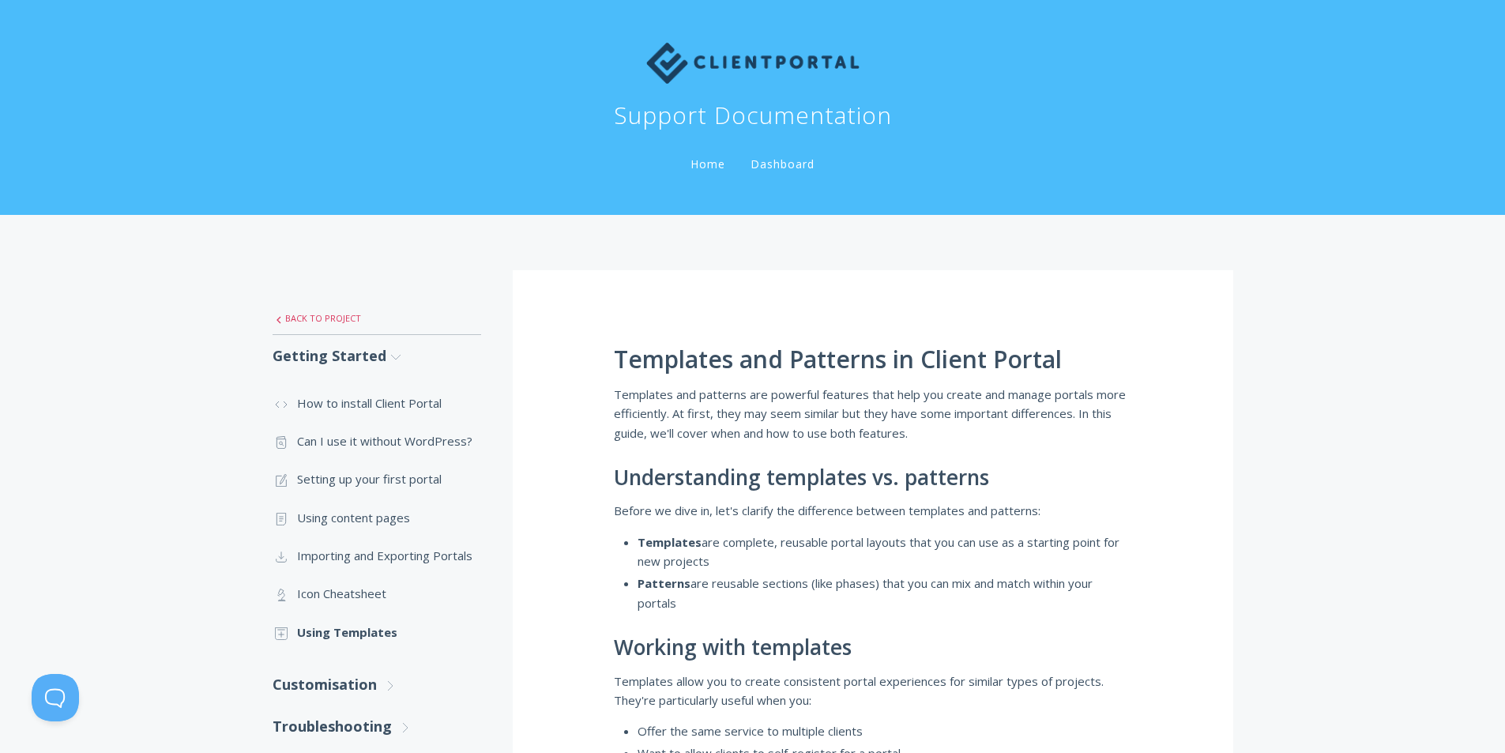
click at [335, 317] on link ".st0{fill:none;stroke:#000000;stroke-width:2;stroke-miterlimit:10;} Untitled-27…" at bounding box center [377, 318] width 209 height 33
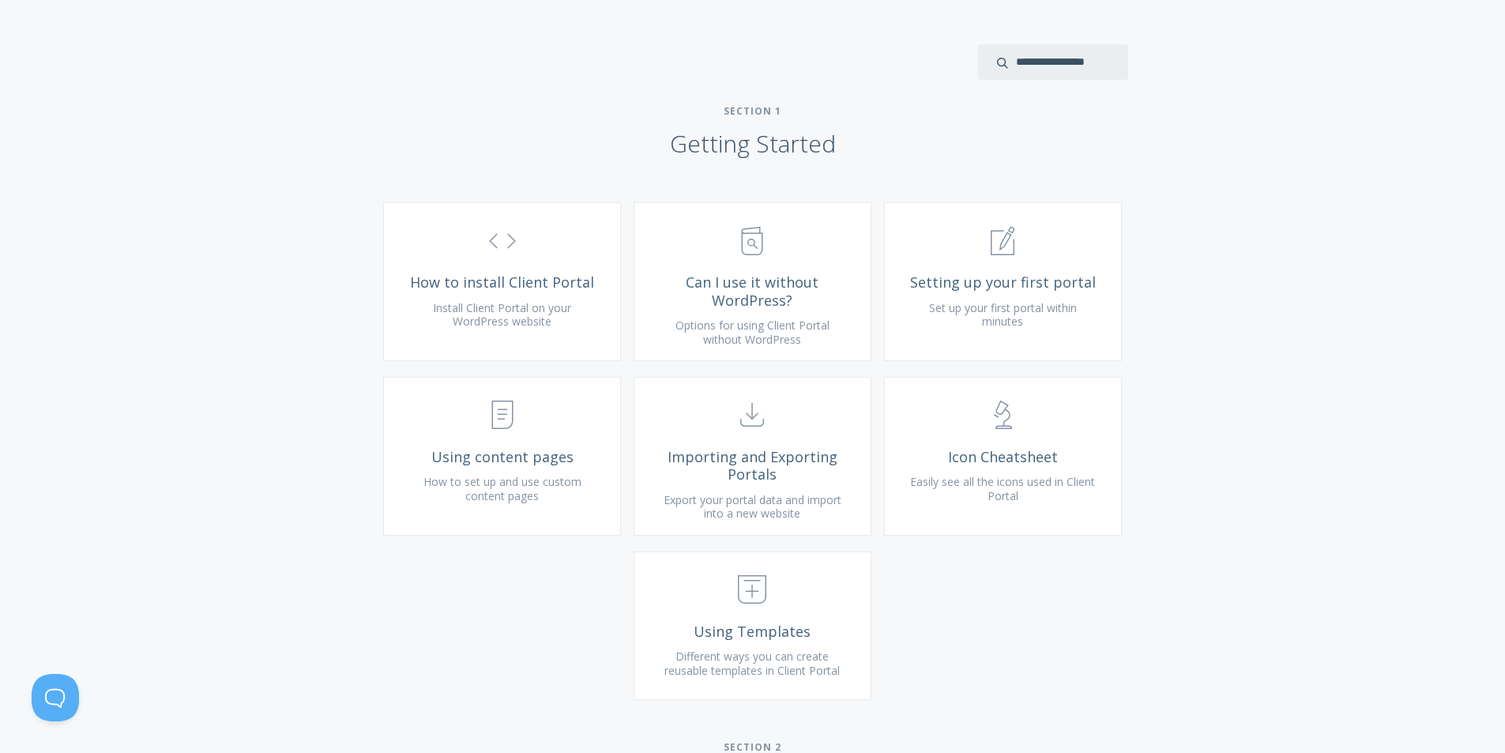
scroll to position [467, 0]
drag, startPoint x: 634, startPoint y: 458, endPoint x: 624, endPoint y: 464, distance: 11.7
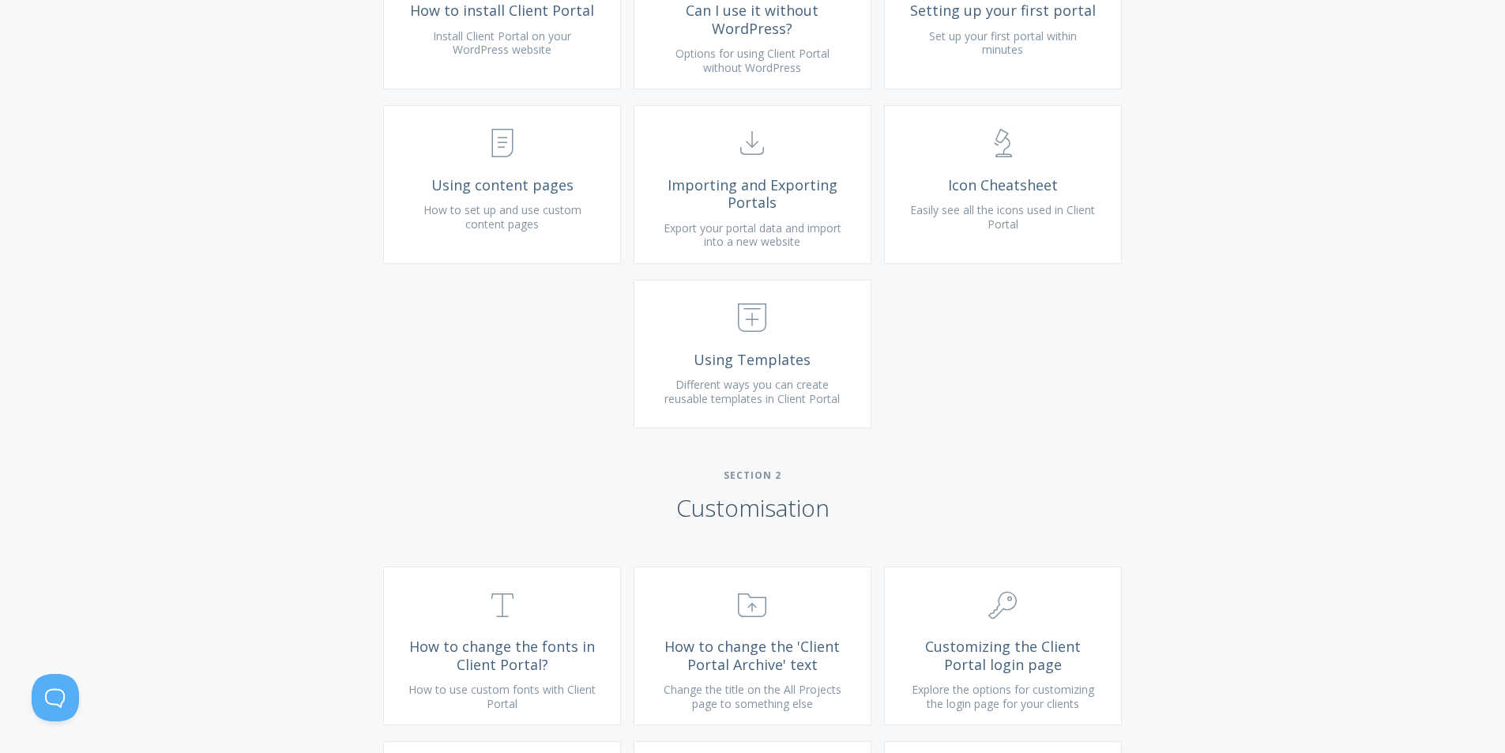
drag, startPoint x: 1191, startPoint y: 502, endPoint x: 1183, endPoint y: 538, distance: 37.2
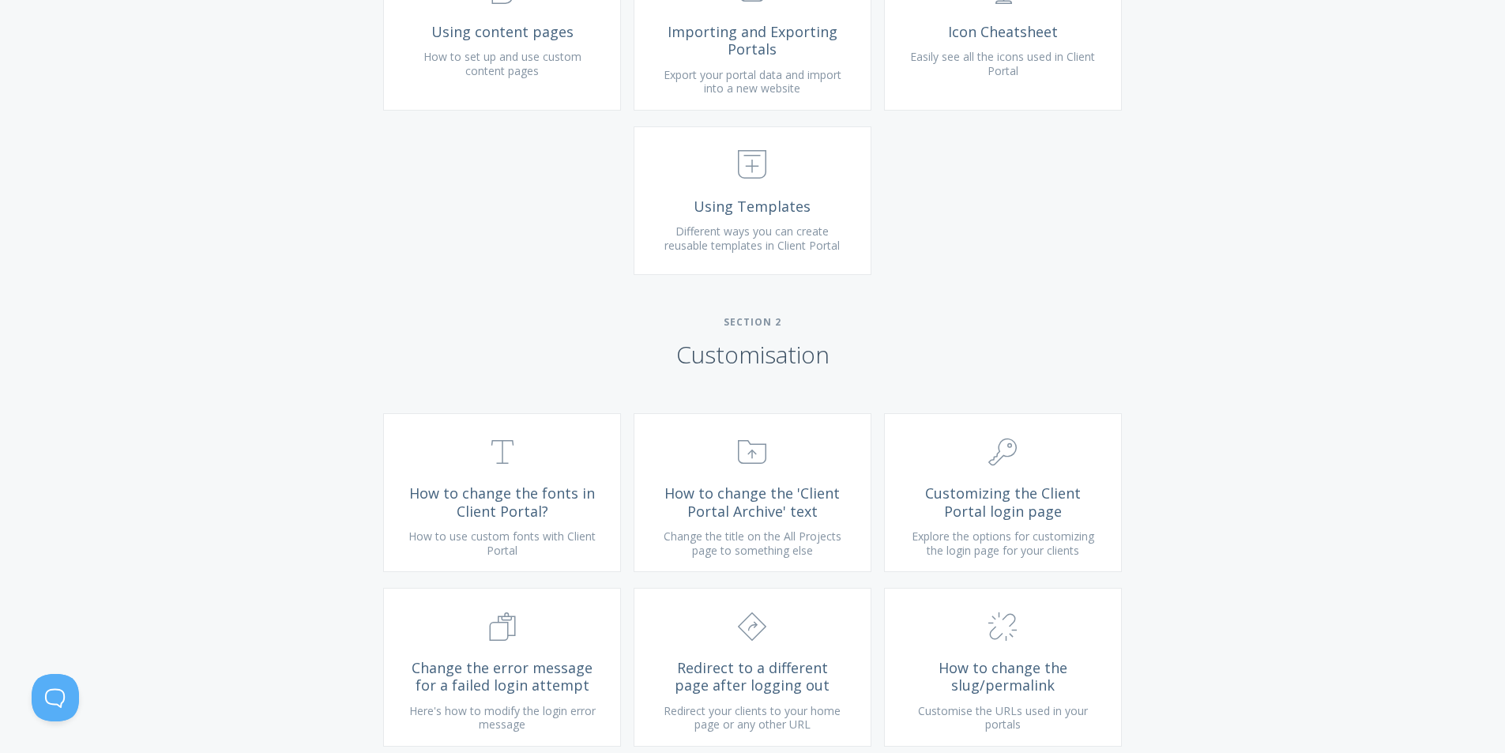
scroll to position [904, 0]
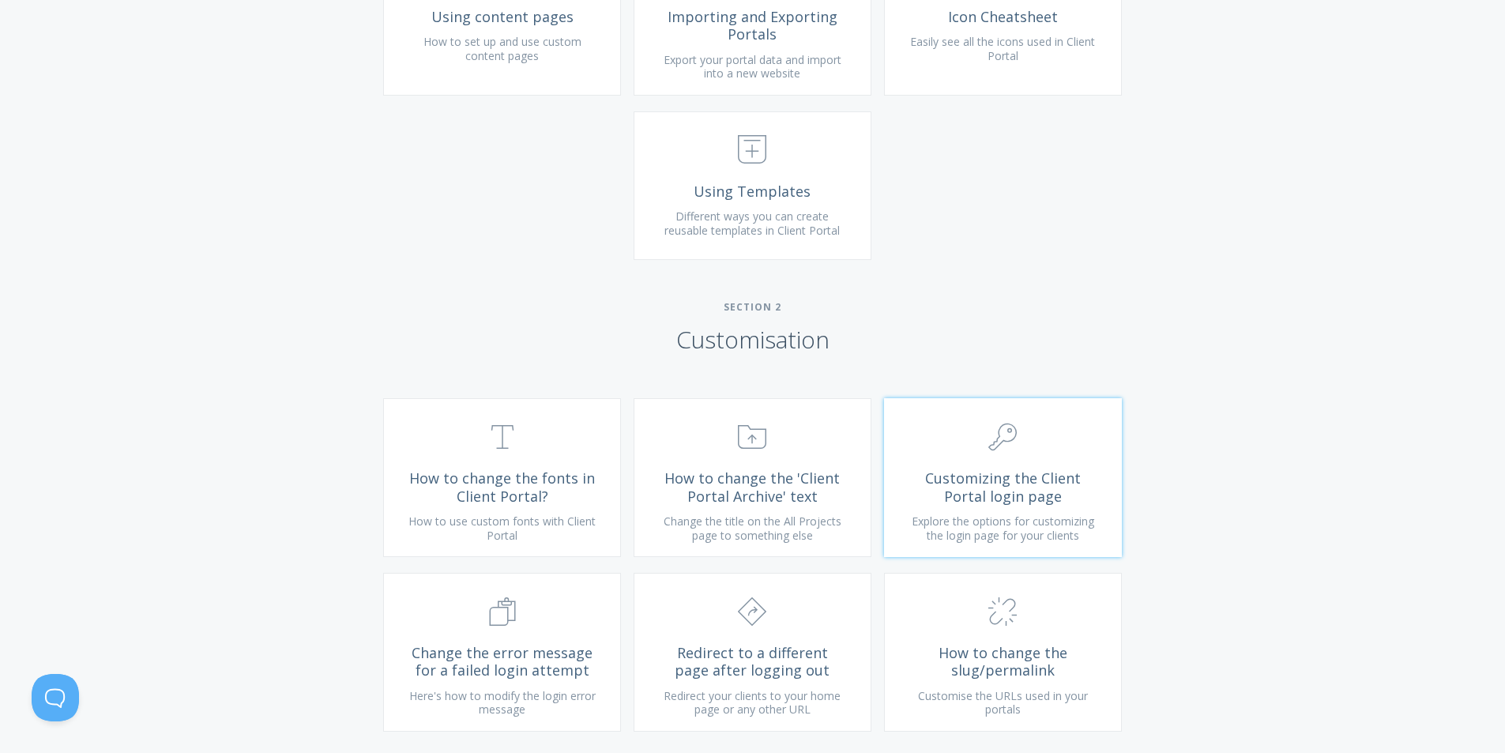
click at [1089, 525] on link ".cls-1{fill:none;stroke:#000;stroke-miterlimit:10;stroke-width:2px;} 1. General…" at bounding box center [1003, 477] width 238 height 159
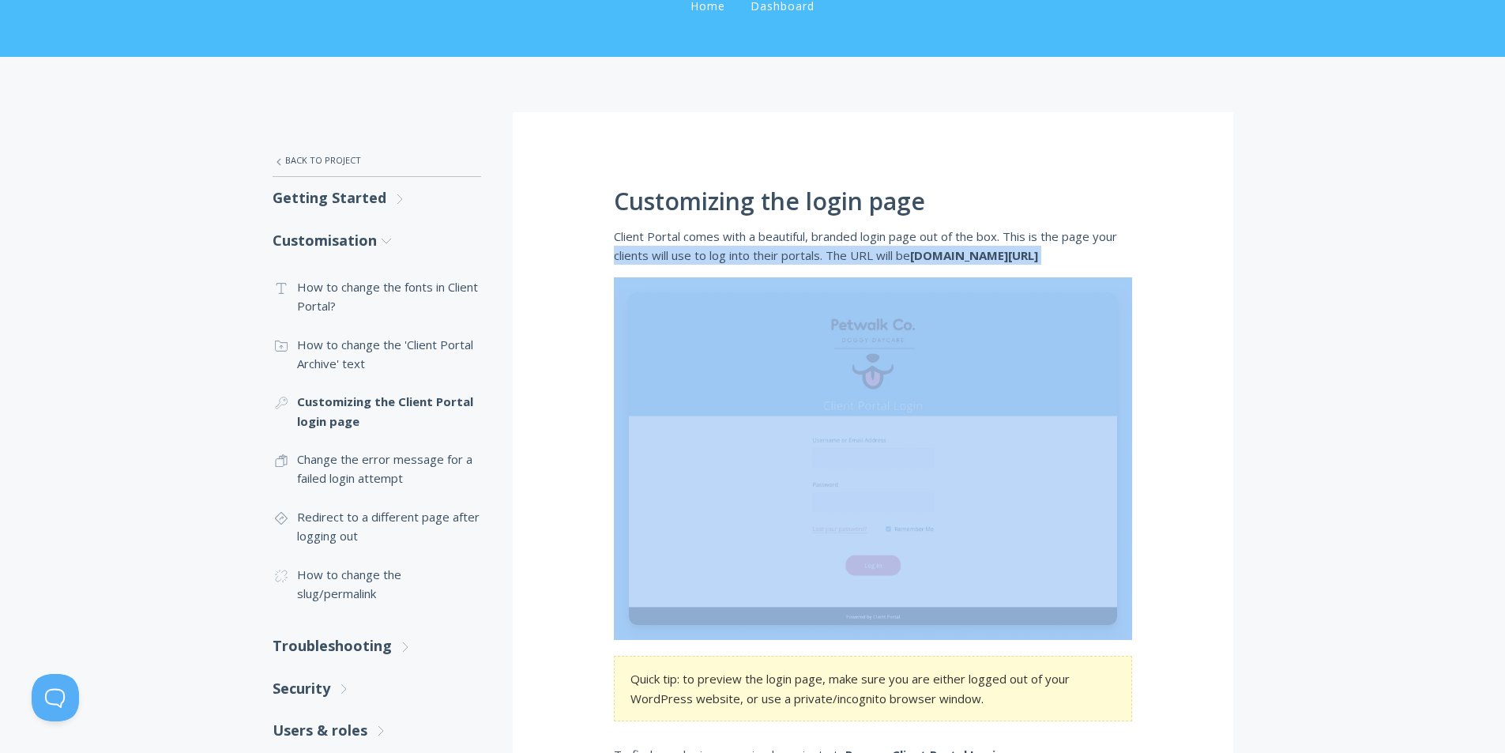
drag, startPoint x: 645, startPoint y: 262, endPoint x: 855, endPoint y: 267, distance: 210.2
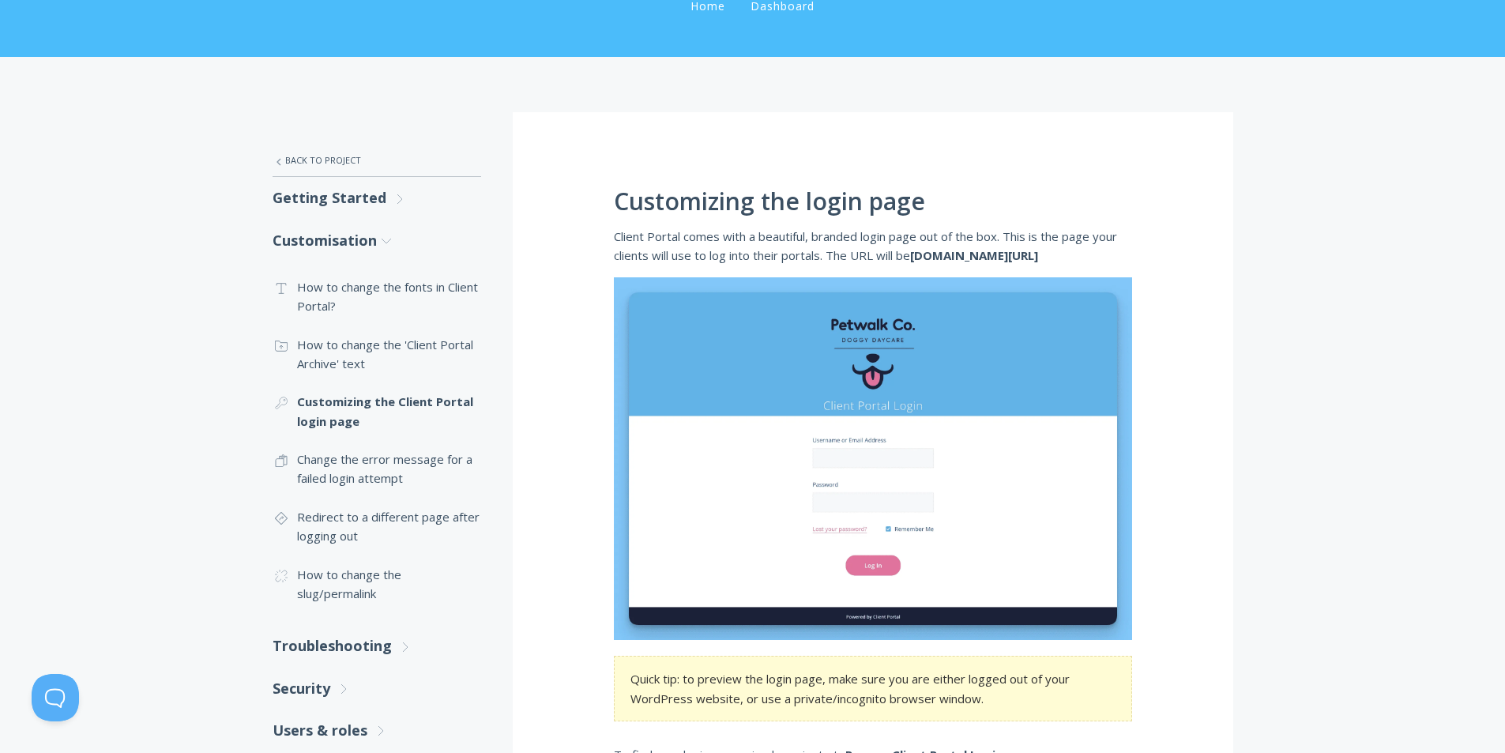
click at [766, 237] on p "Client Portal comes with a beautiful, branded login page out of the box. This i…" at bounding box center [873, 246] width 518 height 39
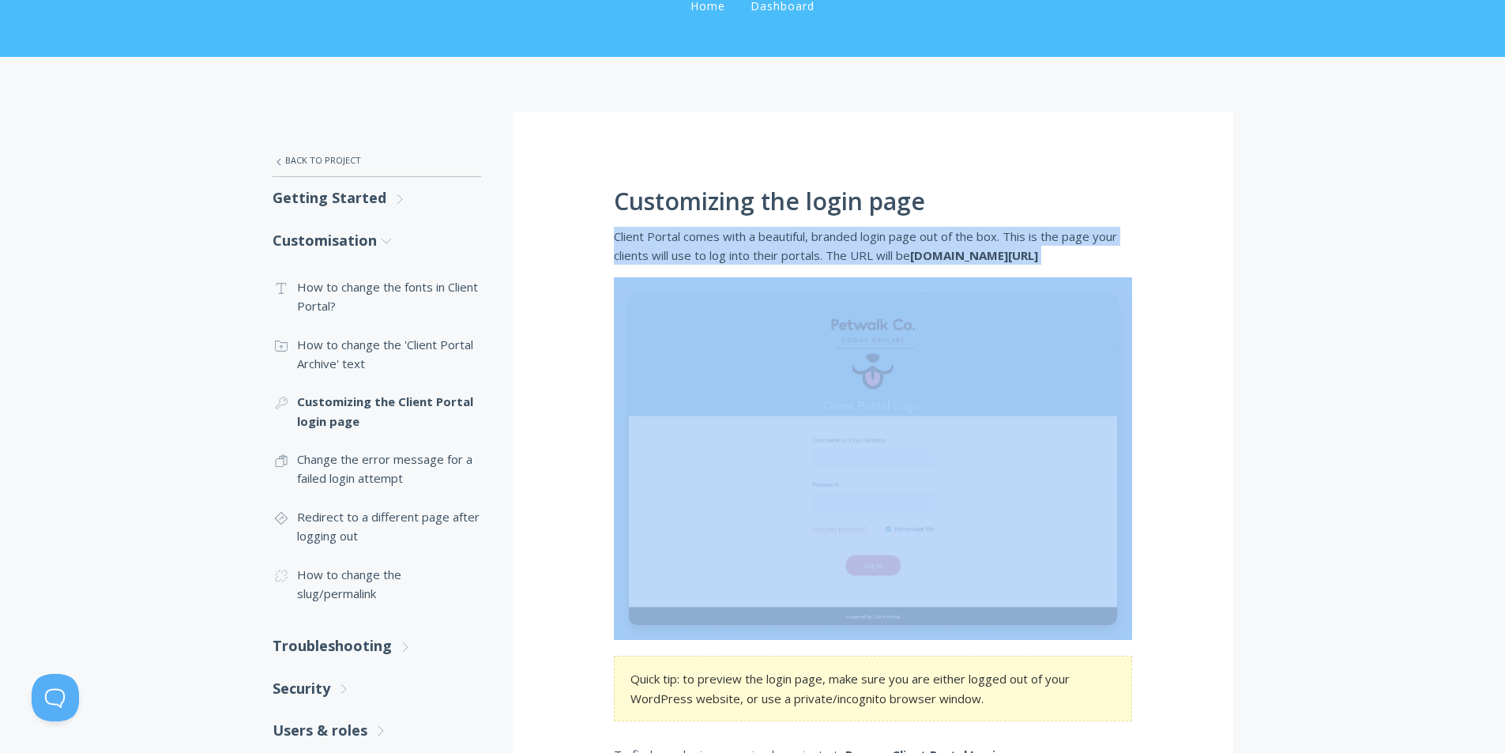
click at [766, 237] on p "Client Portal comes with a beautiful, branded login page out of the box. This i…" at bounding box center [873, 246] width 518 height 39
click at [756, 206] on div at bounding box center [756, 206] width 0 height 0
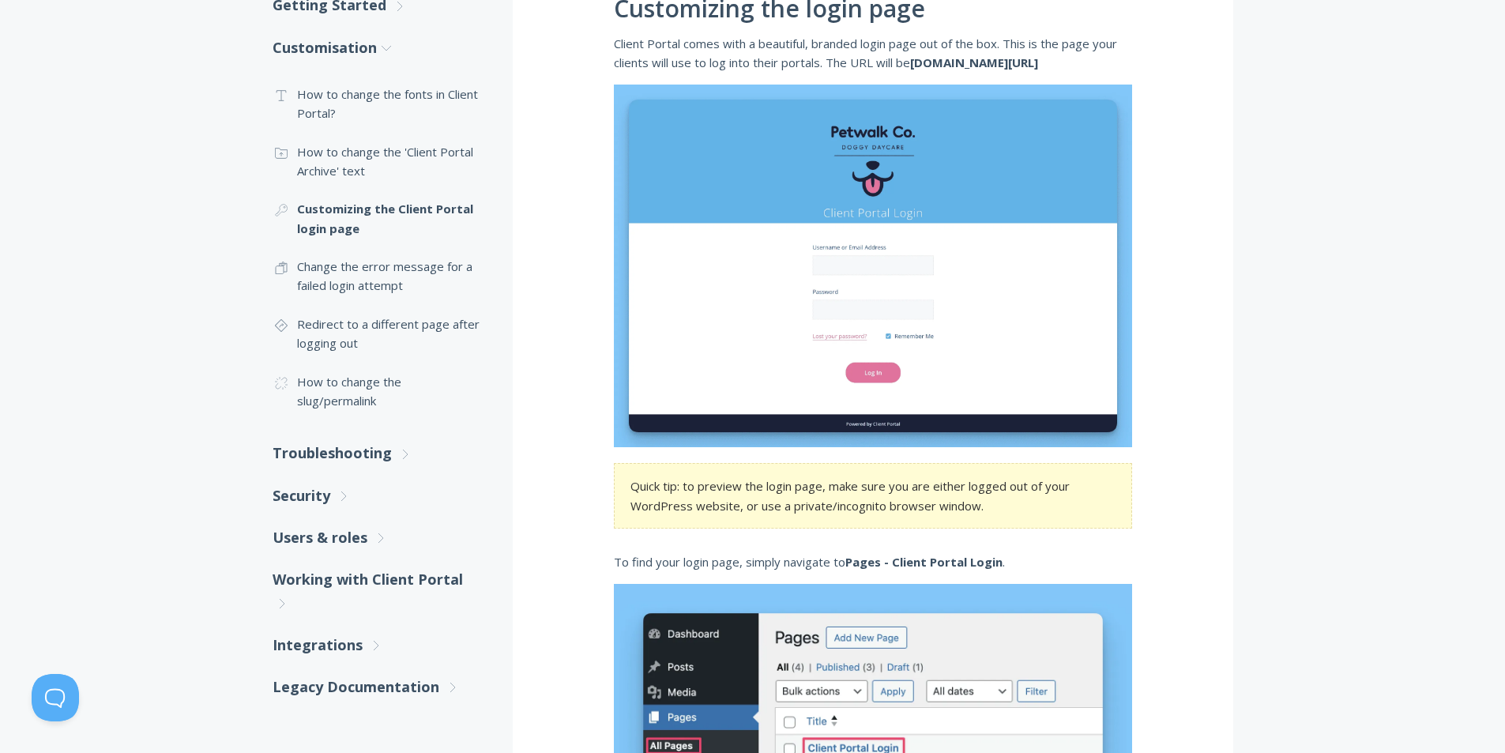
scroll to position [367, 0]
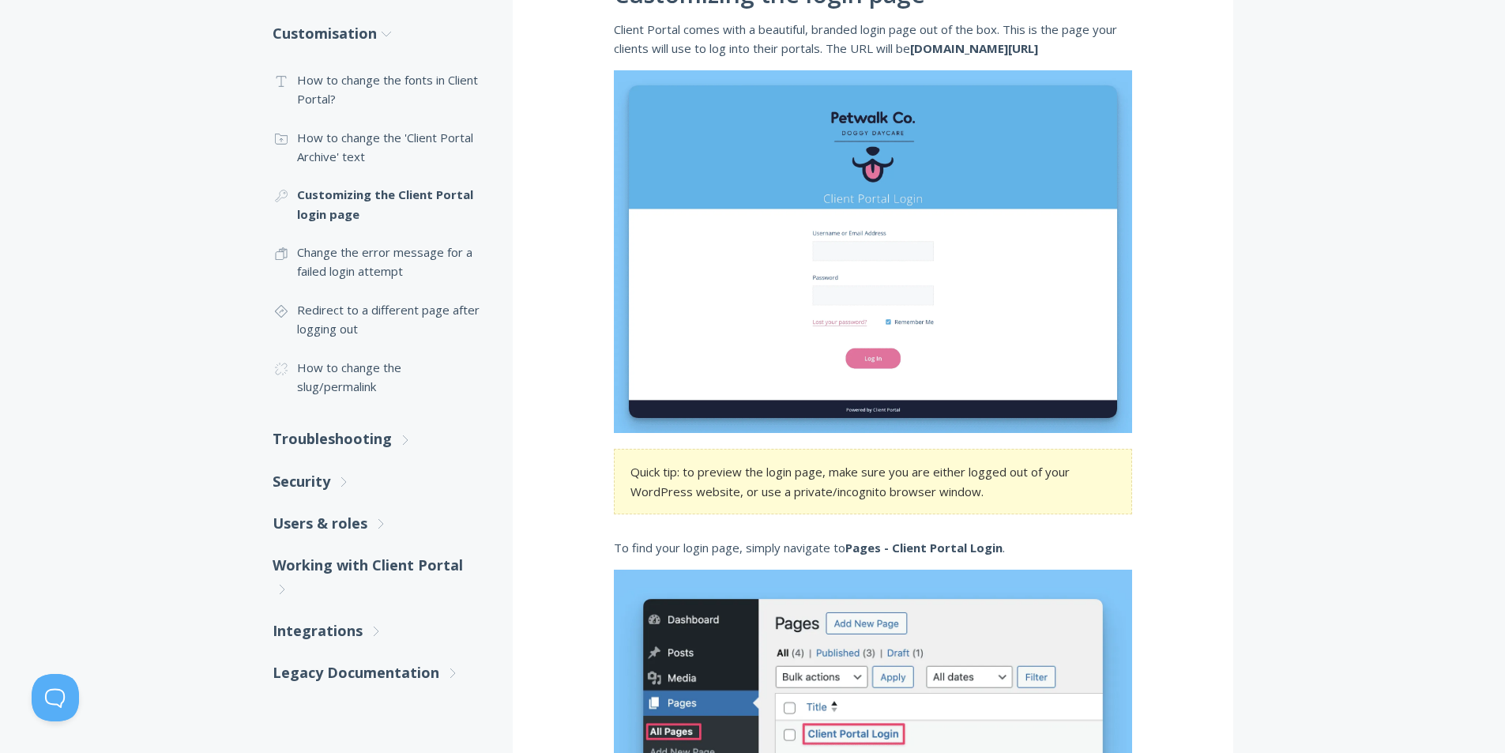
drag, startPoint x: 1159, startPoint y: 356, endPoint x: 1120, endPoint y: 352, distance: 39.7
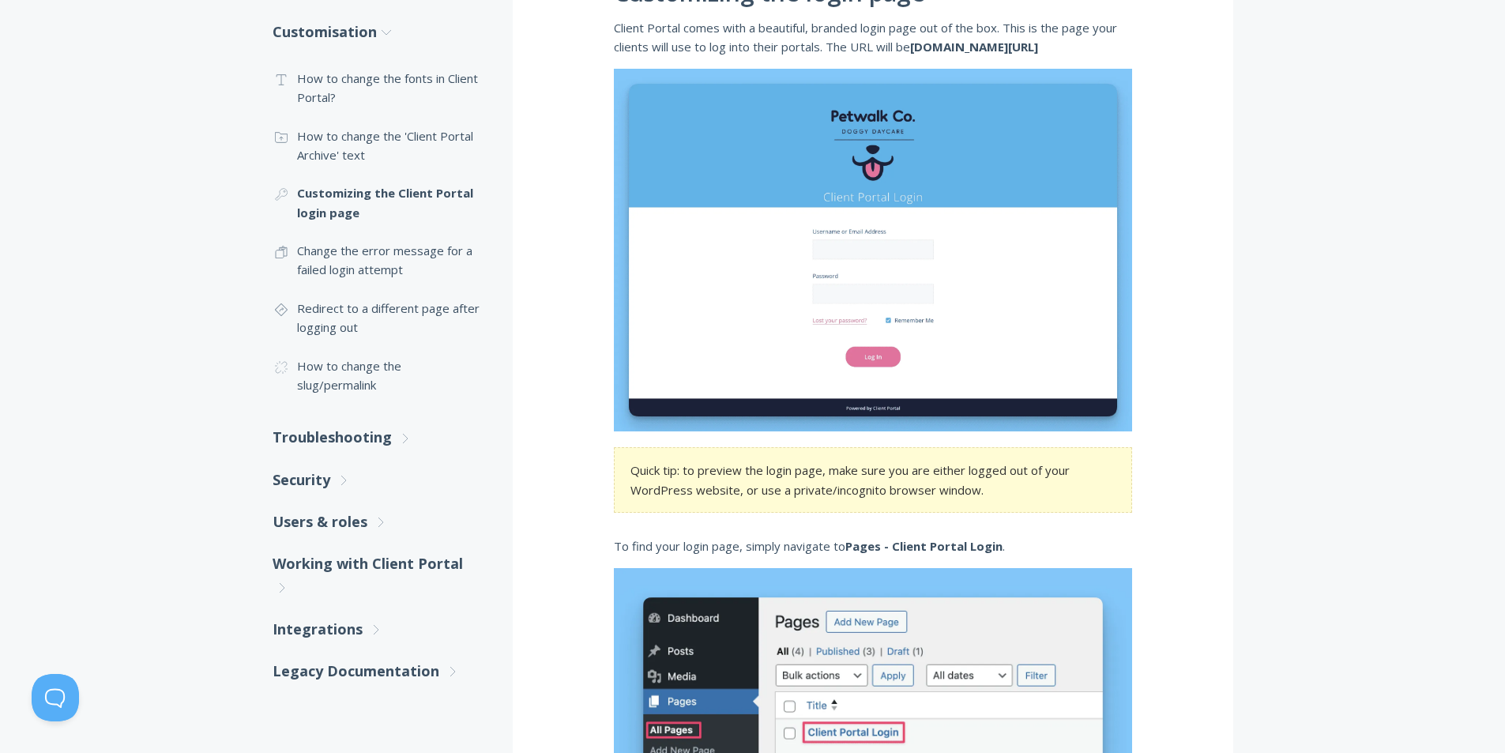
click at [748, 476] on section "Quick tip: to preview the login page, make sure you are either logged out of yo…" at bounding box center [873, 480] width 518 height 66
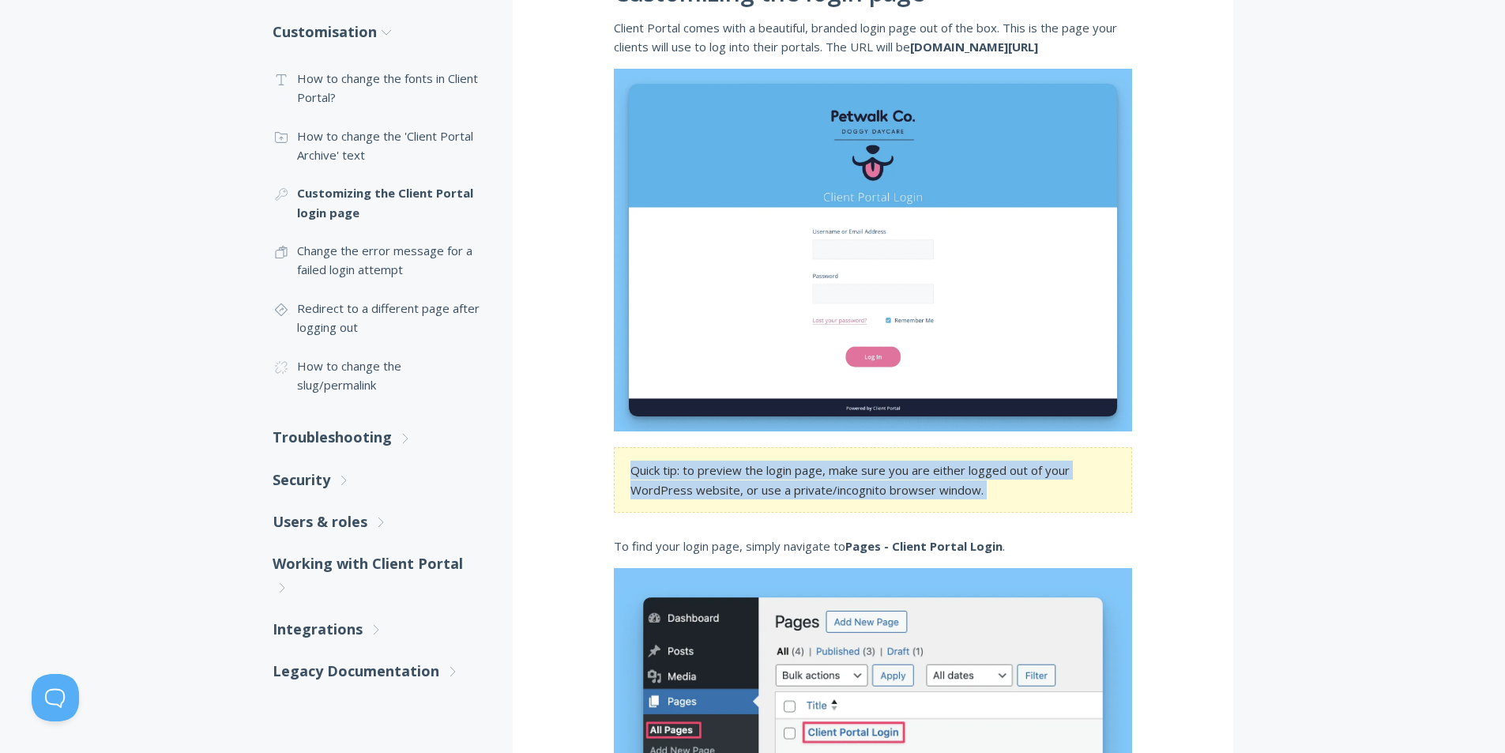
click at [748, 476] on section "Quick tip: to preview the login page, make sure you are either logged out of yo…" at bounding box center [873, 480] width 518 height 66
click at [738, 440] on div at bounding box center [738, 440] width 0 height 0
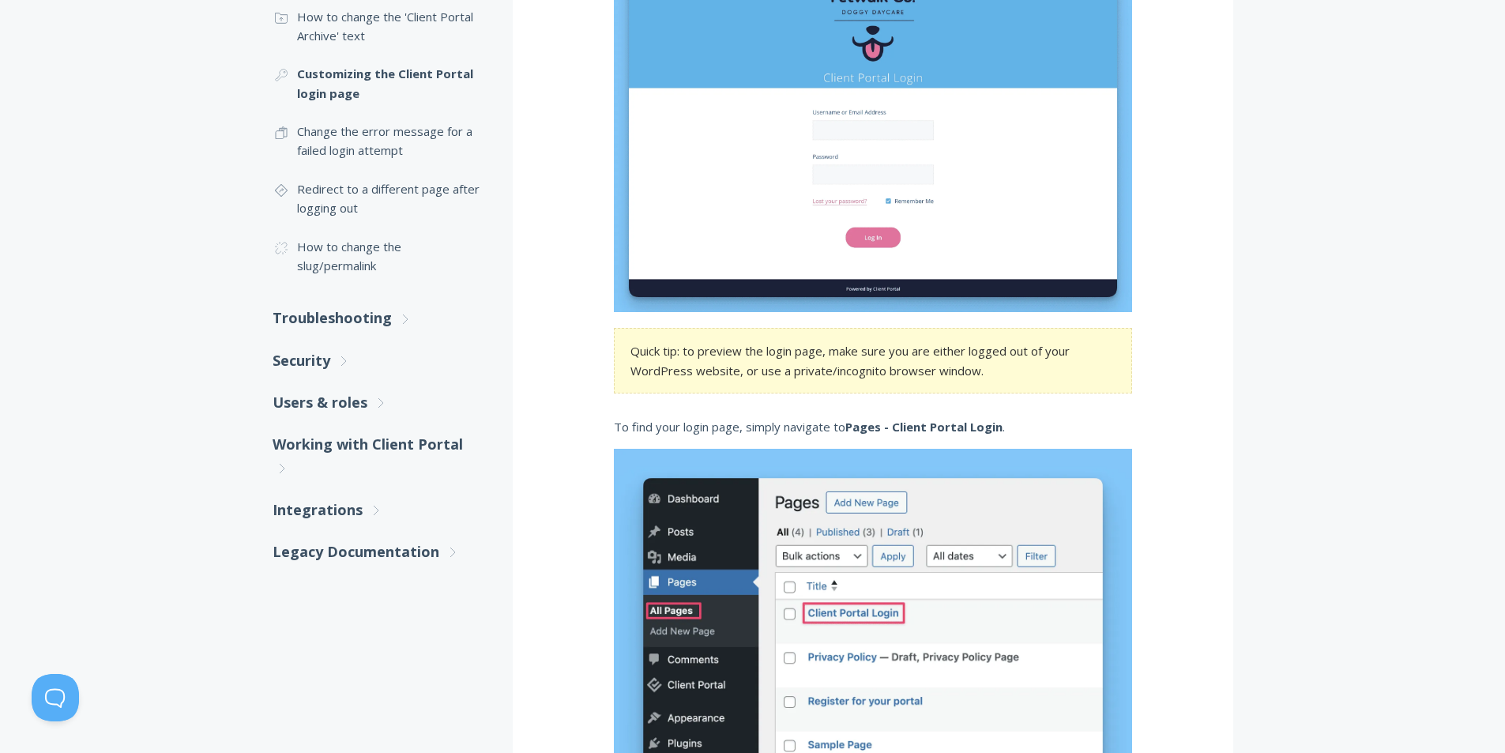
scroll to position [525, 0]
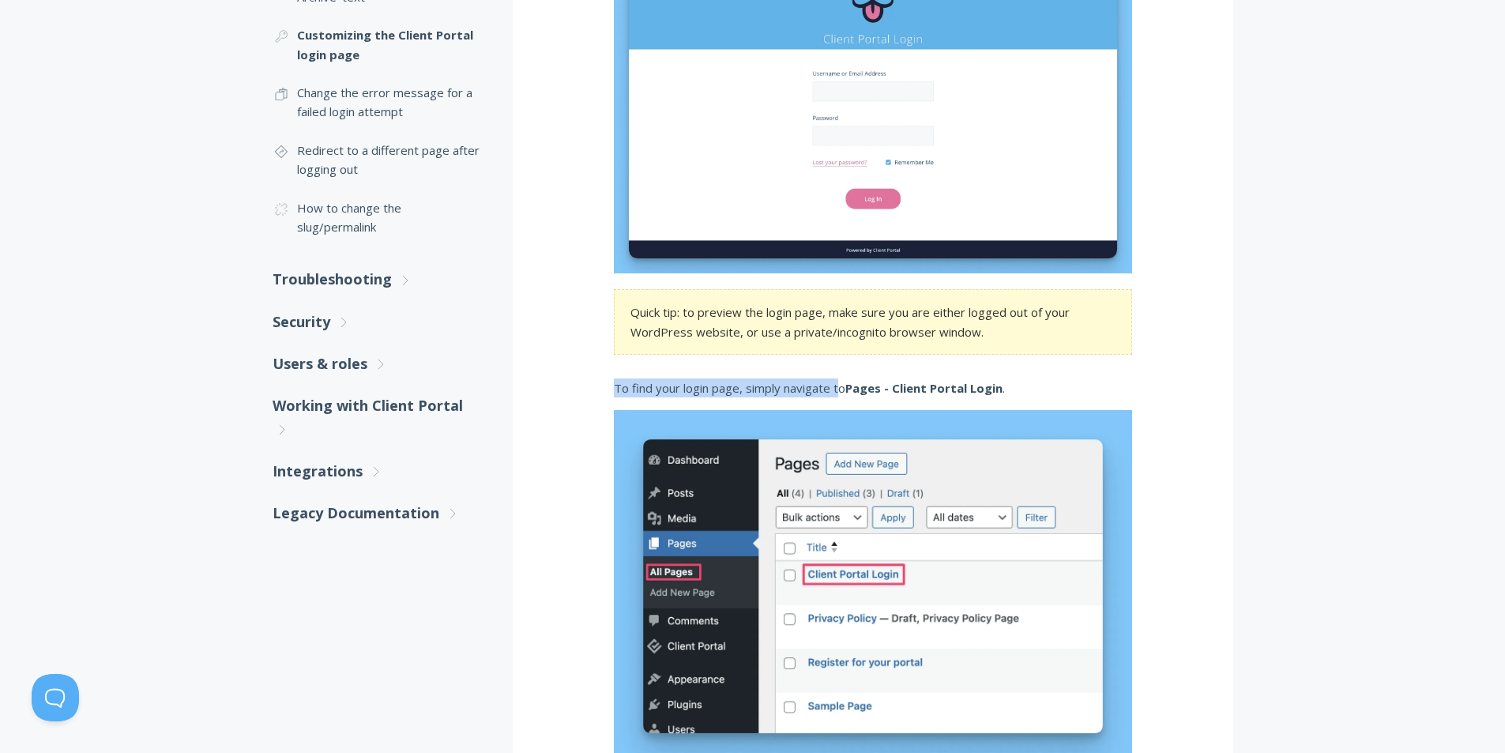
drag, startPoint x: 607, startPoint y: 387, endPoint x: 840, endPoint y: 393, distance: 233.1
click at [840, 391] on p "To find your login page, simply navigate to Pages - Client Portal Login ." at bounding box center [873, 387] width 518 height 19
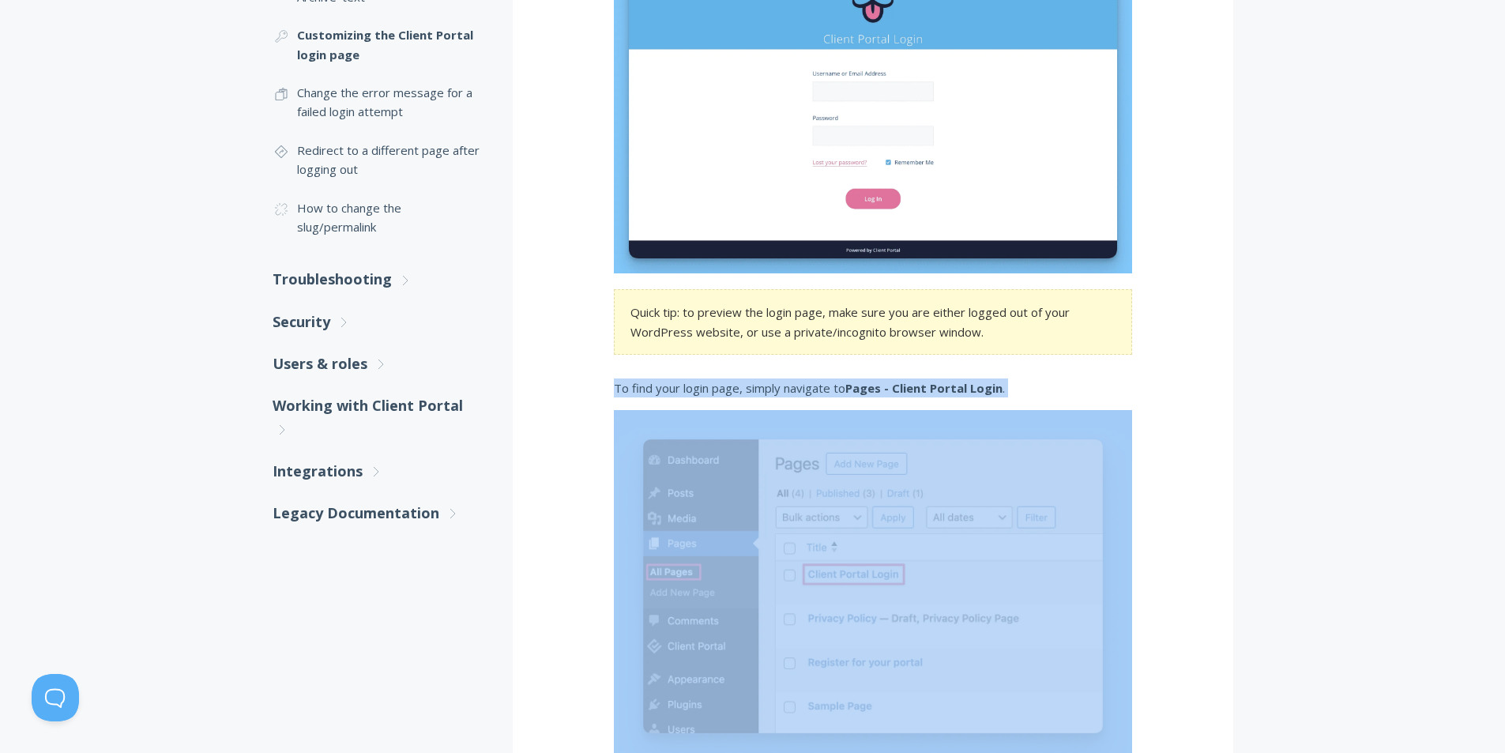
click at [840, 391] on p "To find your login page, simply navigate to Pages - Client Portal Login ." at bounding box center [873, 387] width 518 height 19
click at [830, 397] on div at bounding box center [830, 397] width 0 height 0
click at [1074, 394] on p "To find your login page, simply navigate to Pages - Client Portal Login ." at bounding box center [873, 387] width 518 height 19
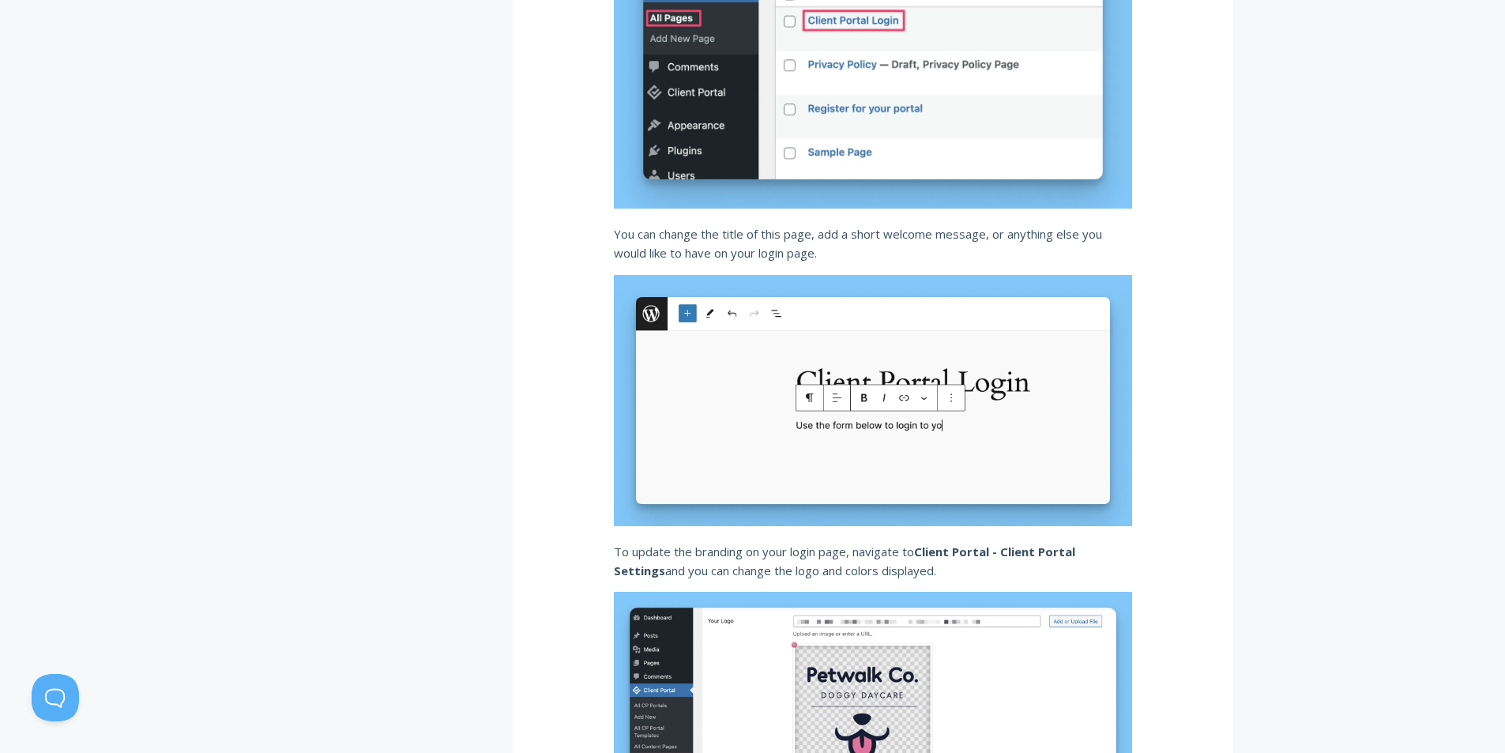
scroll to position [1078, 0]
click at [766, 231] on p "You can change the title of this page, add a short welcome message, or anything…" at bounding box center [873, 244] width 518 height 39
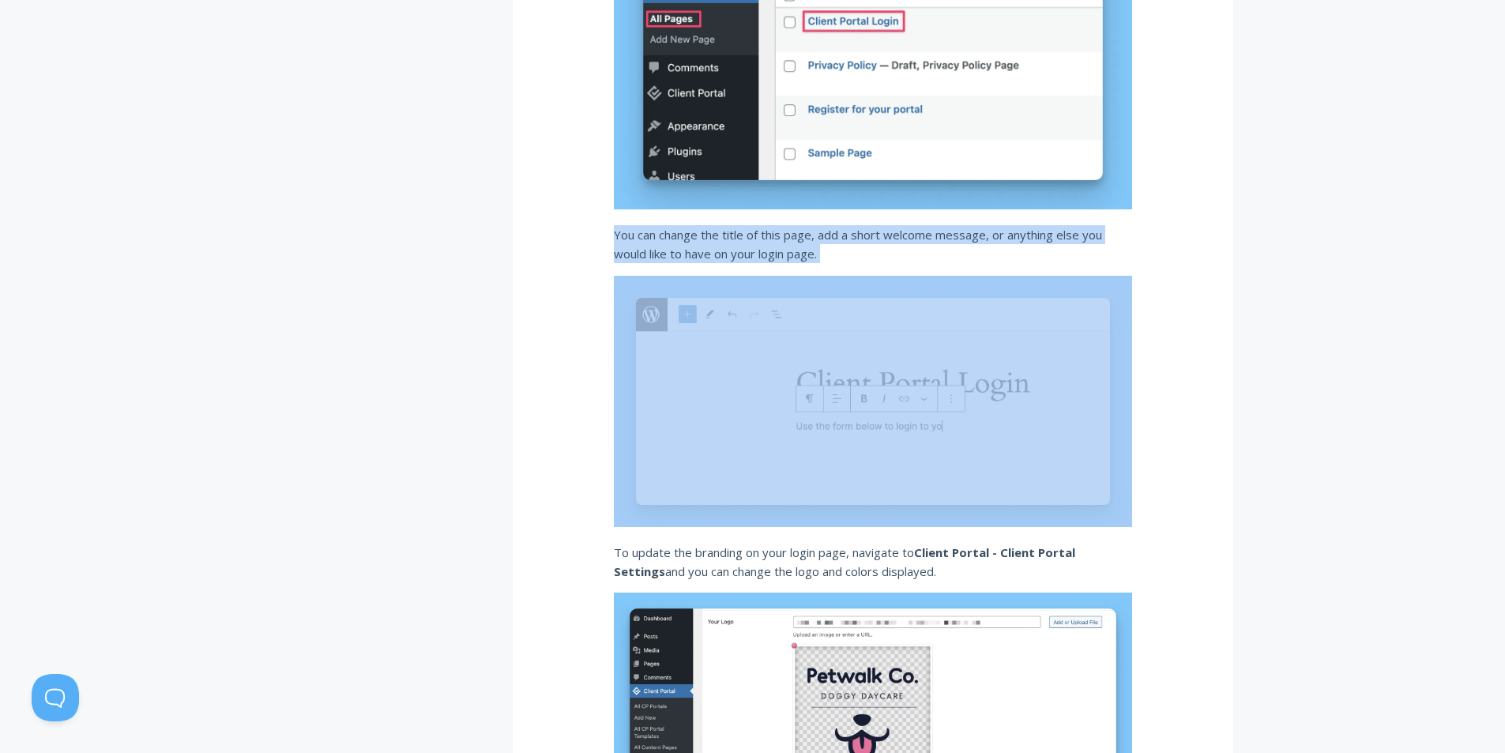
click at [766, 231] on p "You can change the title of this page, add a short welcome message, or anything…" at bounding box center [873, 244] width 518 height 39
click at [756, 205] on div at bounding box center [756, 205] width 0 height 0
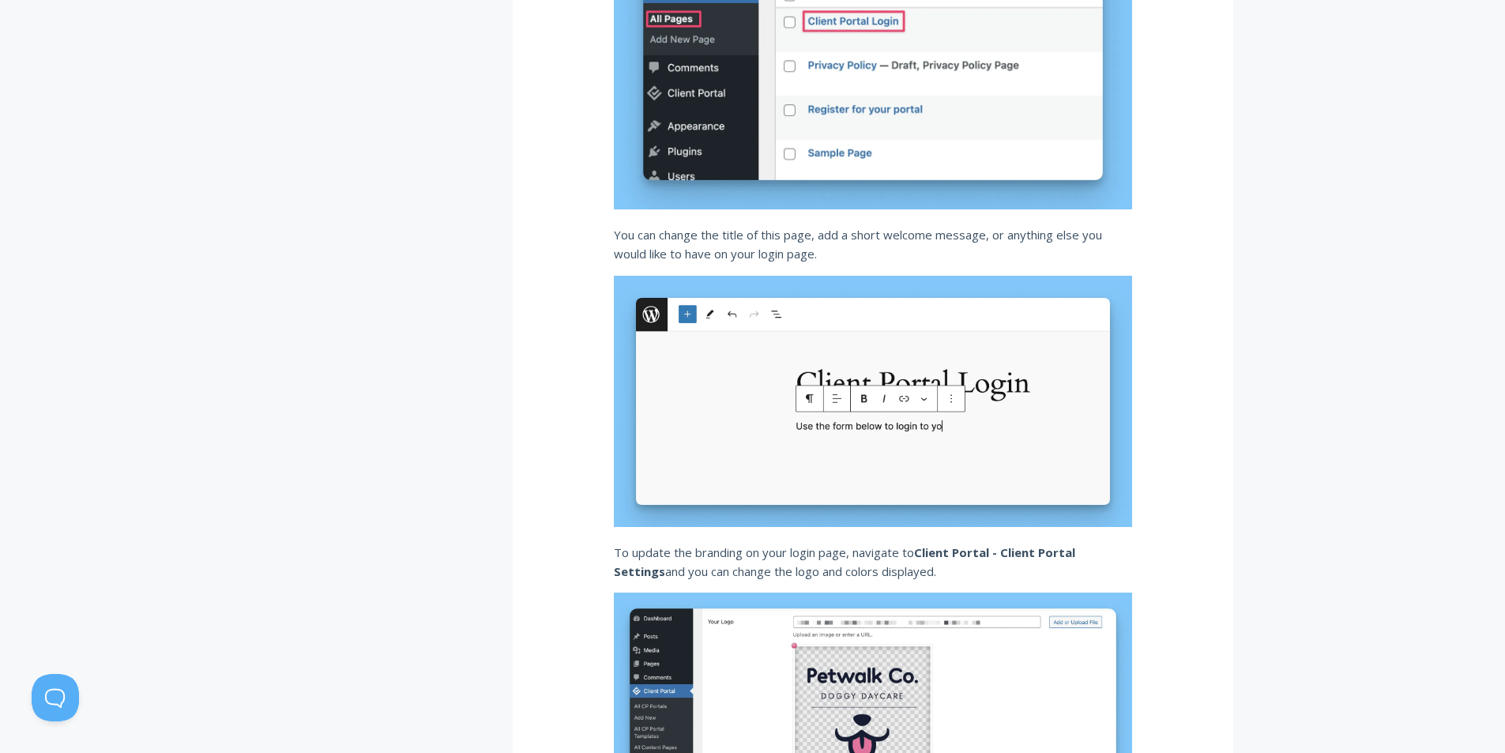
click at [1075, 548] on strong "Client Portal - Client Portal Settings" at bounding box center [844, 561] width 461 height 35
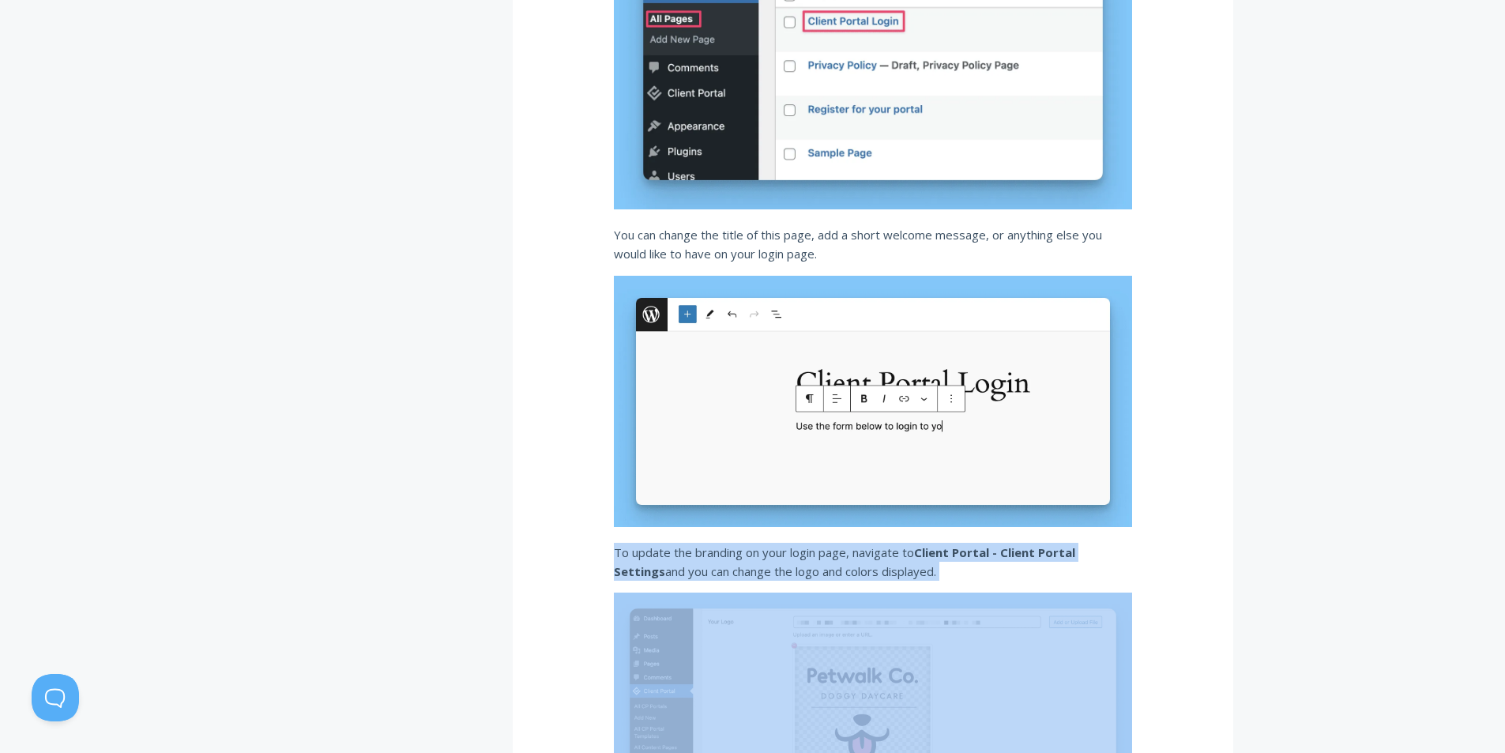
click at [1075, 548] on strong "Client Portal - Client Portal Settings" at bounding box center [844, 561] width 461 height 35
click at [1078, 522] on div at bounding box center [1078, 522] width 0 height 0
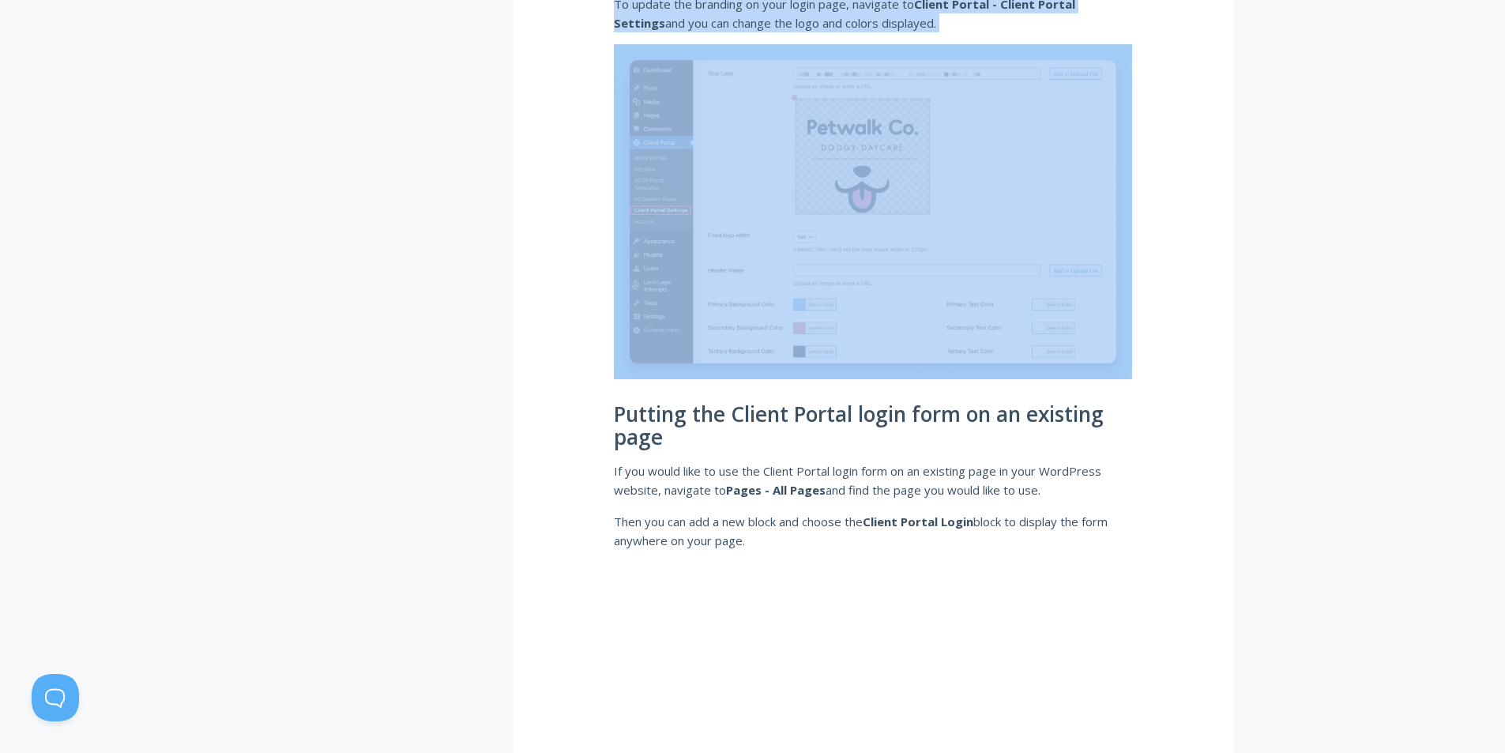
scroll to position [1631, 0]
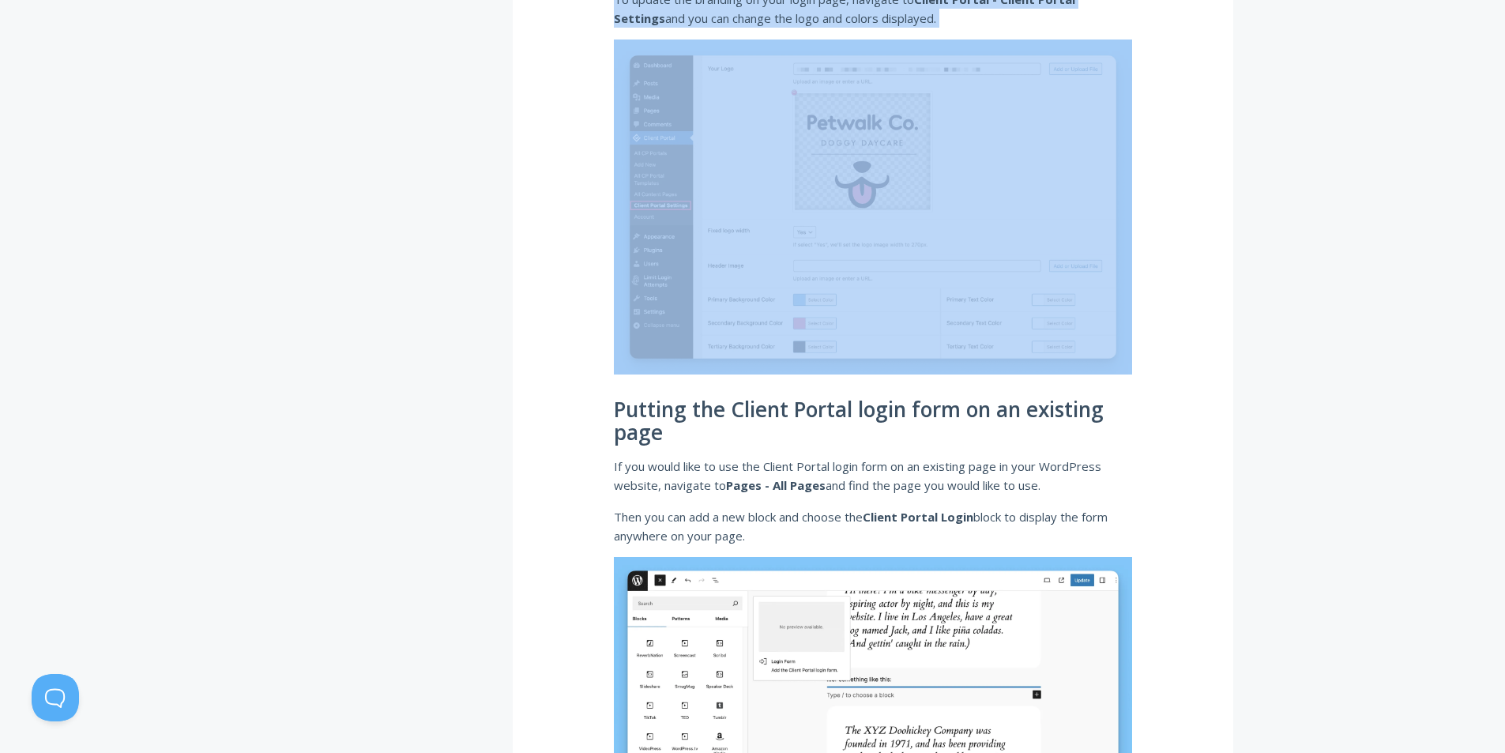
drag, startPoint x: 604, startPoint y: 409, endPoint x: 807, endPoint y: 538, distance: 239.8
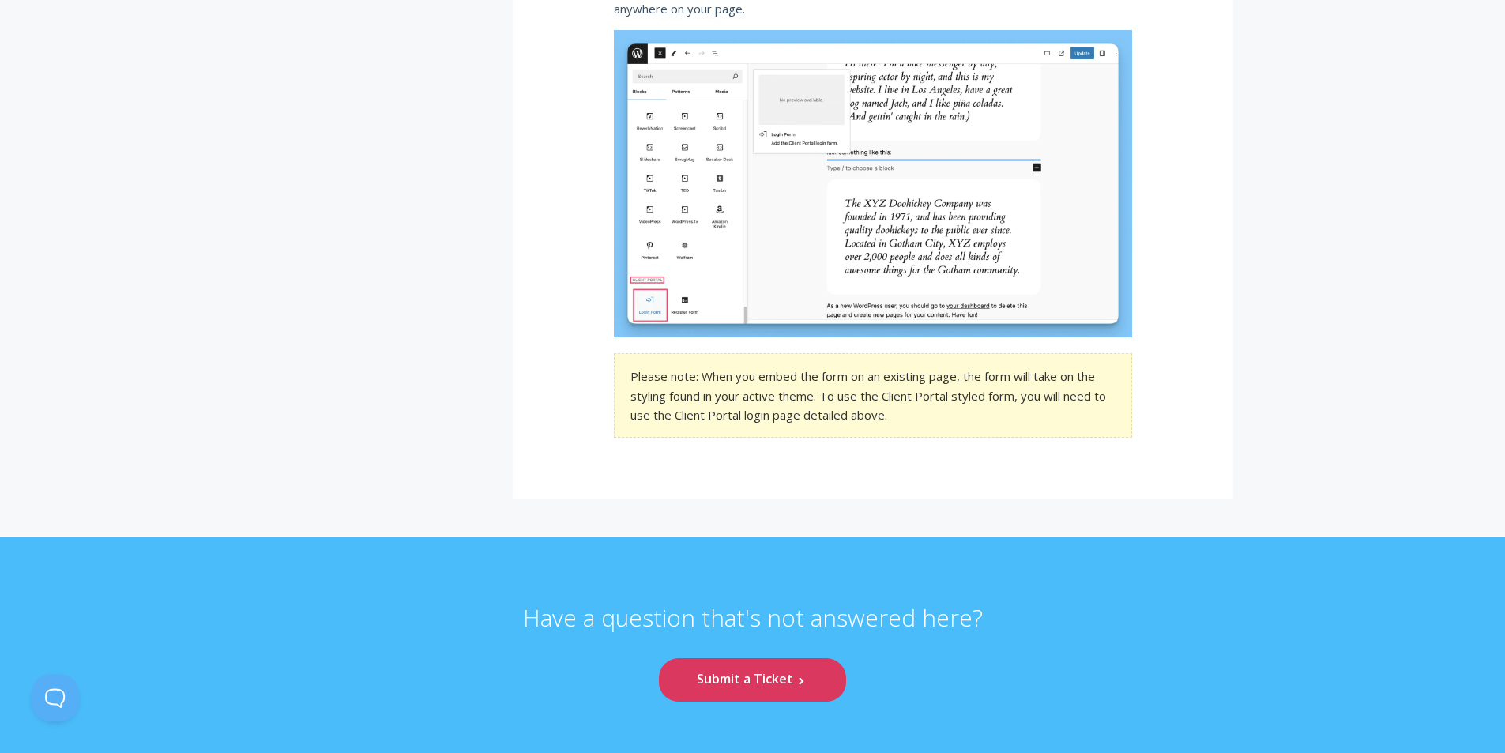
scroll to position [2184, 0]
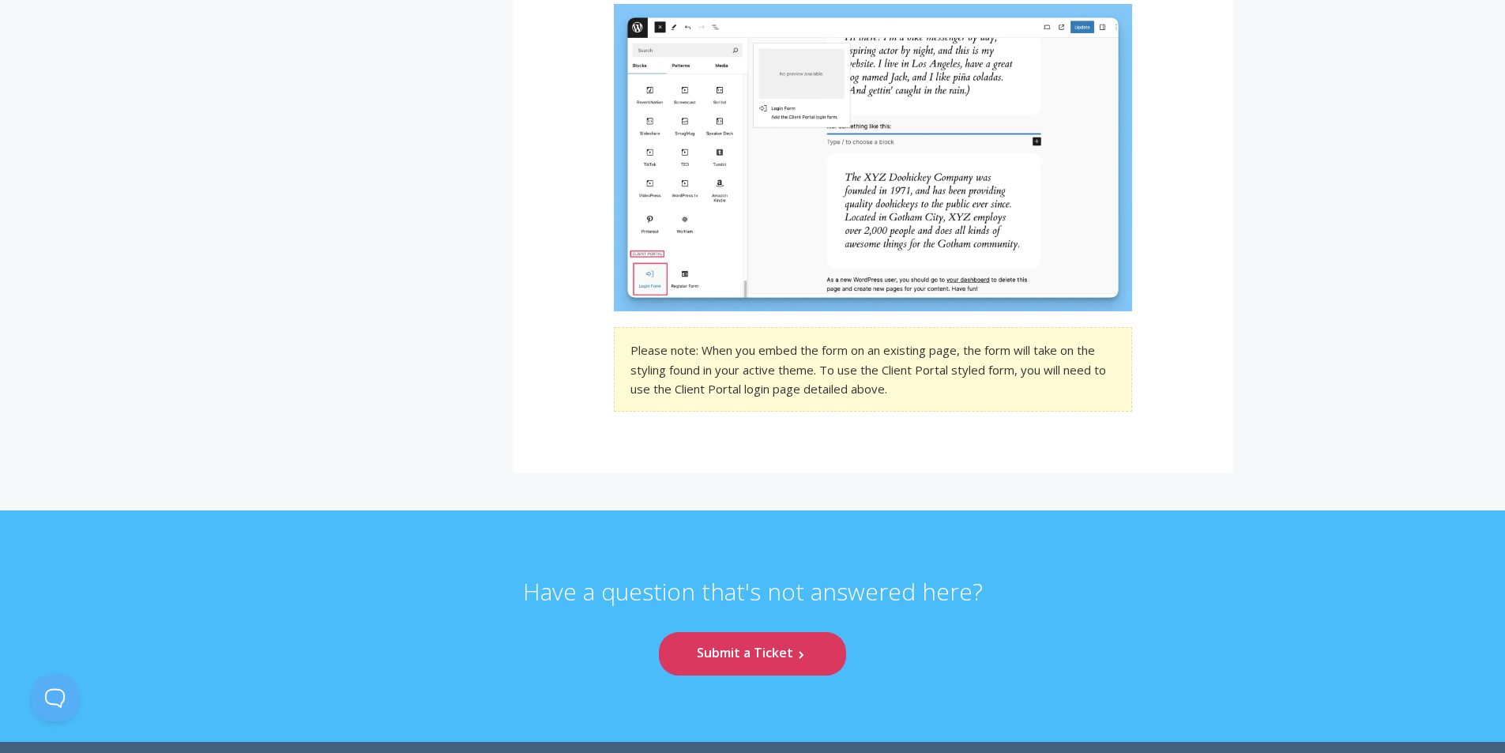
click at [807, 367] on section "Please note: When you embed the form on an existing page, the form will take on…" at bounding box center [873, 369] width 518 height 85
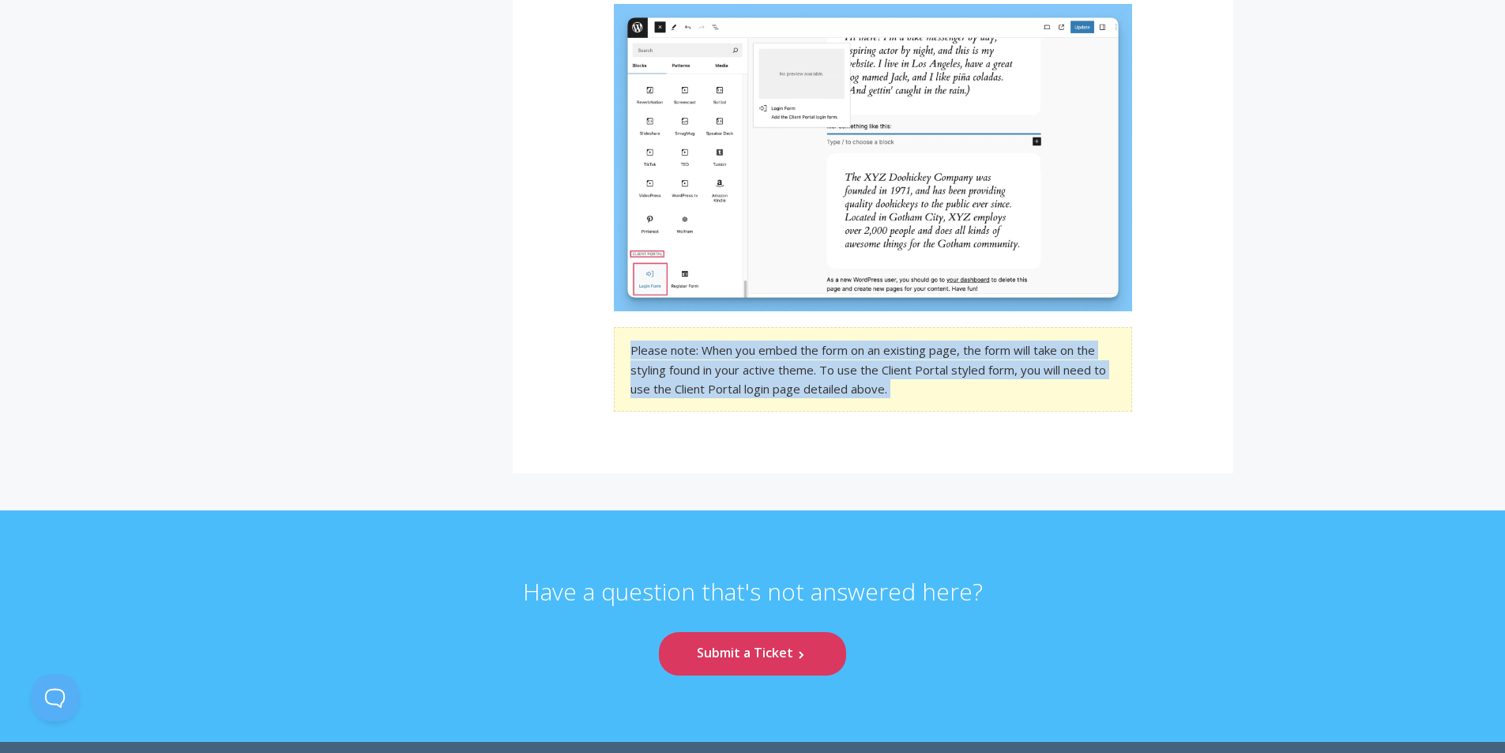
click at [807, 367] on section "Please note: When you embed the form on an existing page, the form will take on…" at bounding box center [873, 369] width 518 height 85
click at [805, 344] on section "Please note: When you embed the form on an existing page, the form will take on…" at bounding box center [873, 369] width 518 height 85
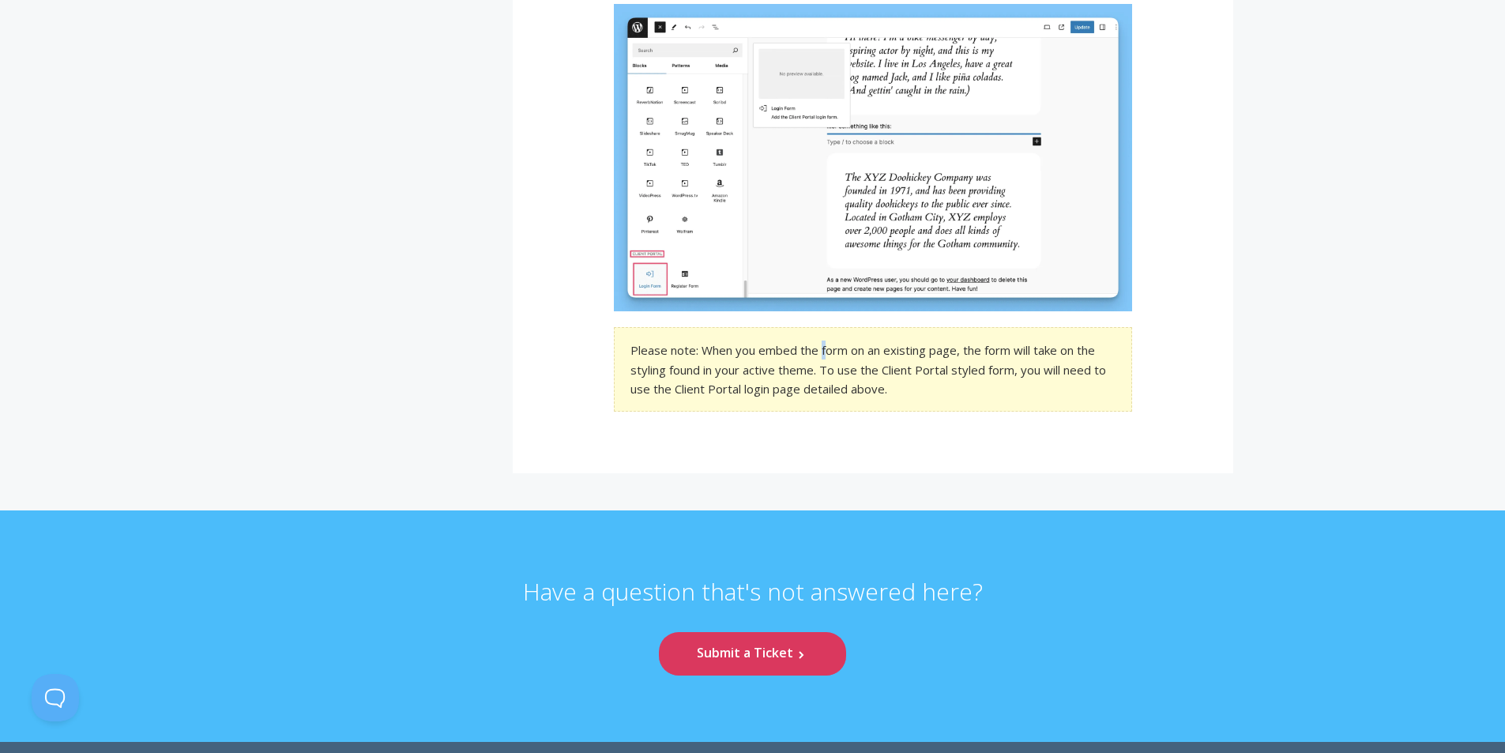
click at [824, 351] on section "Please note: When you embed the form on an existing page, the form will take on…" at bounding box center [873, 369] width 518 height 85
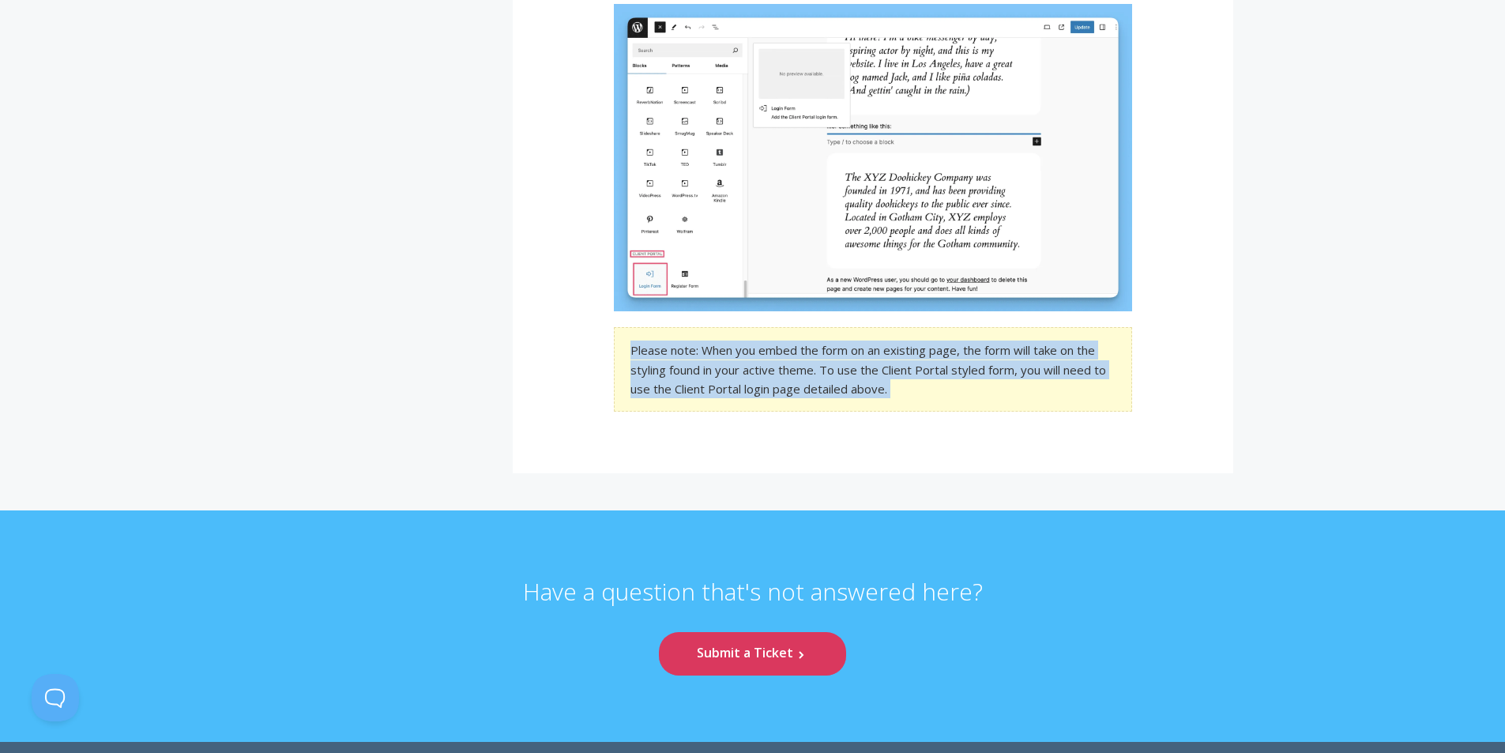
click at [824, 351] on section "Please note: When you embed the form on an existing page, the form will take on…" at bounding box center [873, 369] width 518 height 85
click at [814, 320] on div at bounding box center [814, 320] width 0 height 0
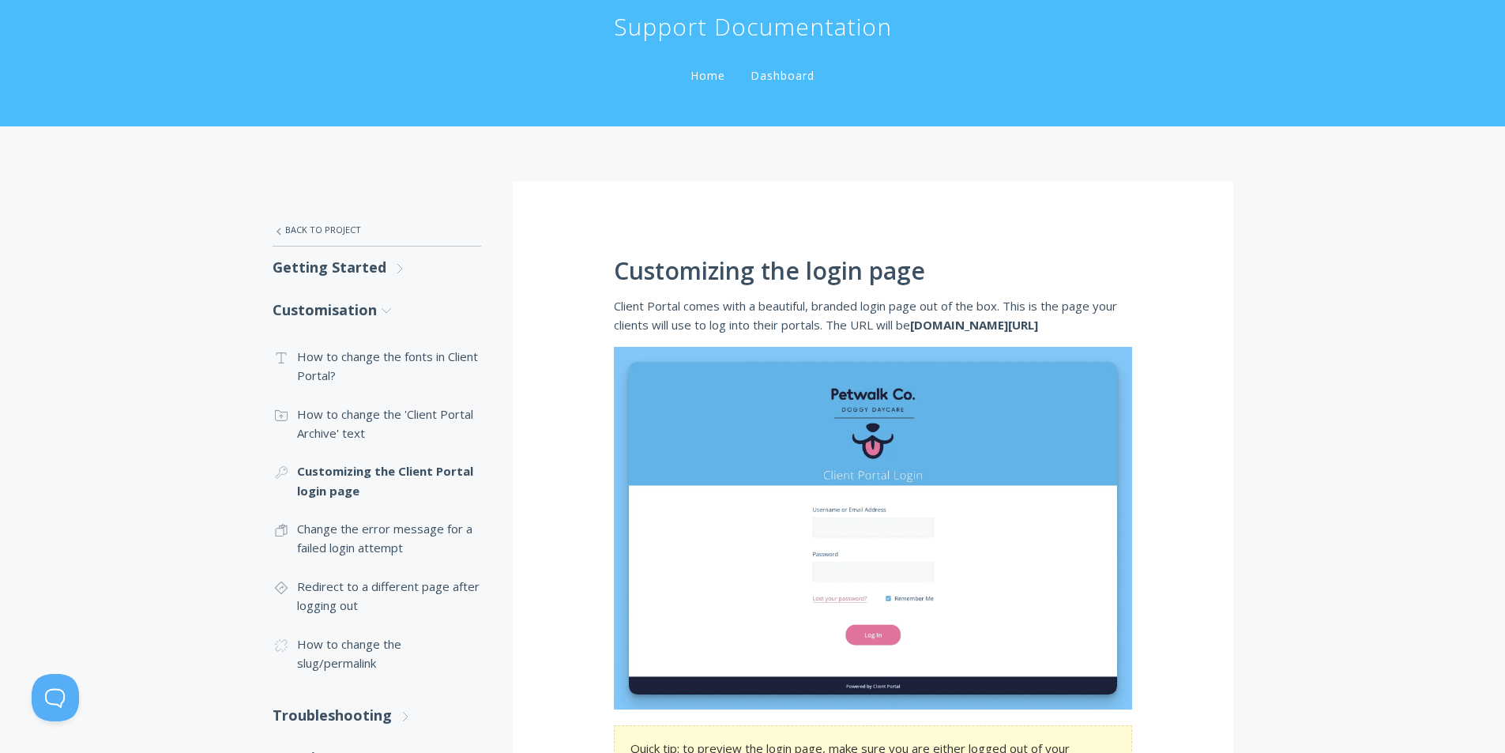
scroll to position [0, 0]
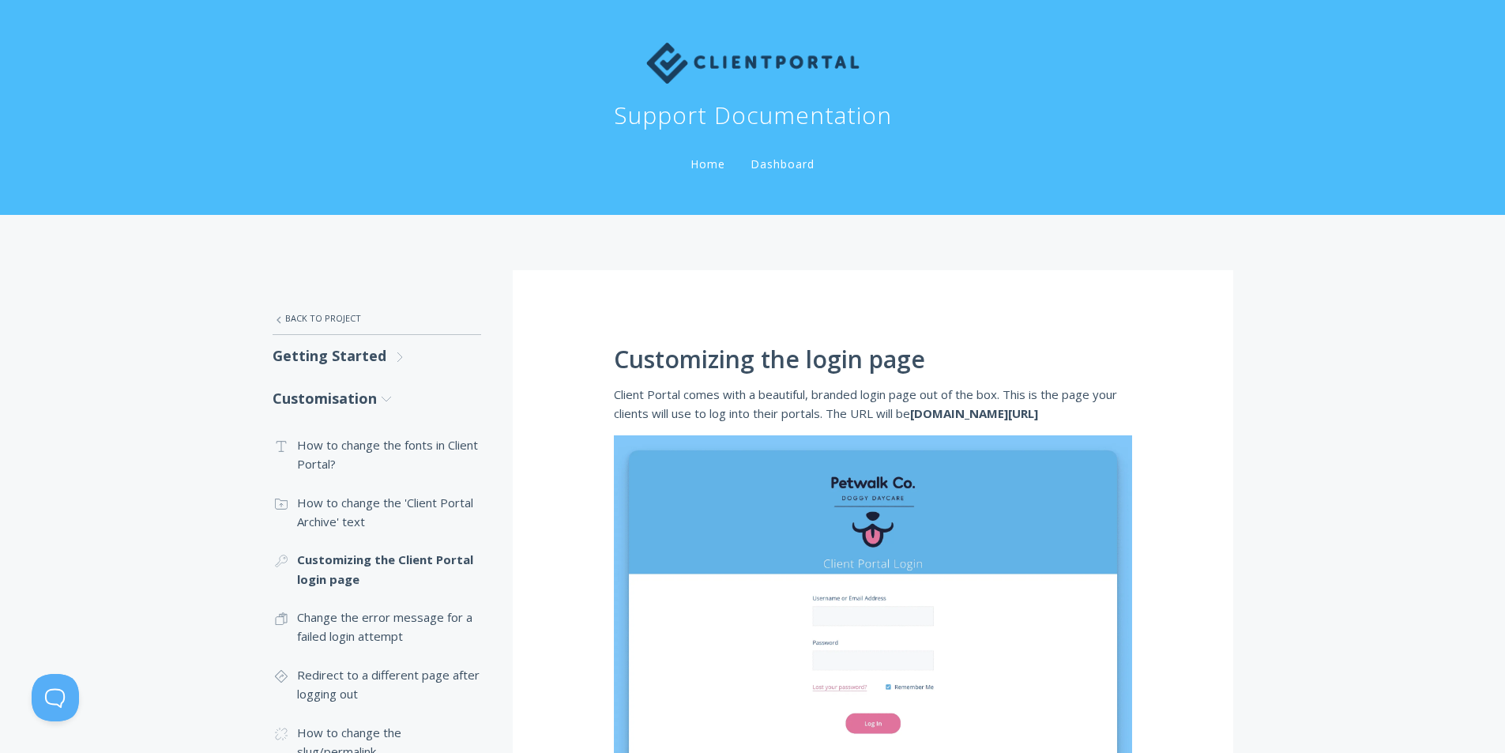
drag, startPoint x: 1157, startPoint y: 371, endPoint x: 1066, endPoint y: 186, distance: 205.3
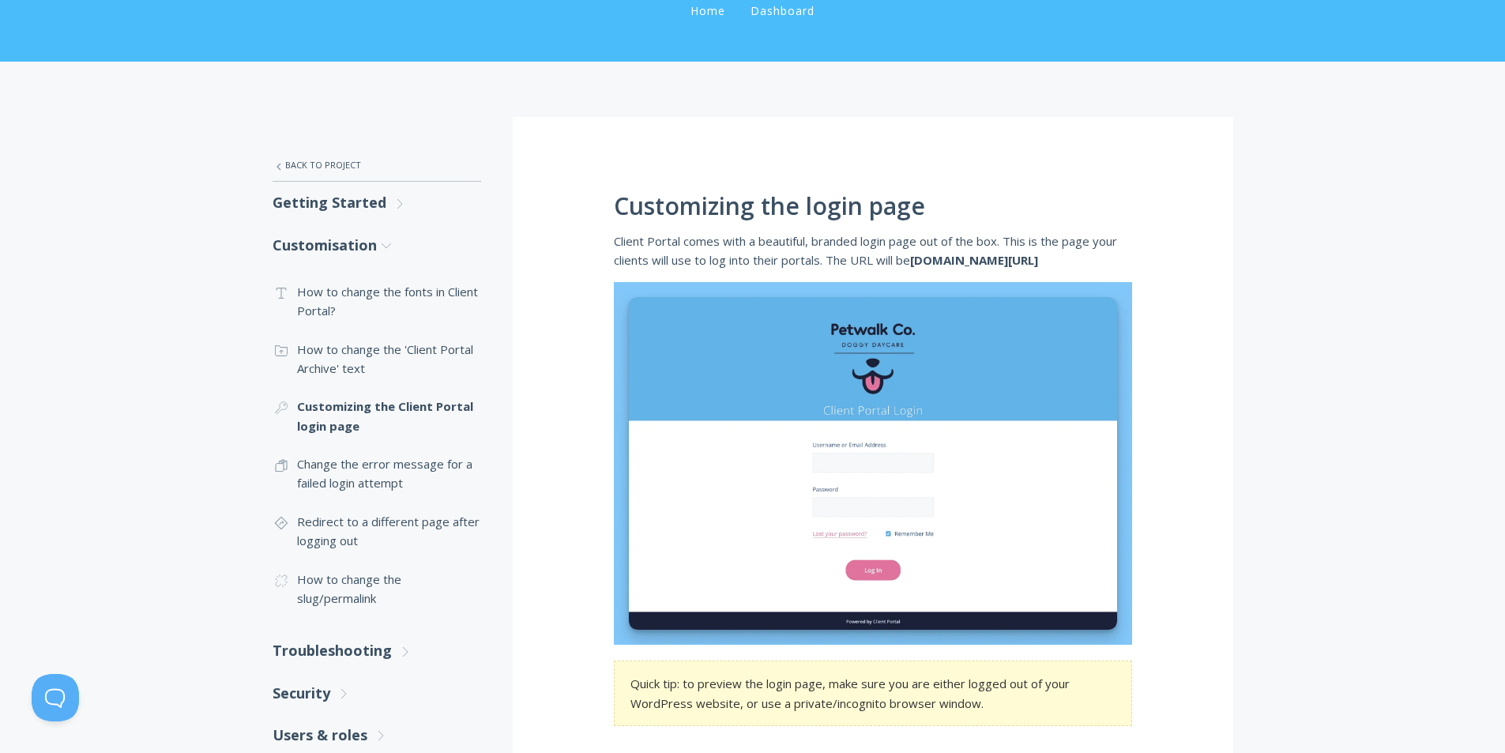
scroll to position [158, 0]
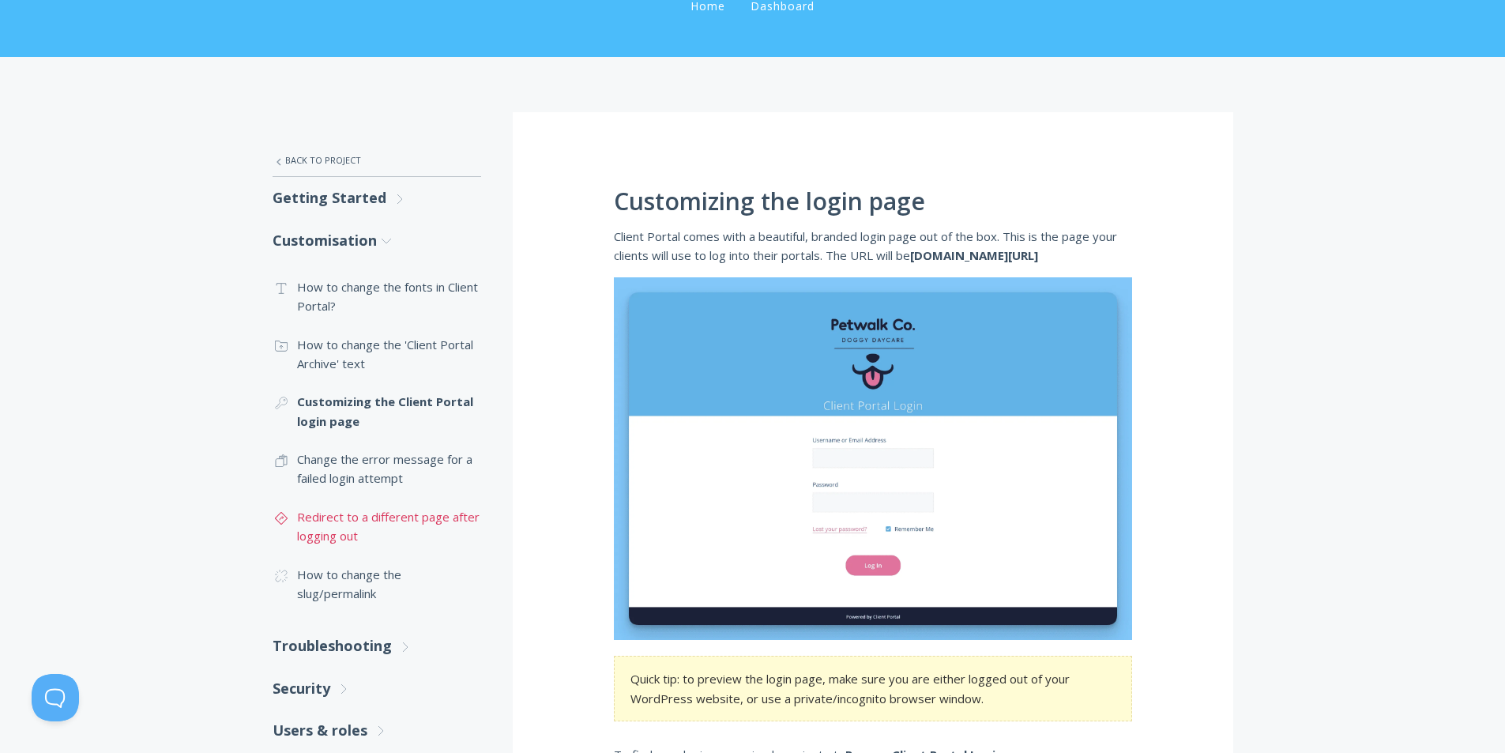
click at [468, 515] on link ".st0{fill:none;stroke:#000000;stroke-width:2;stroke-miterlimit:10;} Untitled-24…" at bounding box center [377, 527] width 209 height 58
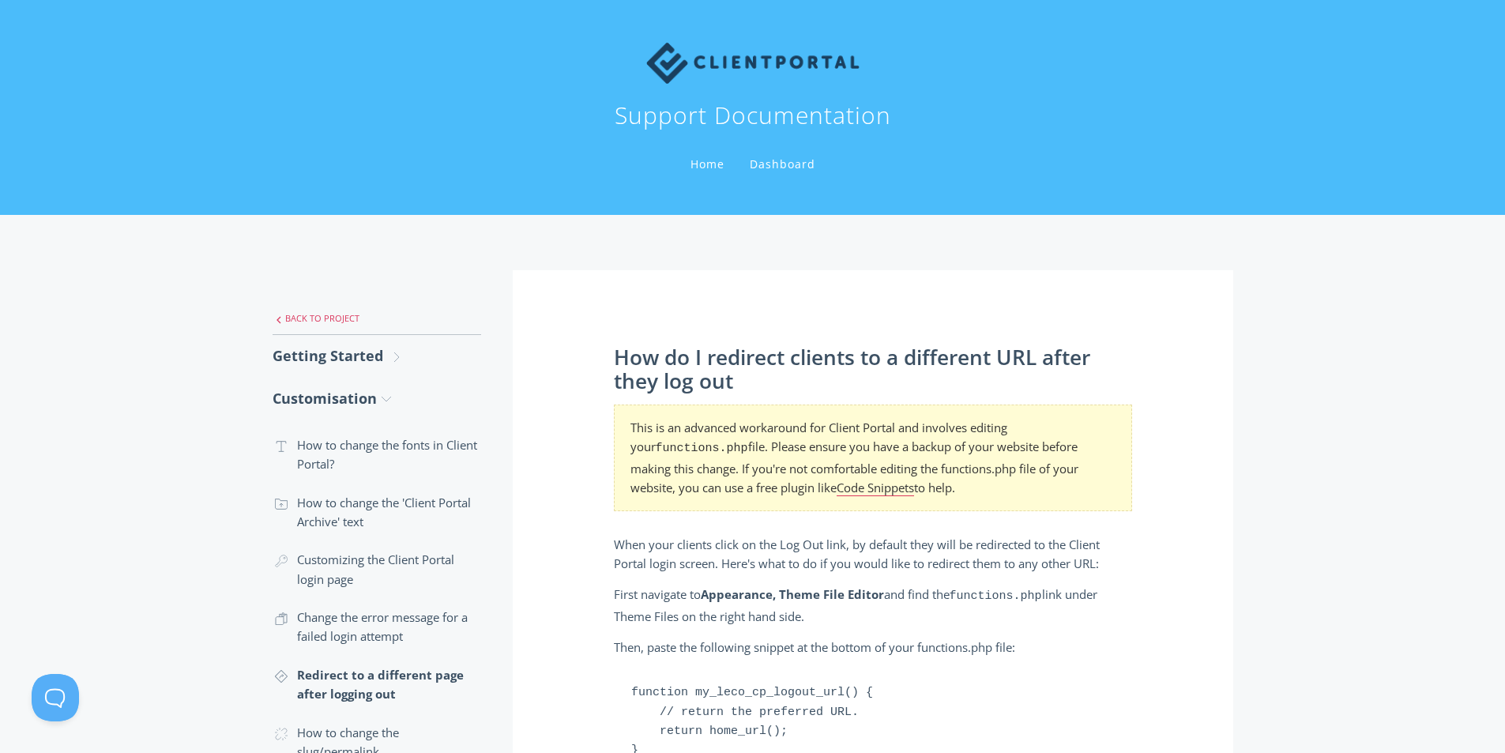
click at [333, 318] on link ".st0{fill:none;stroke:#000000;stroke-width:2;stroke-miterlimit:10;} Untitled-27…" at bounding box center [377, 318] width 209 height 33
